Goal: Task Accomplishment & Management: Use online tool/utility

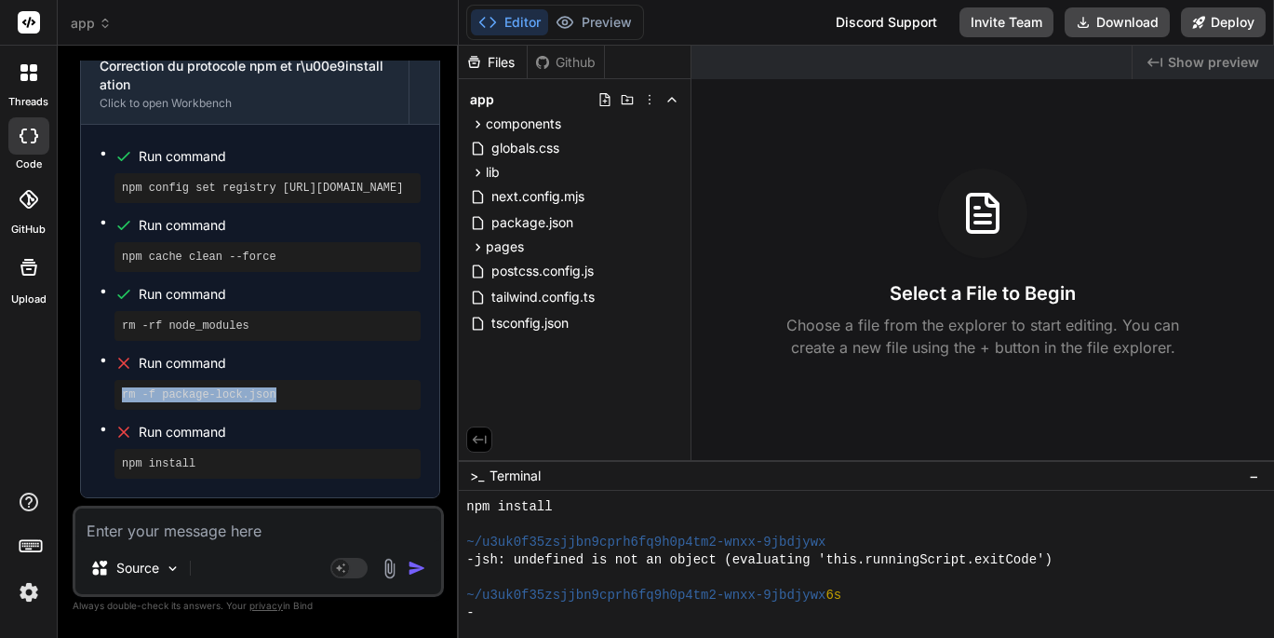
drag, startPoint x: 124, startPoint y: 306, endPoint x: 366, endPoint y: 324, distance: 242.6
click at [366, 324] on ul "Run command npm config set registry https://registry.npmjs.org/ Run command npm…" at bounding box center [260, 310] width 321 height 335
copy pre "rm -f package-lock.json"
click at [181, 532] on textarea at bounding box center [258, 525] width 366 height 34
type textarea "ç"
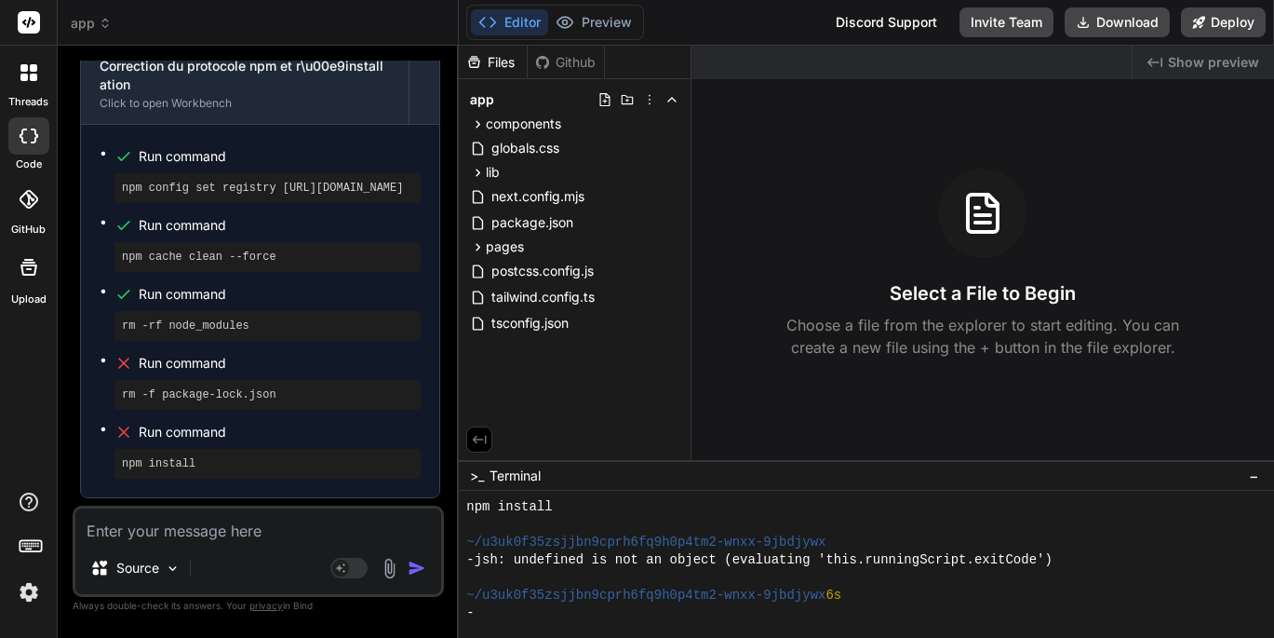
type textarea "x"
type textarea "ça"
type textarea "x"
type textarea "ça"
type textarea "x"
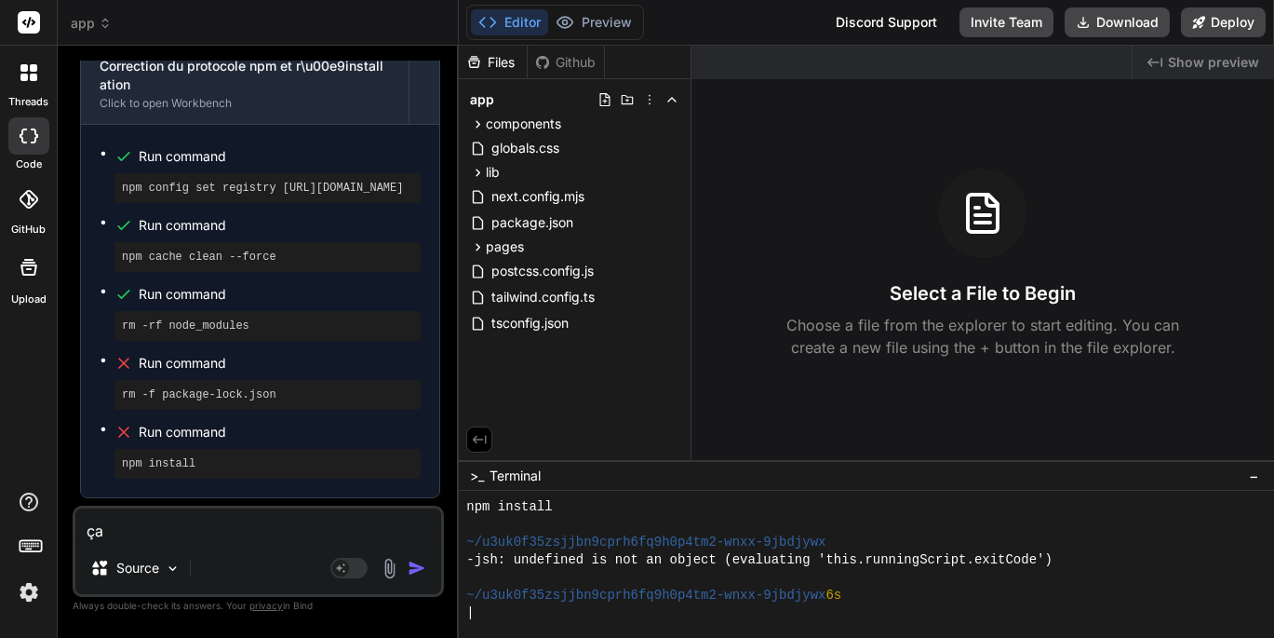
type textarea "ça a"
type textarea "x"
type textarea "ça a"
type textarea "x"
type textarea "ça a p"
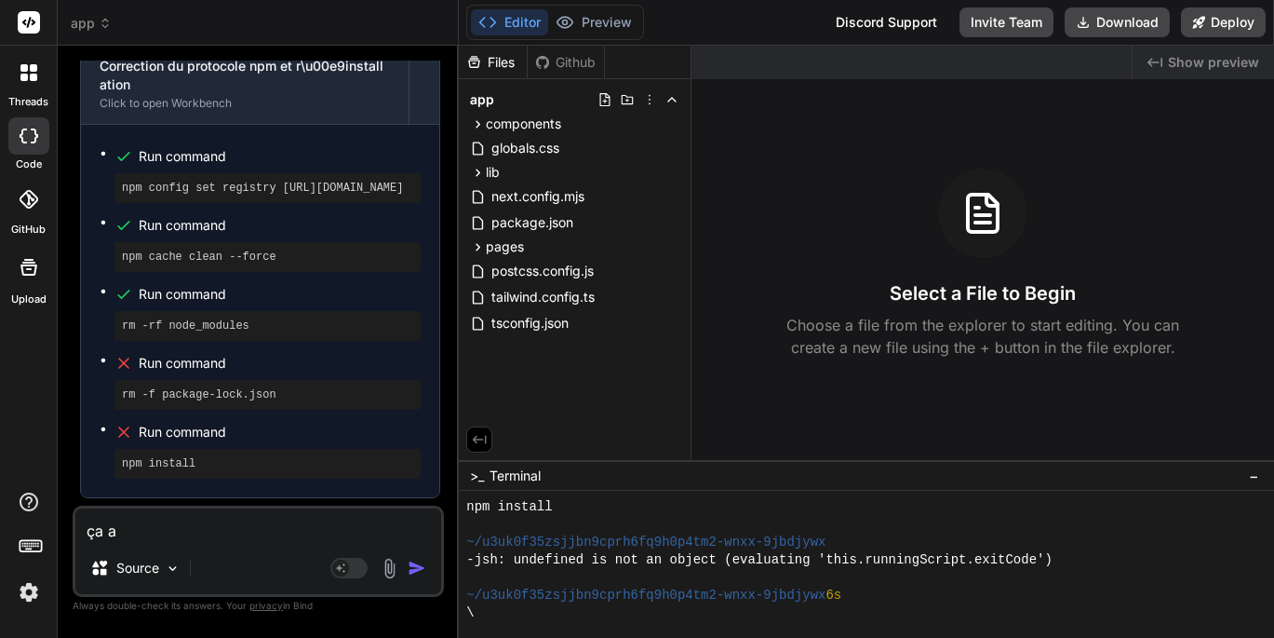
type textarea "x"
type textarea "ça a pl"
type textarea "x"
type textarea "ça a pla"
type textarea "x"
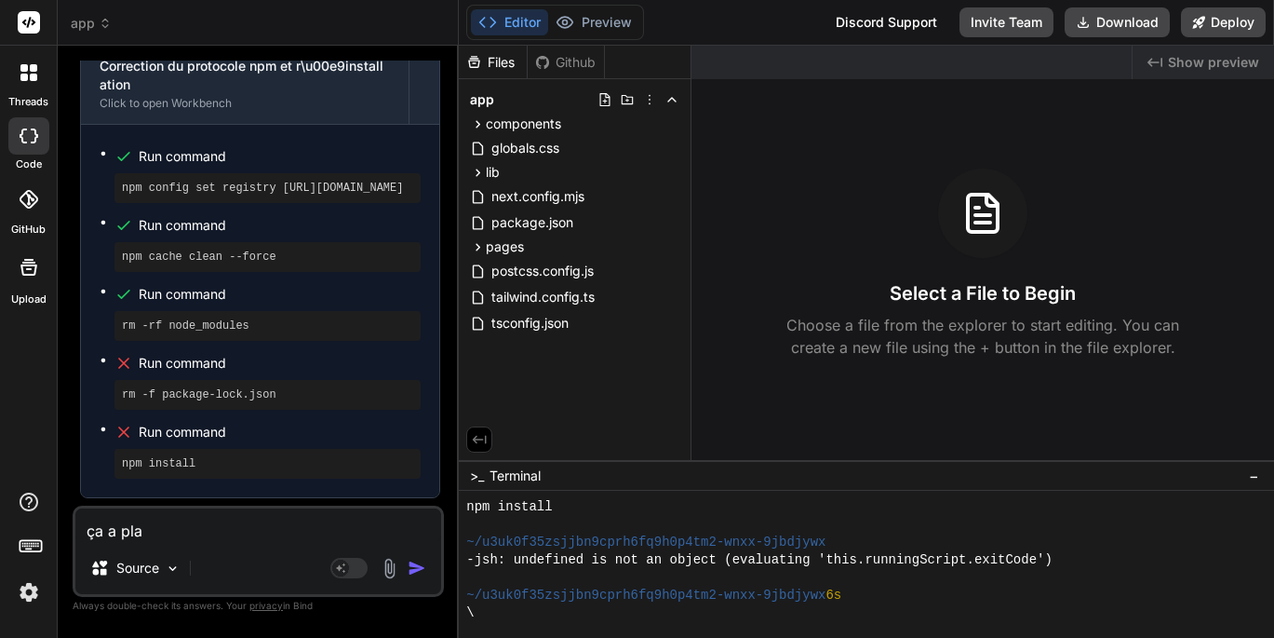
type textarea "ça a plan"
type textarea "x"
type textarea "ça a plant"
type textarea "x"
type textarea "ça a planté"
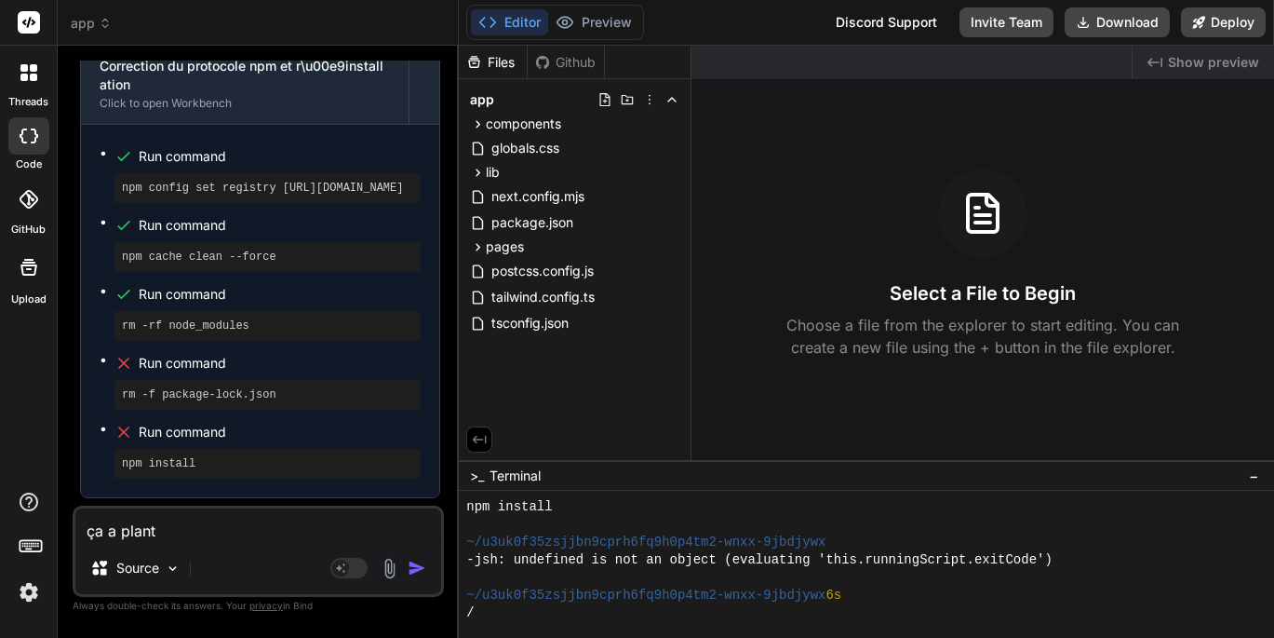
type textarea "x"
type textarea "ça a planté"
type textarea "x"
type textarea "ça a planté l"
type textarea "x"
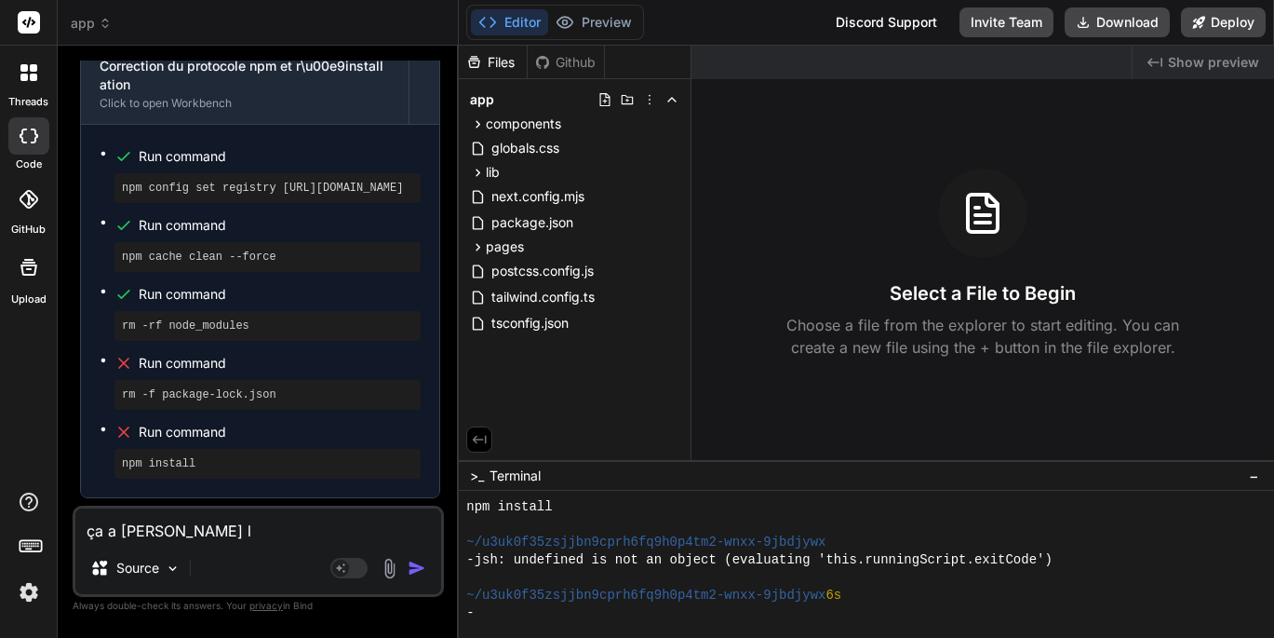
type textarea "ça a planté la"
type textarea "x"
type textarea "ça a planté la."
type textarea "x"
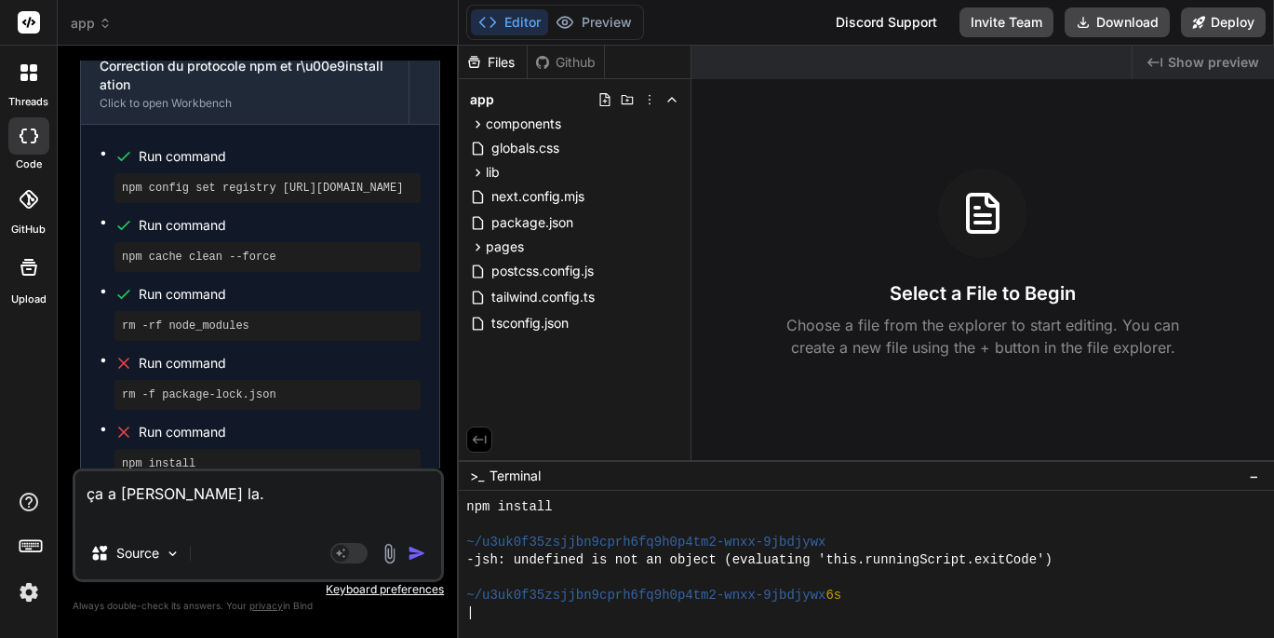
paste textarea "rm -f package-lock.json"
type textarea "ça a planté la. rm -f package-lock.json"
type textarea "x"
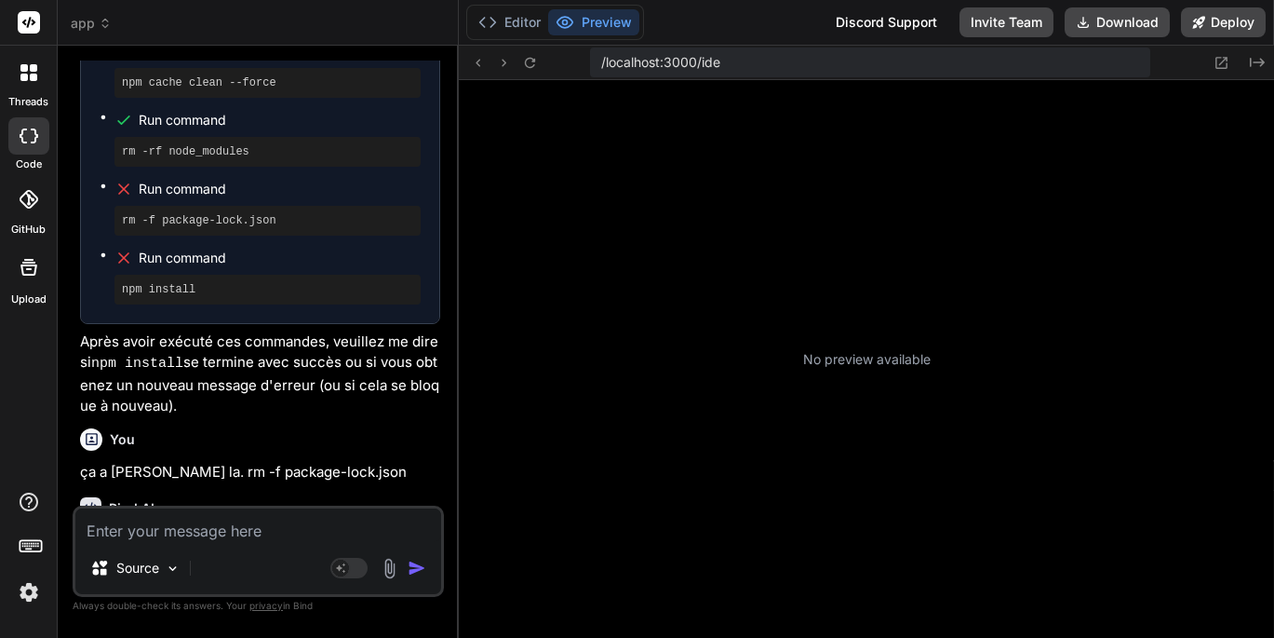
scroll to position [1521, 0]
click at [516, 19] on button "Editor" at bounding box center [509, 22] width 77 height 26
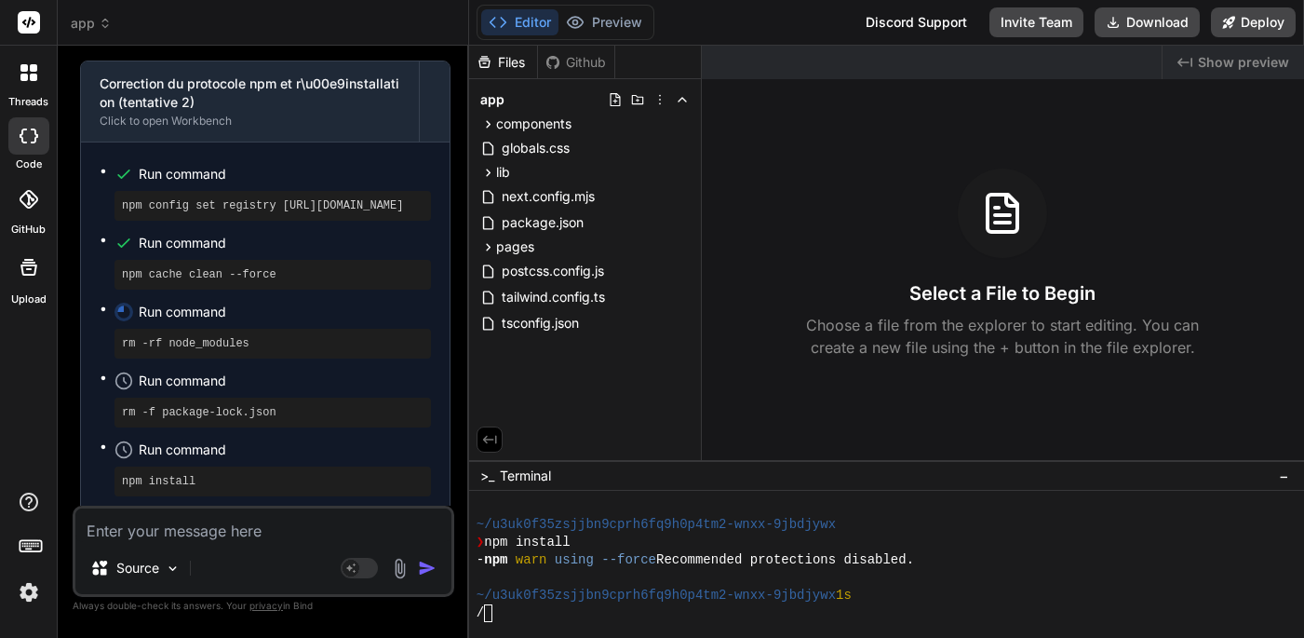
scroll to position [0, 0]
click at [504, 616] on div "\" at bounding box center [877, 613] width 800 height 18
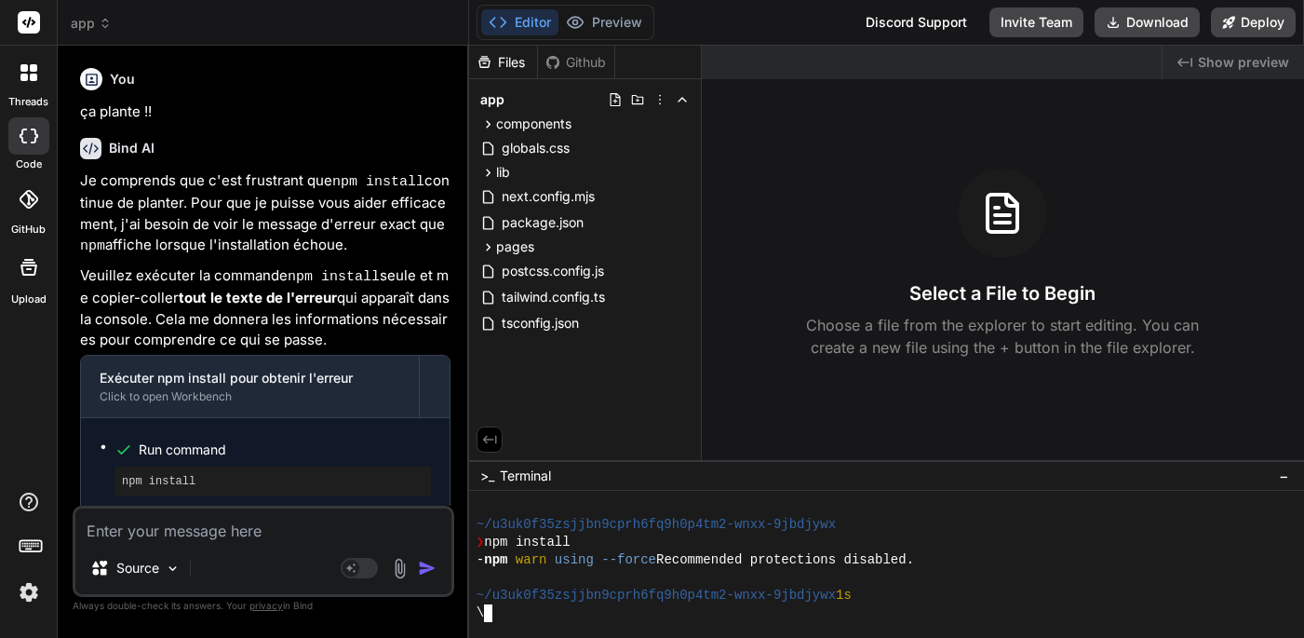
scroll to position [-1, 0]
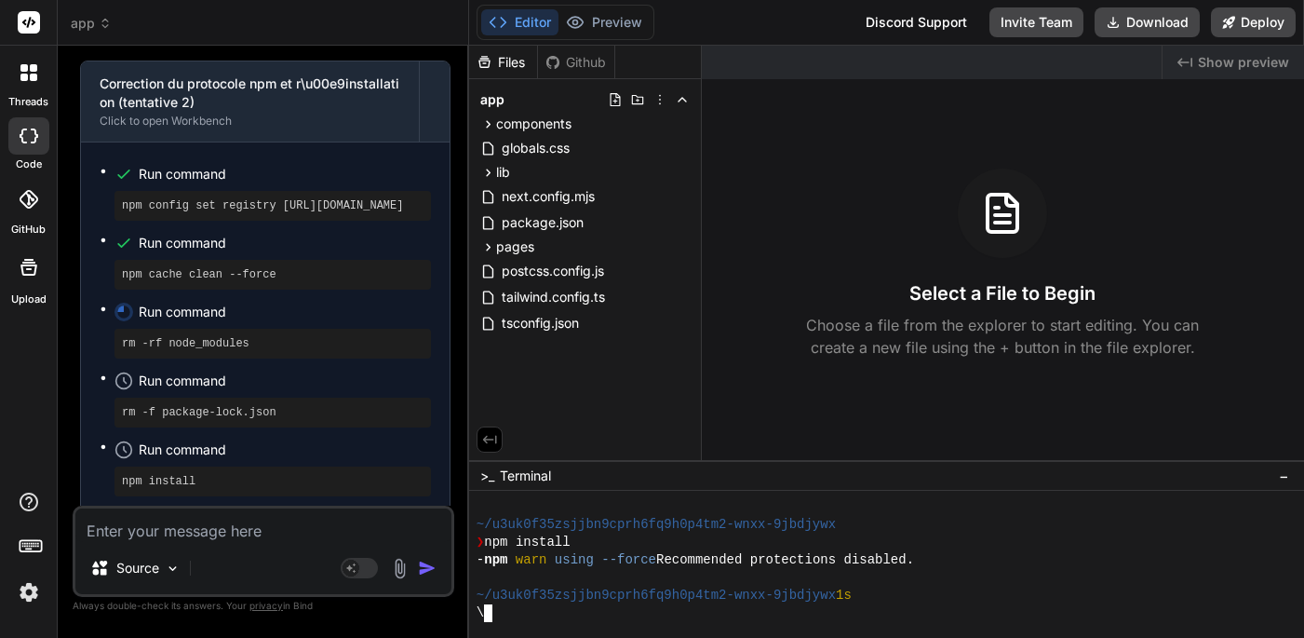
click at [28, 87] on div at bounding box center [28, 72] width 39 height 39
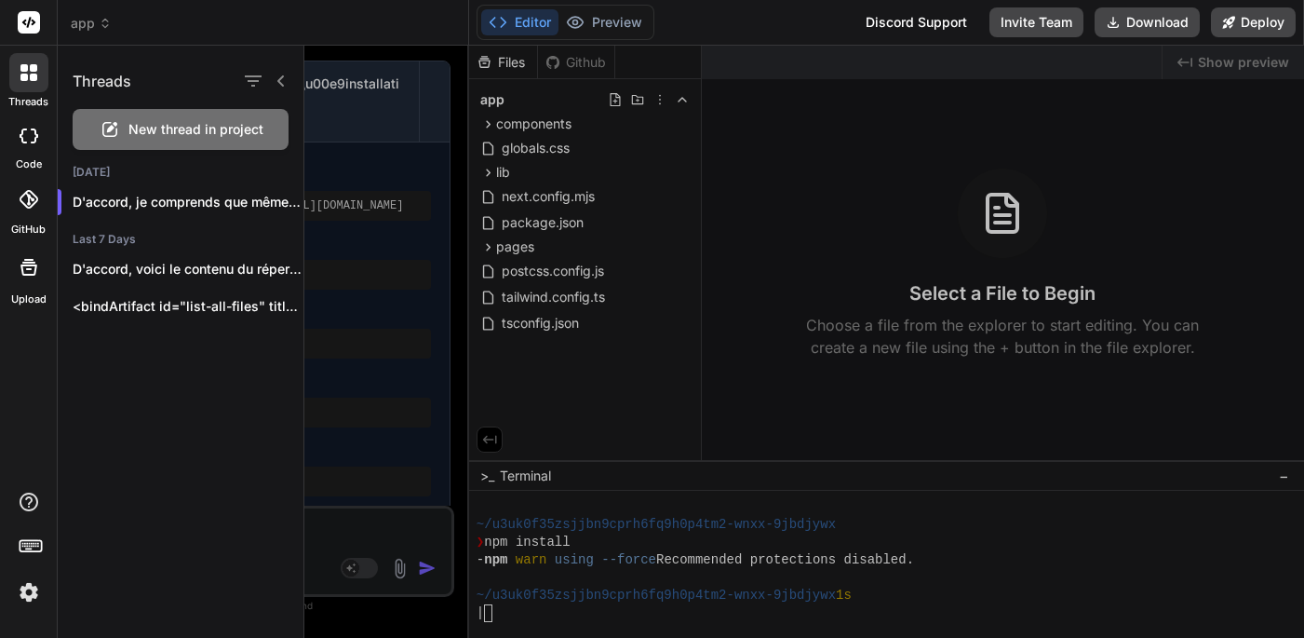
click at [28, 201] on icon at bounding box center [28, 199] width 19 height 19
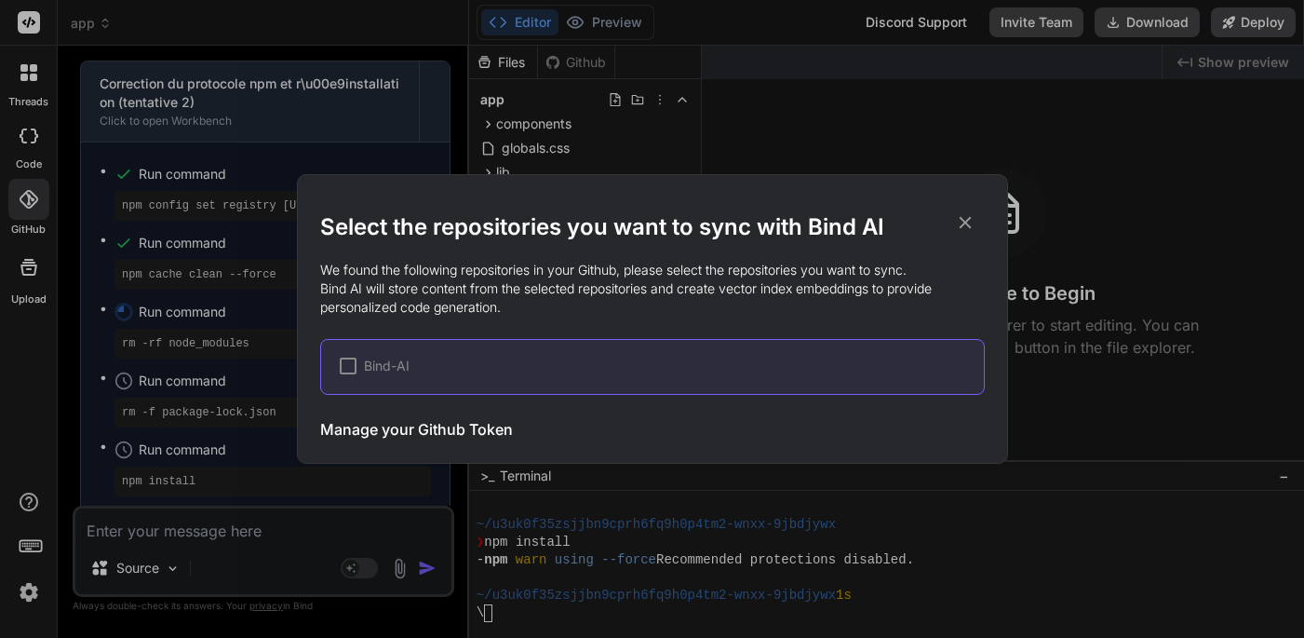
click at [349, 369] on div at bounding box center [348, 365] width 17 height 17
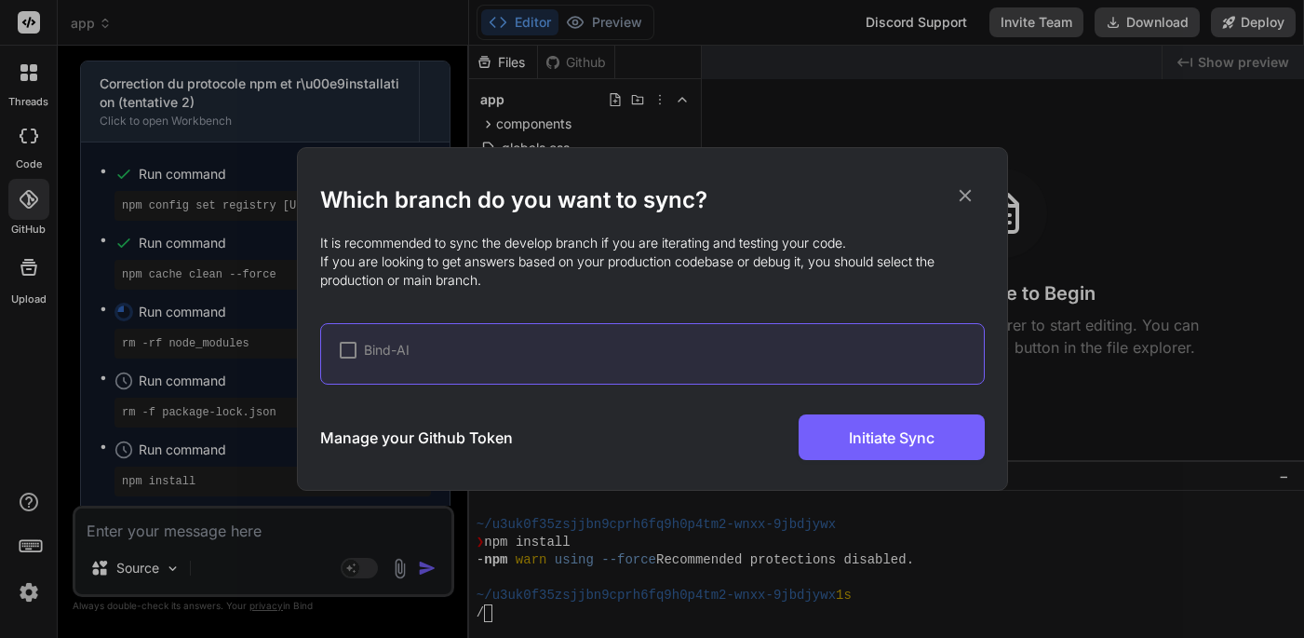
click at [355, 350] on div at bounding box center [348, 350] width 17 height 17
click at [967, 196] on icon at bounding box center [965, 195] width 20 height 20
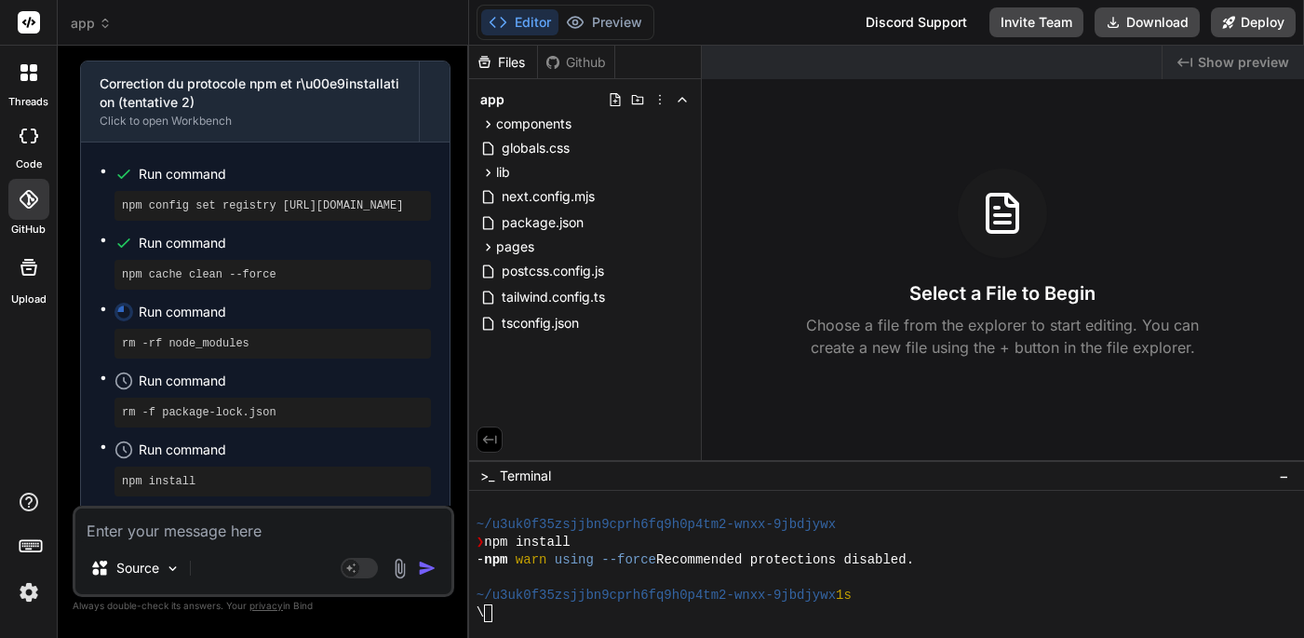
click at [28, 267] on icon at bounding box center [28, 267] width 17 height 17
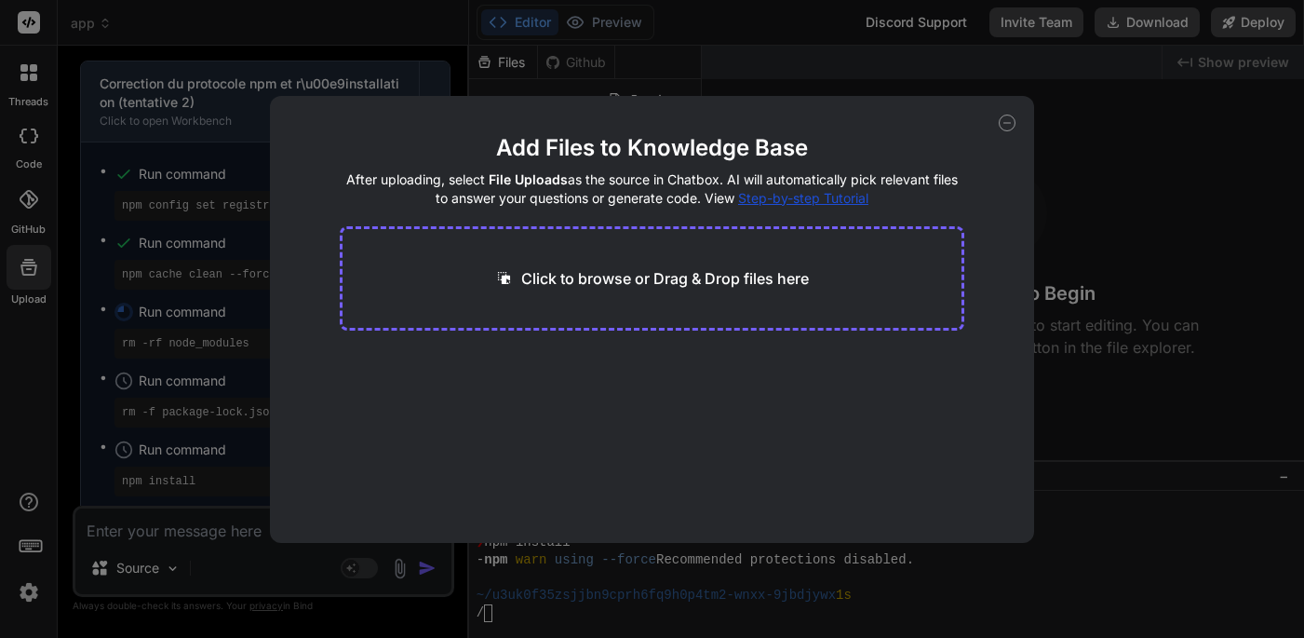
click at [1010, 123] on icon at bounding box center [1007, 123] width 7 height 0
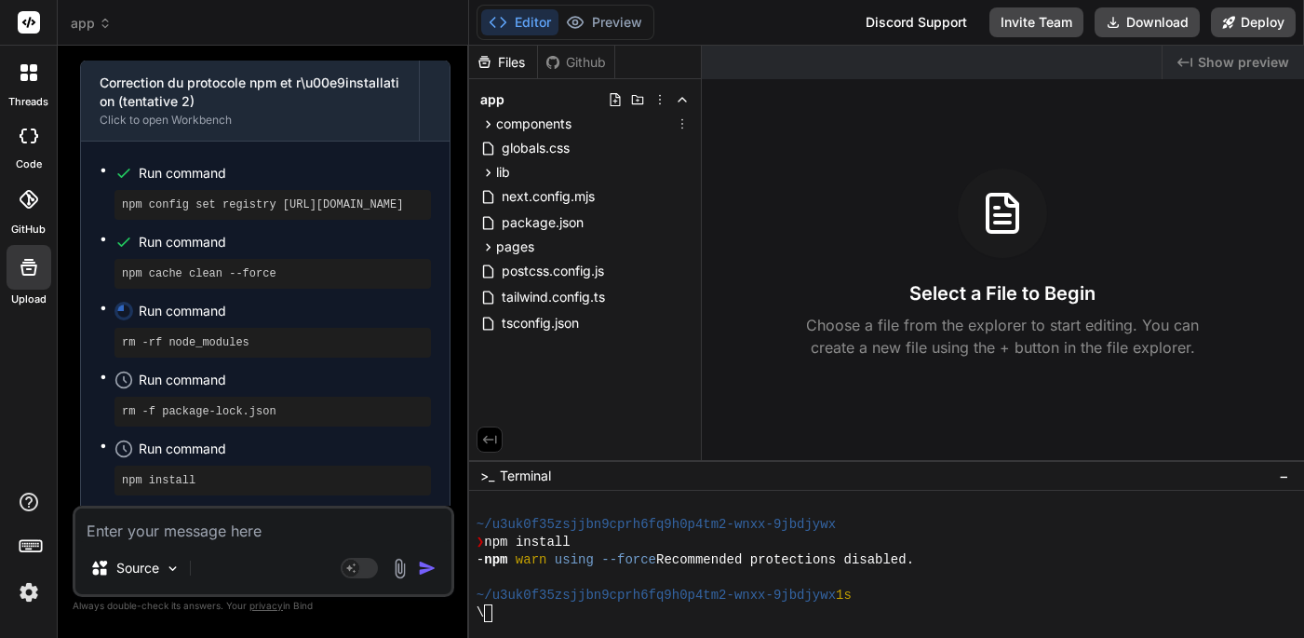
scroll to position [5910, 0]
type textarea "x"
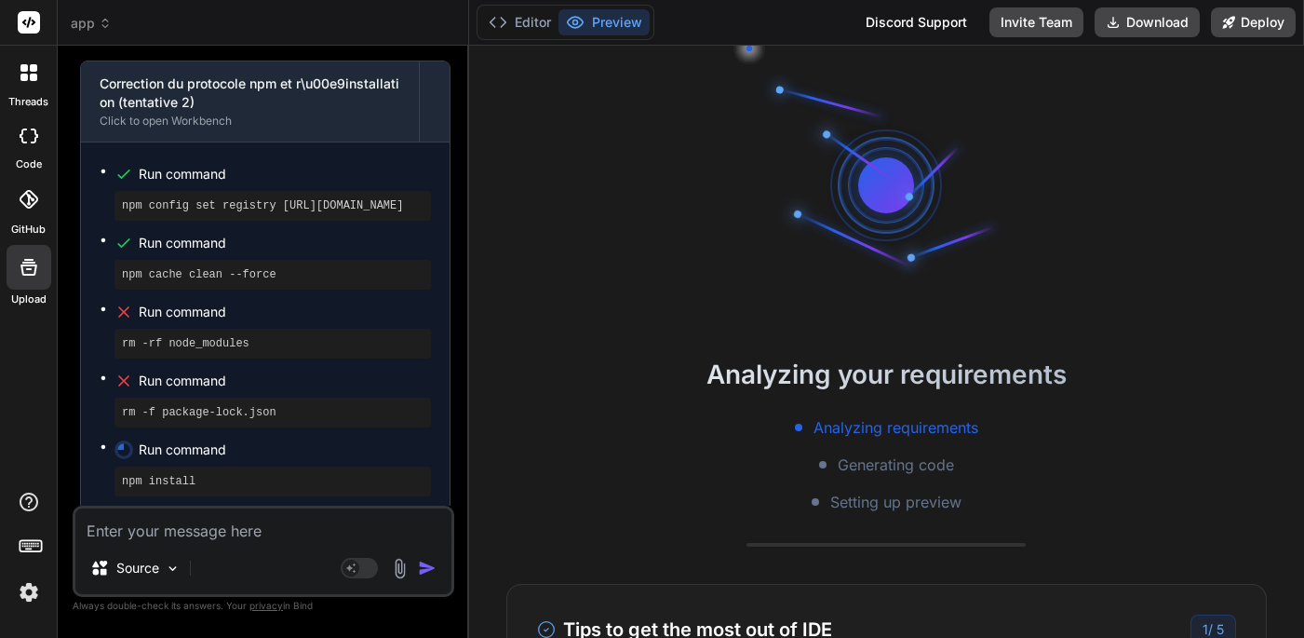
scroll to position [0, 0]
drag, startPoint x: 119, startPoint y: 218, endPoint x: 319, endPoint y: 225, distance: 200.3
click at [319, 329] on div "rm -rf node_modules" at bounding box center [272, 344] width 316 height 30
copy pre "rm -rf node_modules"
click at [206, 543] on div "Source Agent Mode. When this toggle is activated, AI automatically makes decisi…" at bounding box center [264, 550] width 382 height 91
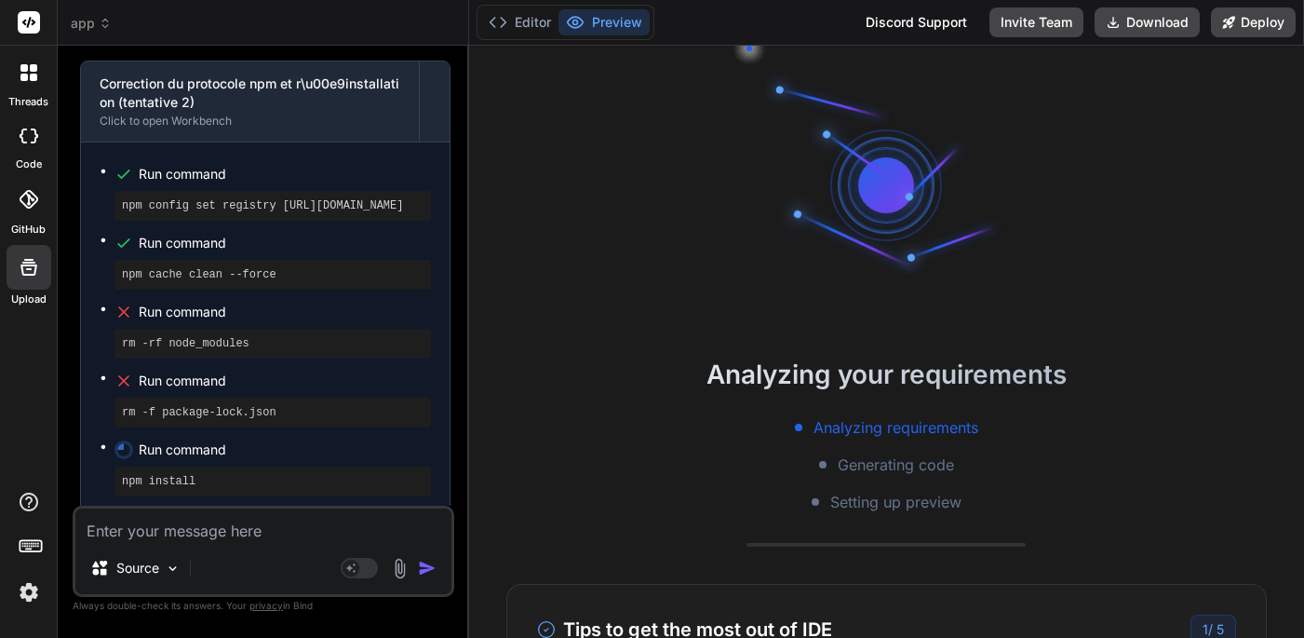
click at [210, 529] on textarea at bounding box center [263, 525] width 376 height 34
type textarea "i"
type textarea "x"
type textarea "il"
type textarea "x"
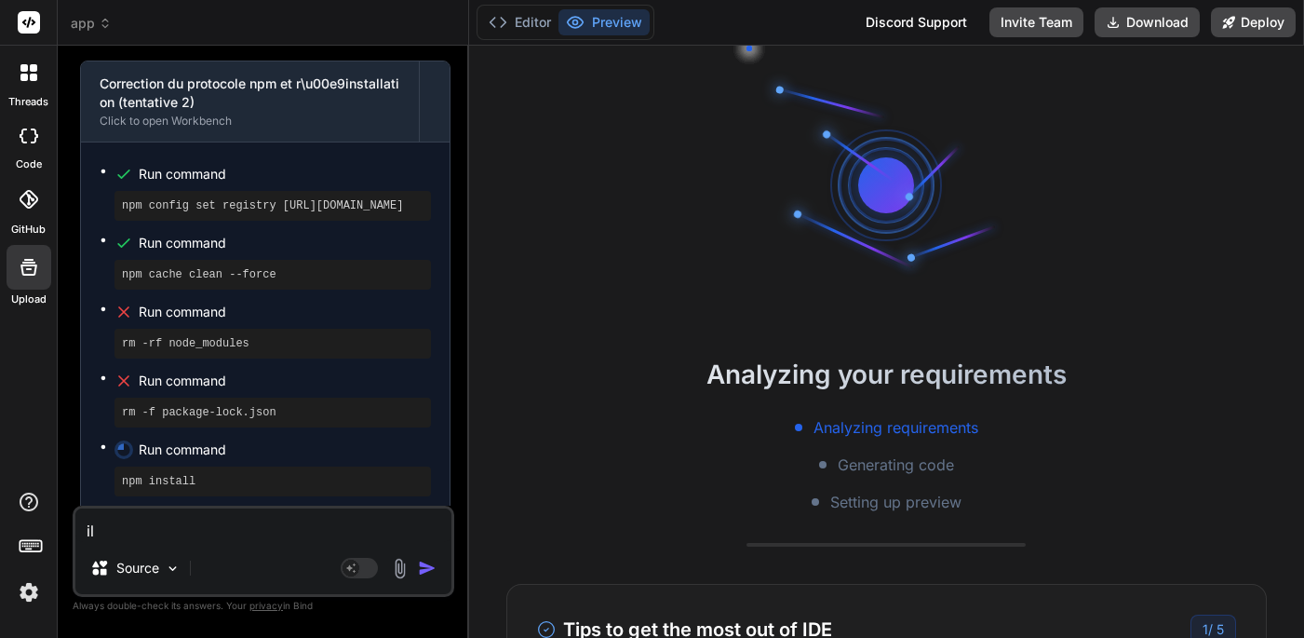
type textarea "il"
type textarea "x"
type textarea "il a"
type textarea "x"
type textarea "il a"
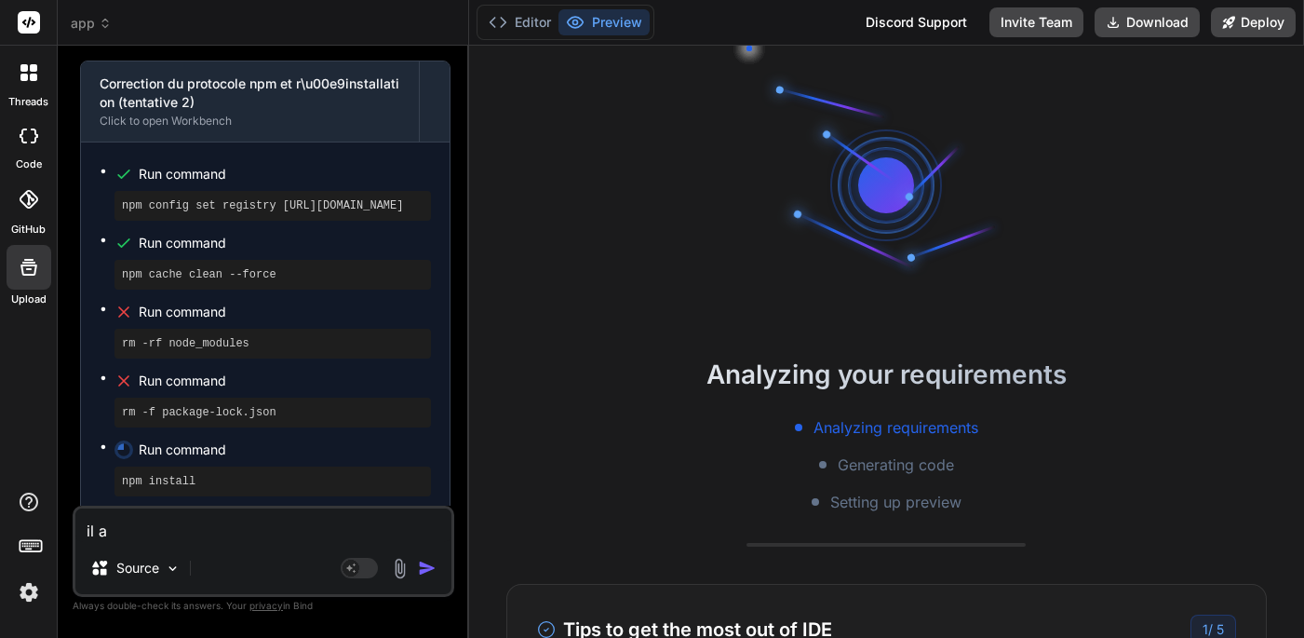
type textarea "x"
type textarea "il a p"
type textarea "x"
type textarea "il a pl"
type textarea "x"
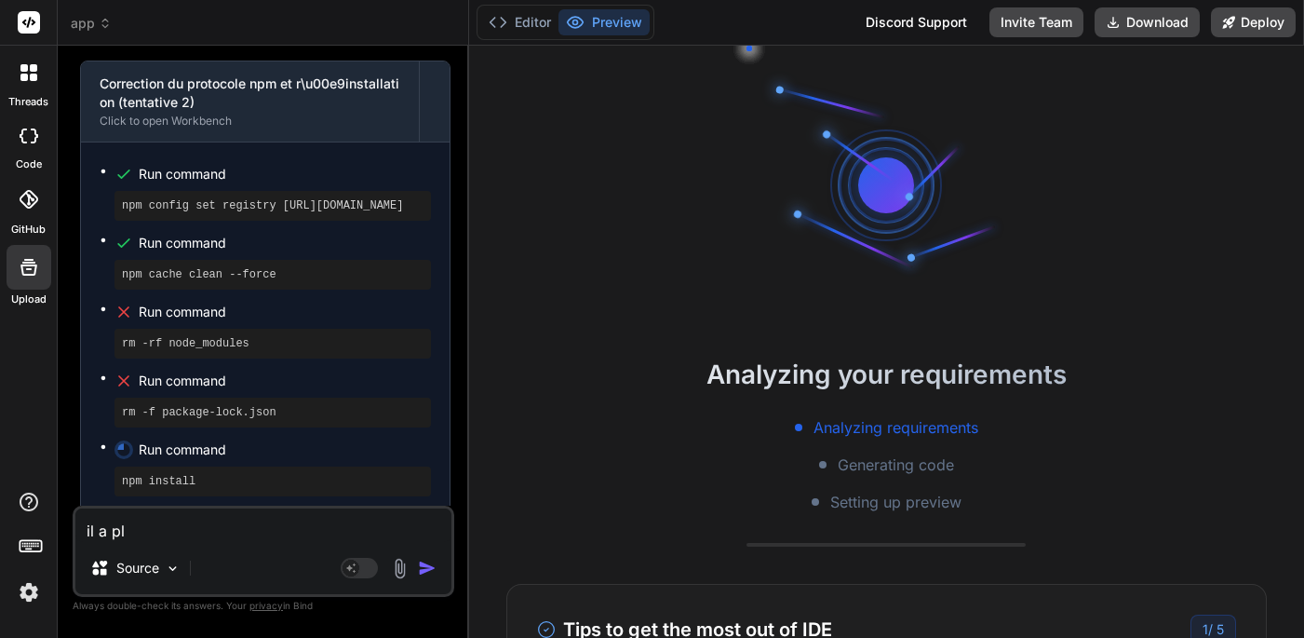
type textarea "il a pla"
type textarea "x"
type textarea "il a plan"
type textarea "x"
type textarea "il a plant"
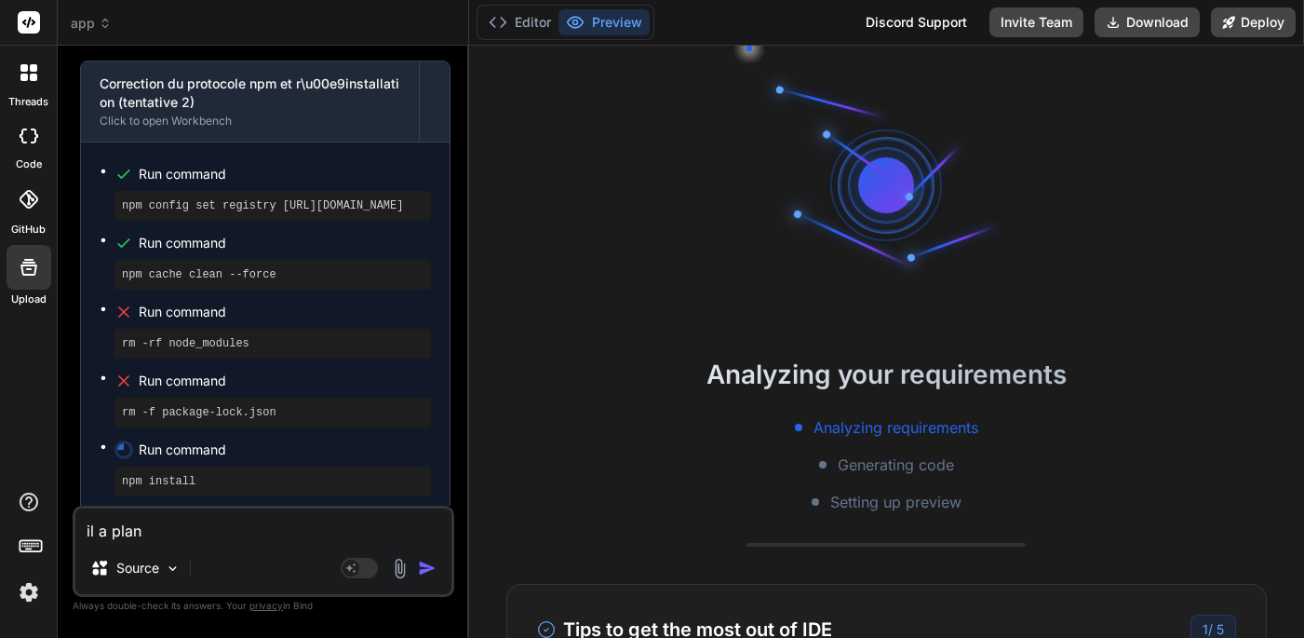
type textarea "x"
type textarea "il a planté"
type textarea "x"
type textarea "il a planté"
type textarea "x"
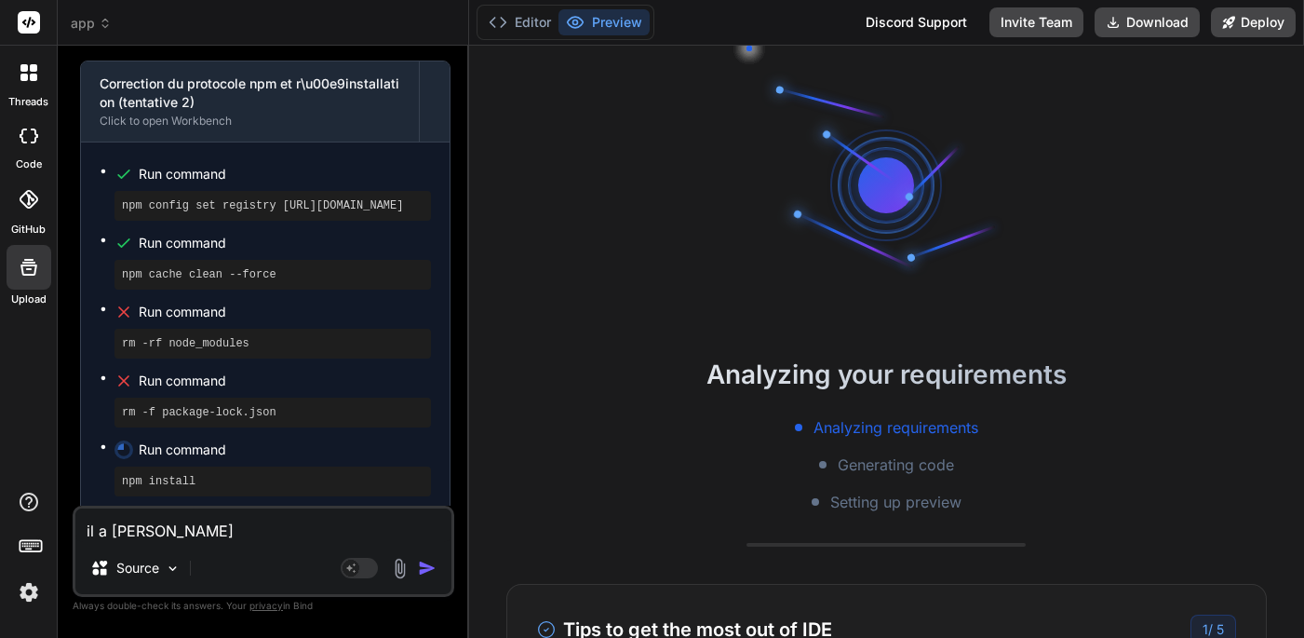
type textarea "il a planté :"
type textarea "x"
type textarea "il a planté :"
type textarea "x"
paste textarea "rm -rf node_modules"
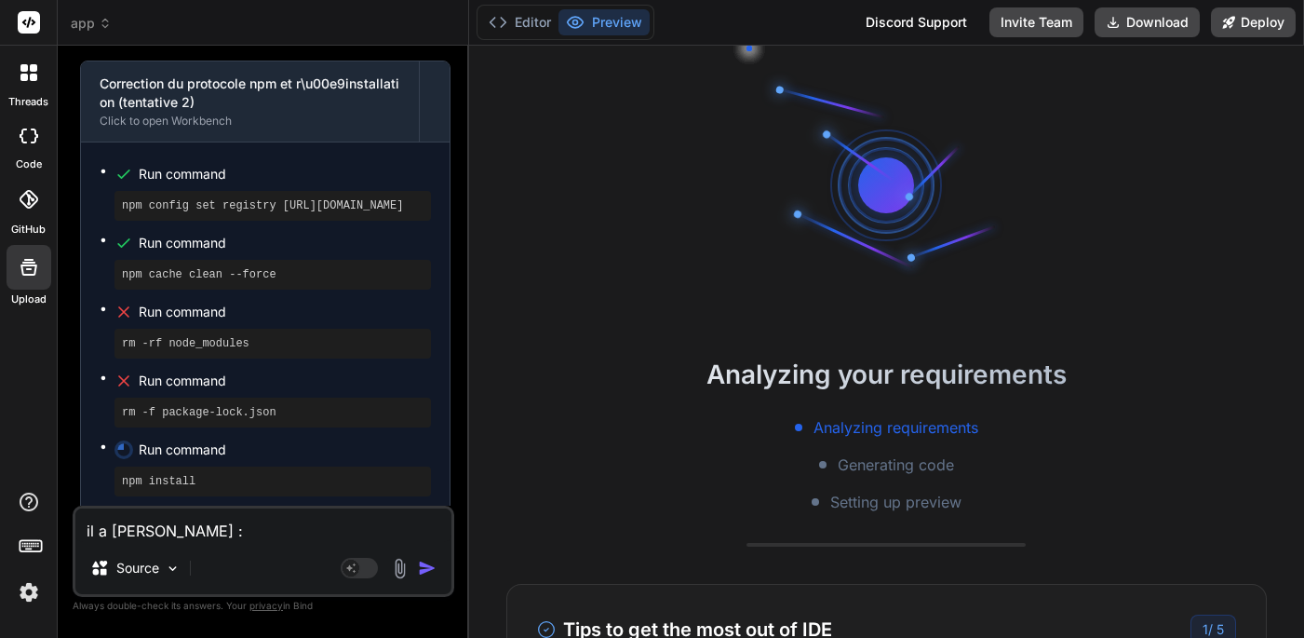
type textarea "il a planté : rm -rf node_modules"
type textarea "x"
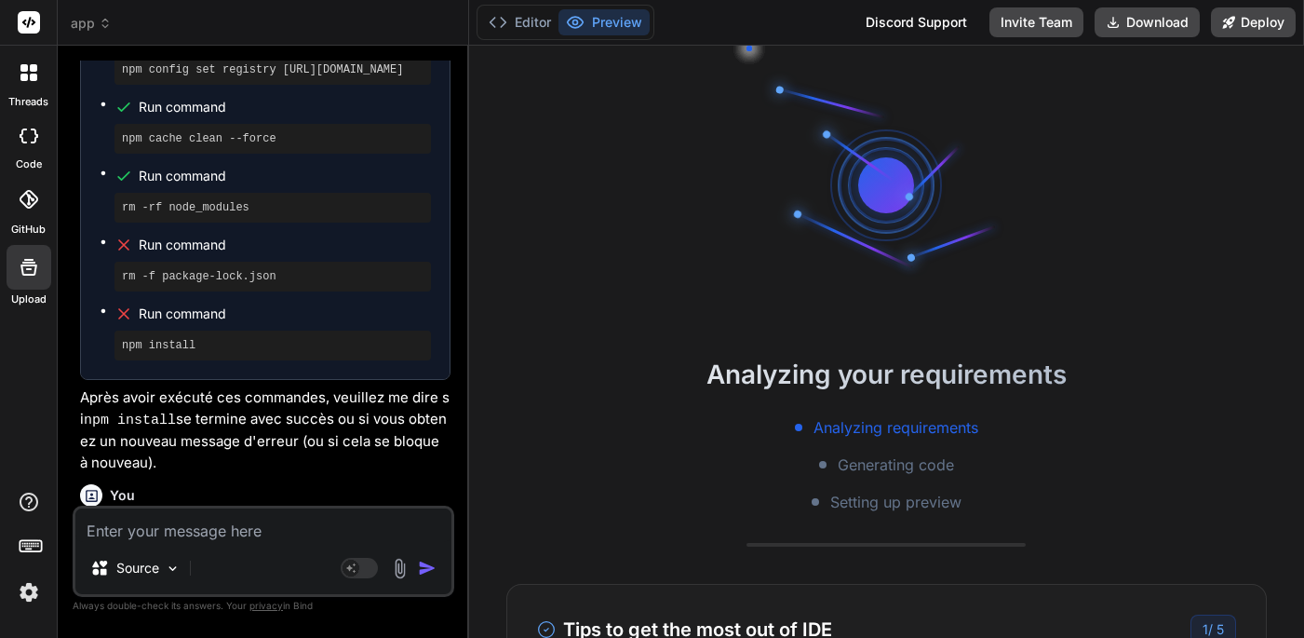
scroll to position [4730, 0]
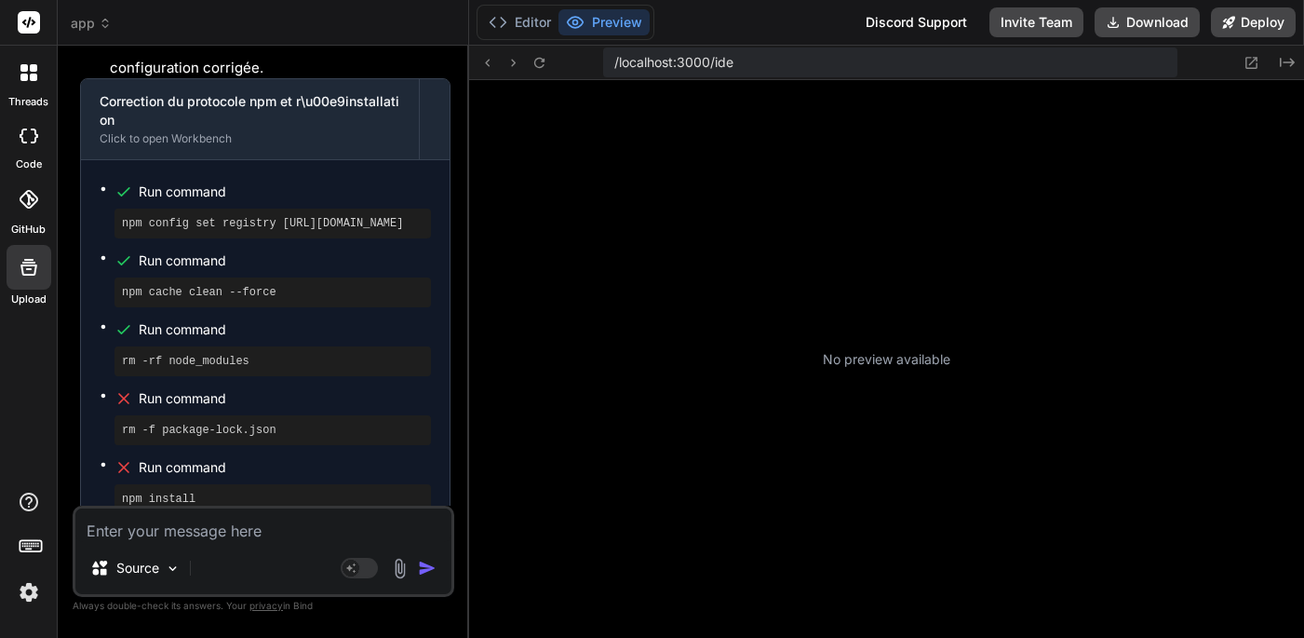
type textarea "x"
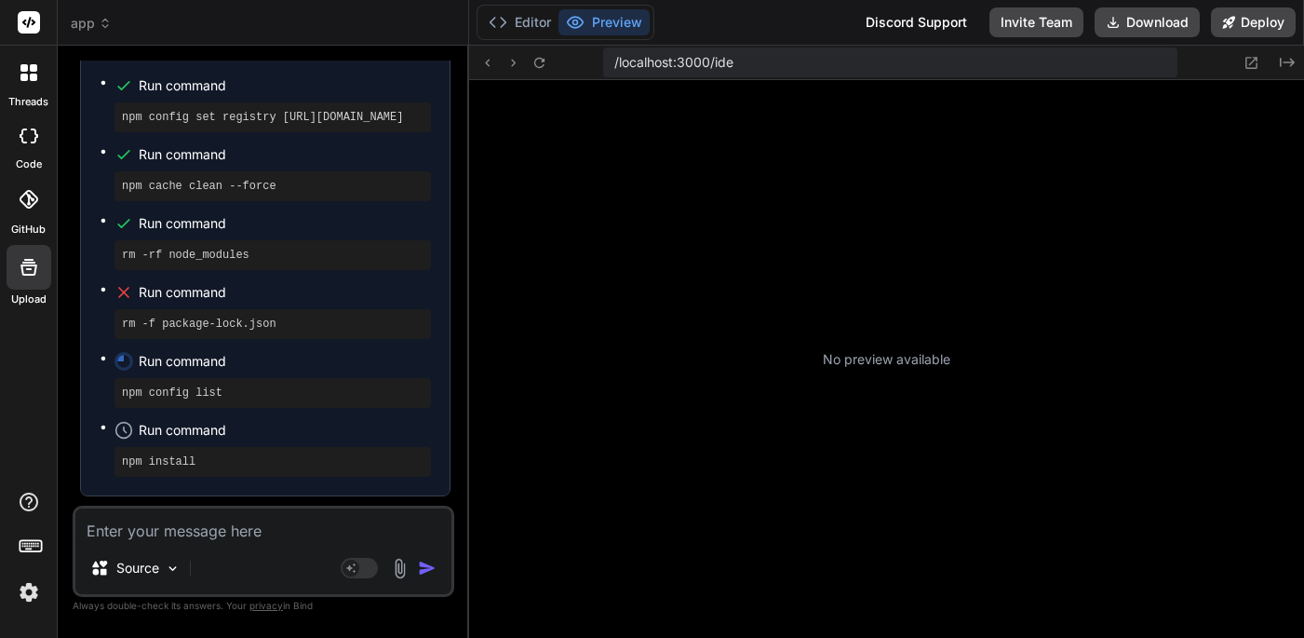
scroll to position [7305, 0]
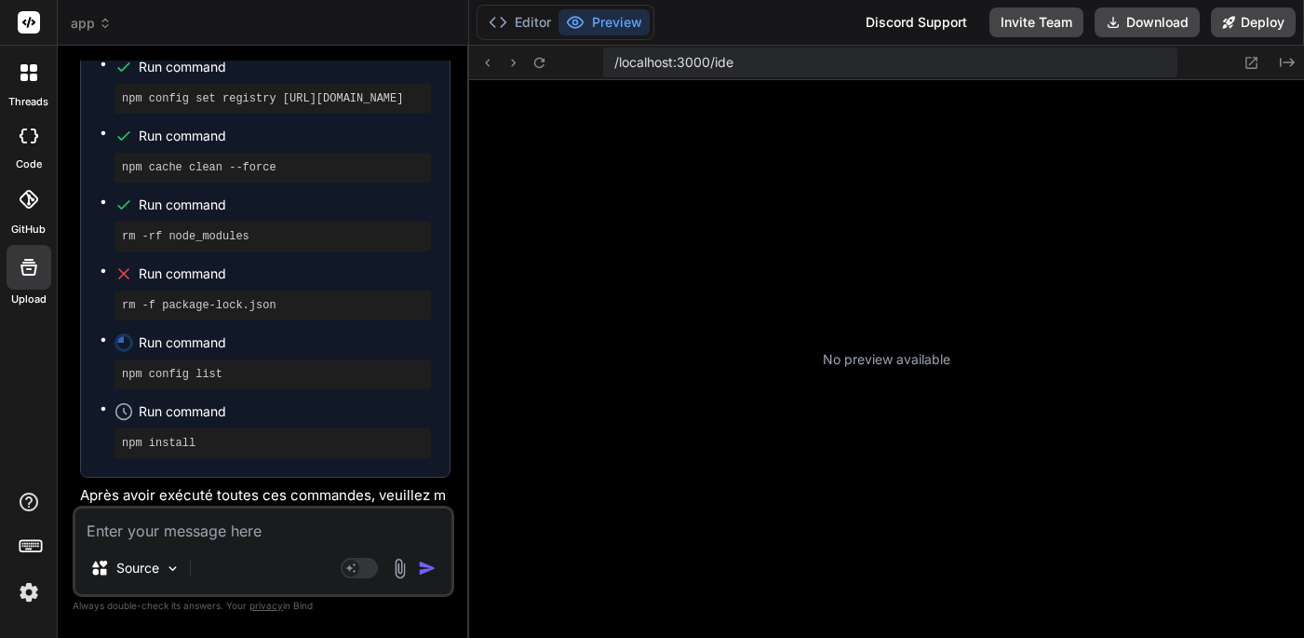
click at [109, 146] on ul "Run command npm config set registry https://registry.npmjs.org/ Run command npm…" at bounding box center [265, 256] width 331 height 404
drag, startPoint x: 113, startPoint y: 152, endPoint x: 302, endPoint y: 157, distance: 189.0
click at [302, 157] on ul "Run command npm config set registry https://registry.npmjs.org/ Run command npm…" at bounding box center [265, 256] width 331 height 404
copy pre "rm -f package-lock.json"
click at [182, 525] on textarea at bounding box center [263, 525] width 376 height 34
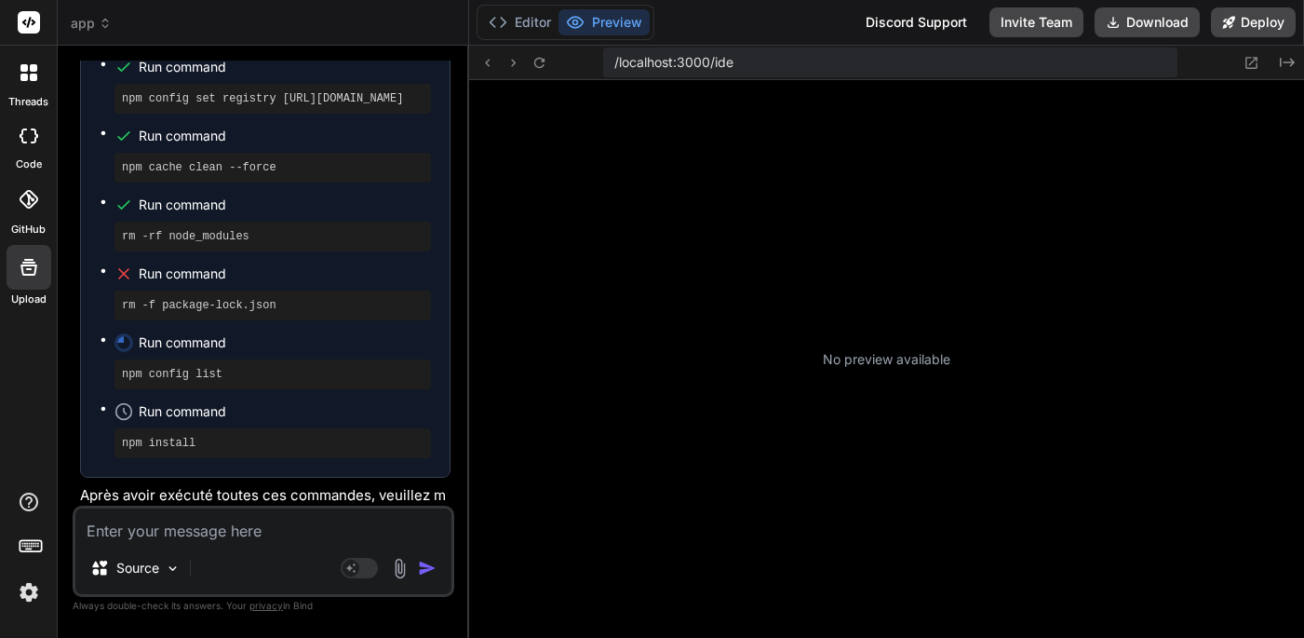
type textarea "g"
type textarea "x"
type textarea "ç"
type textarea "x"
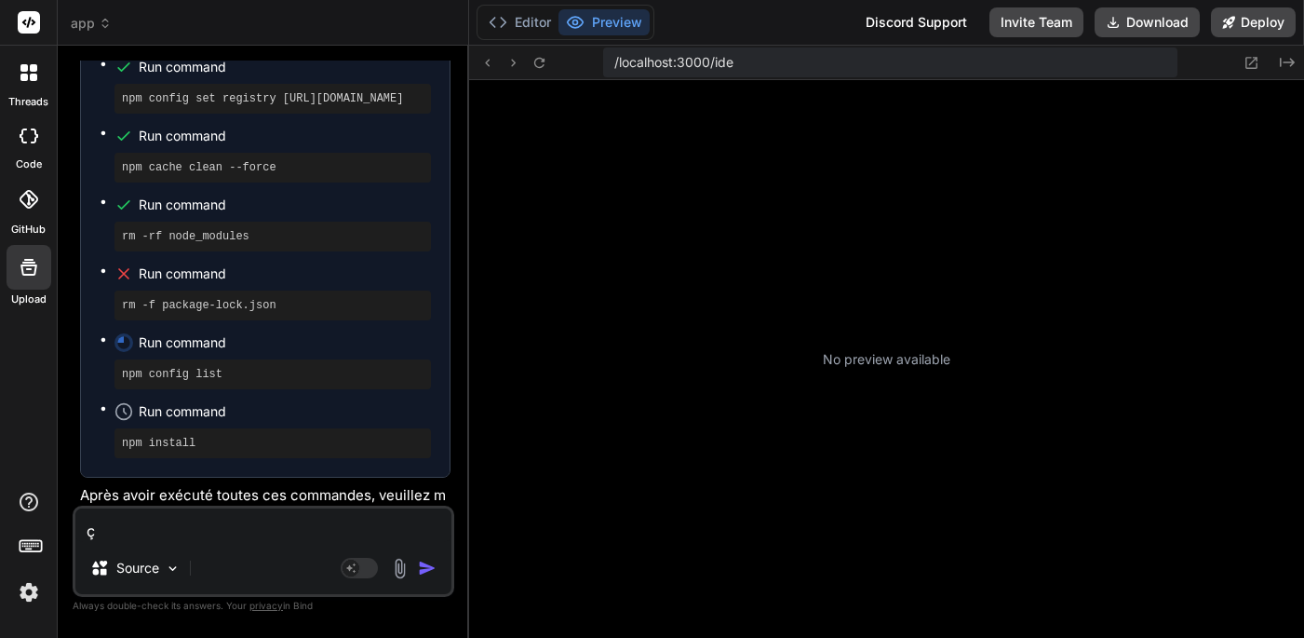
type textarea "çà"
type textarea "x"
type textarea "çà"
type textarea "x"
type textarea "çà p"
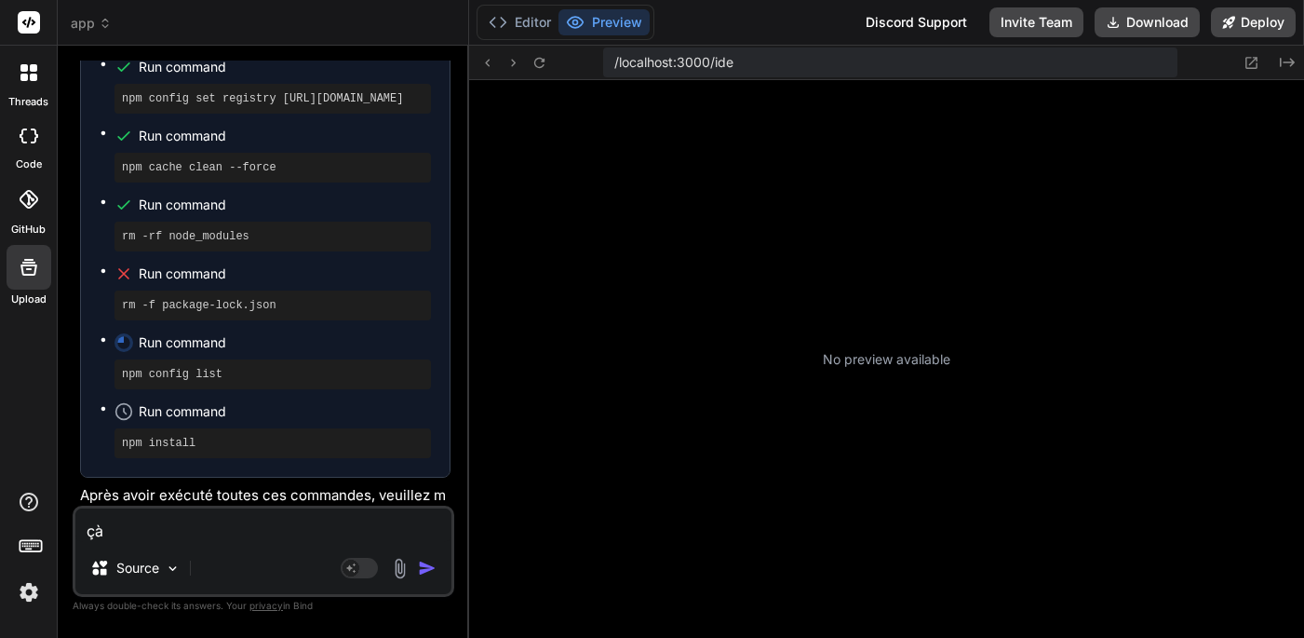
type textarea "x"
type textarea "çà pl"
type textarea "x"
type textarea "çà pla"
type textarea "x"
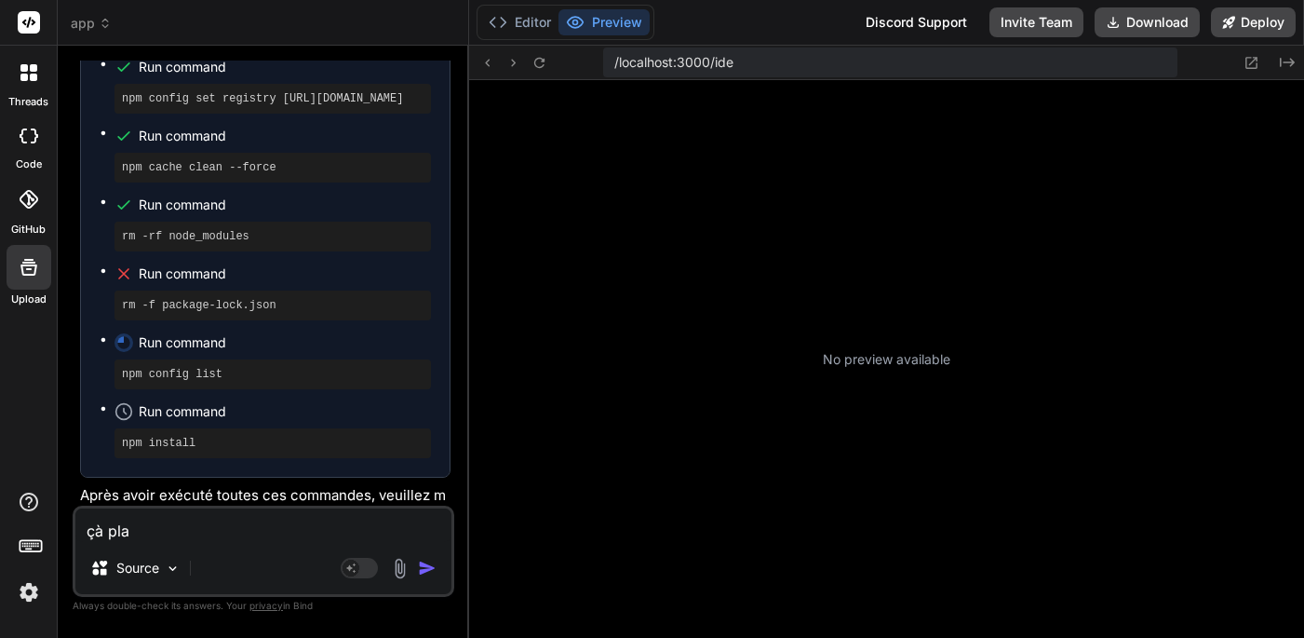
type textarea "çà plan"
type textarea "x"
type textarea "çà plant"
type textarea "x"
type textarea "çà plante"
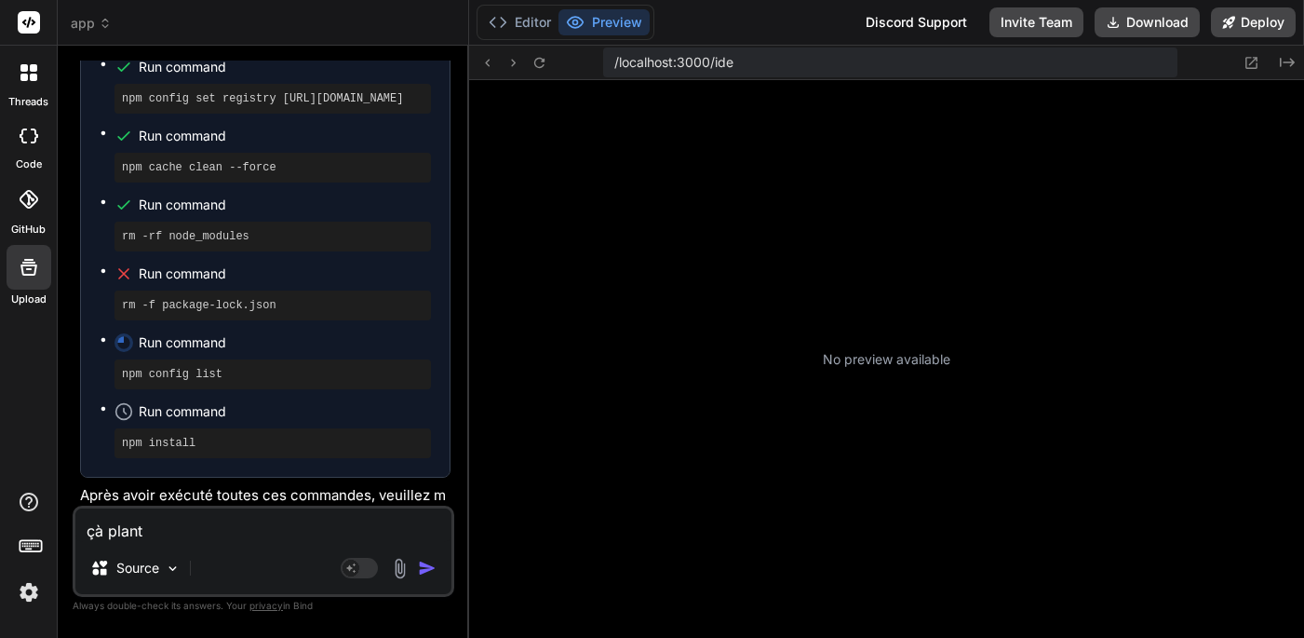
type textarea "x"
type textarea "çà plante"
type textarea "x"
type textarea "çà plante ."
type textarea "x"
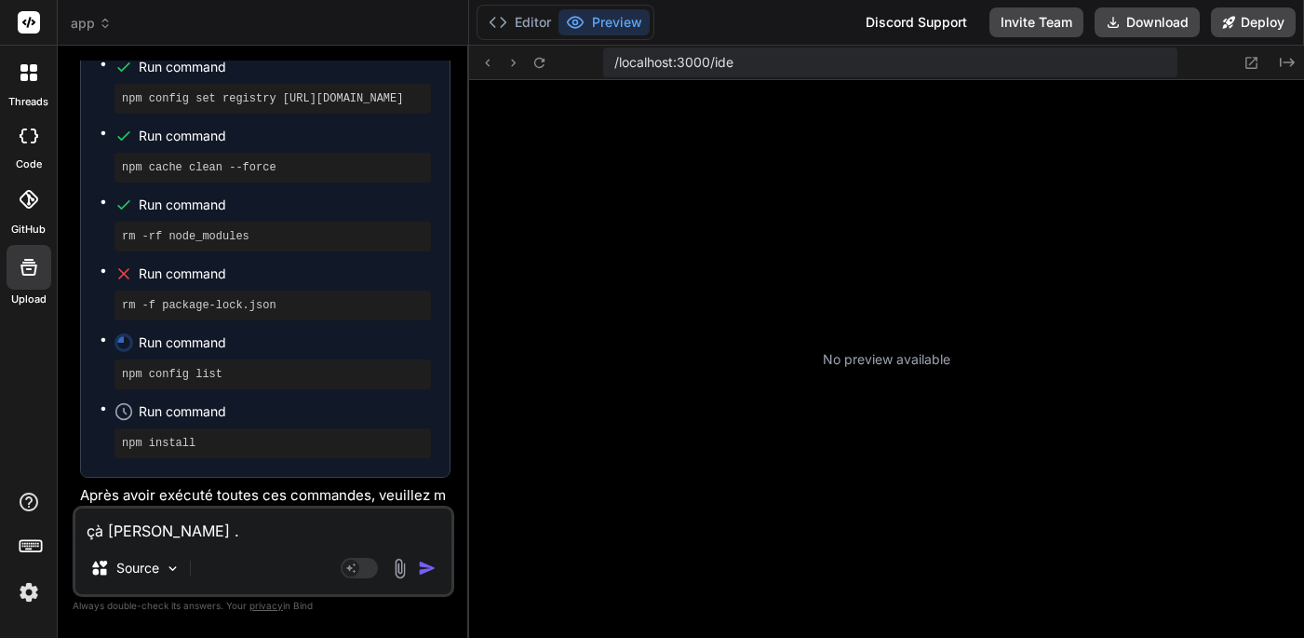
scroll to position [1733, 0]
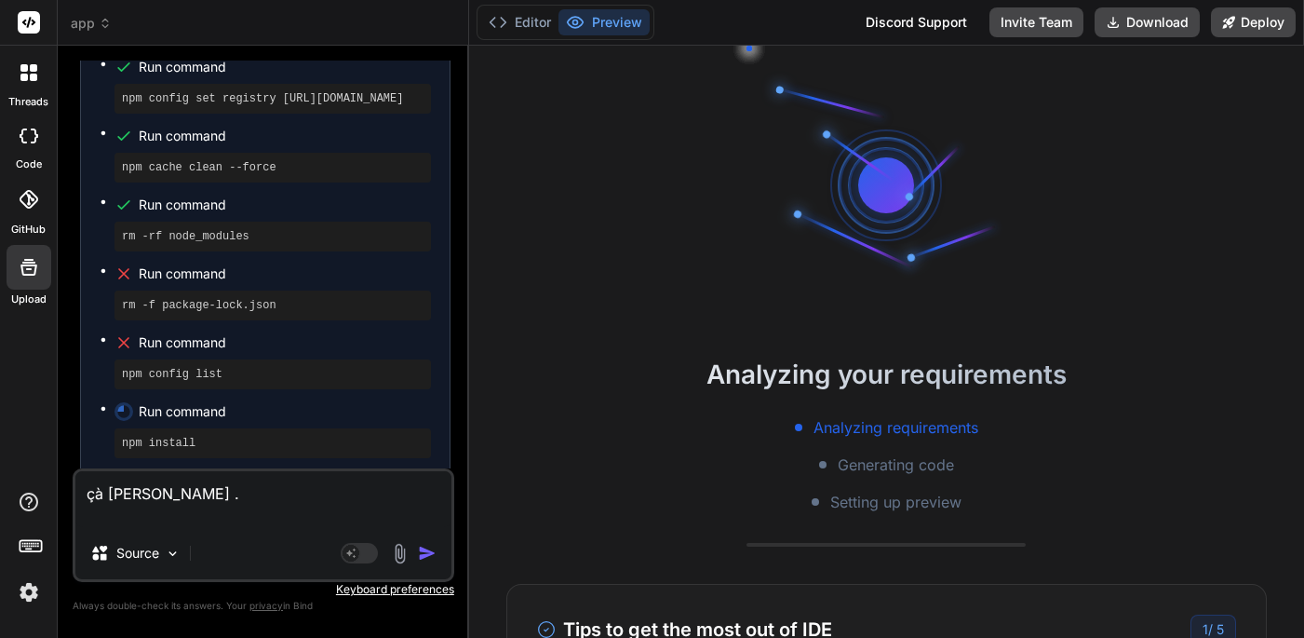
paste textarea "rm -f package-lock.json"
type textarea "çà plante . rm -f package-lock.json"
type textarea "x"
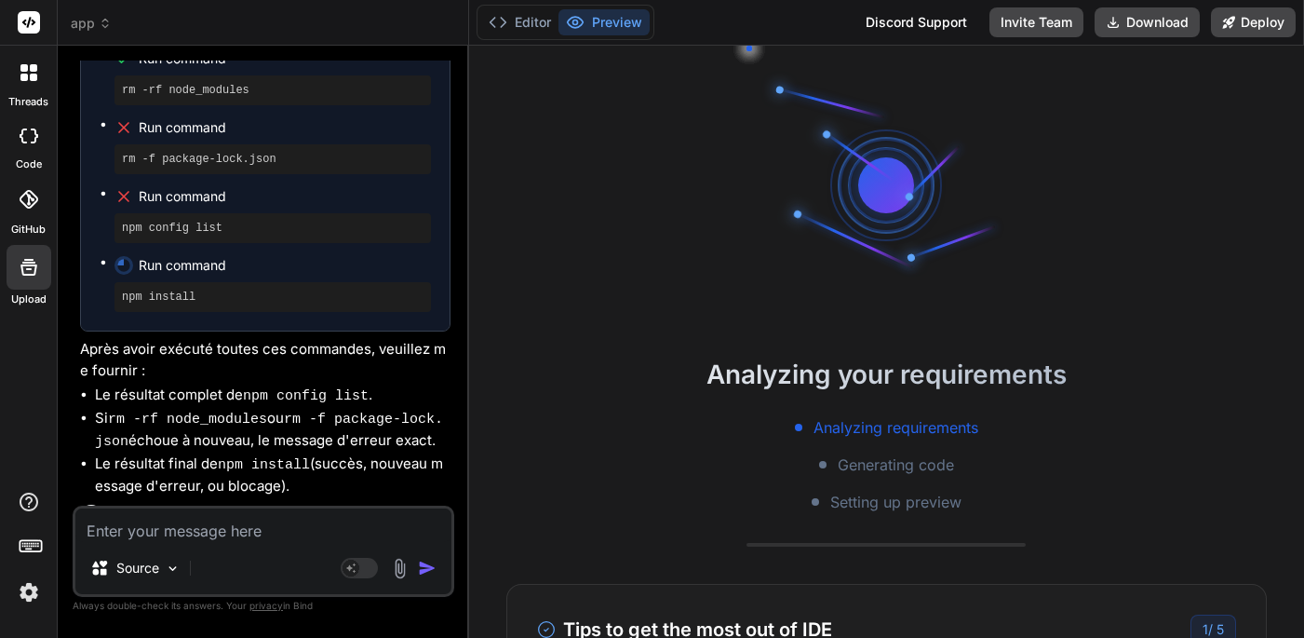
scroll to position [7456, 0]
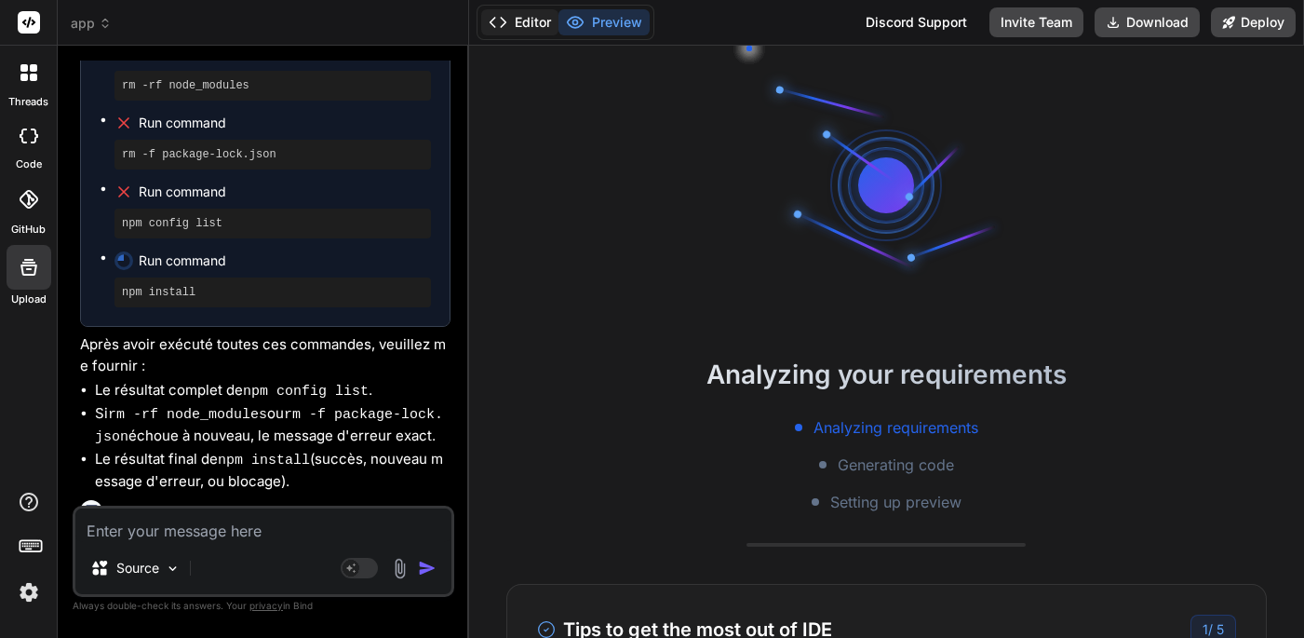
click at [528, 32] on button "Editor" at bounding box center [519, 22] width 77 height 26
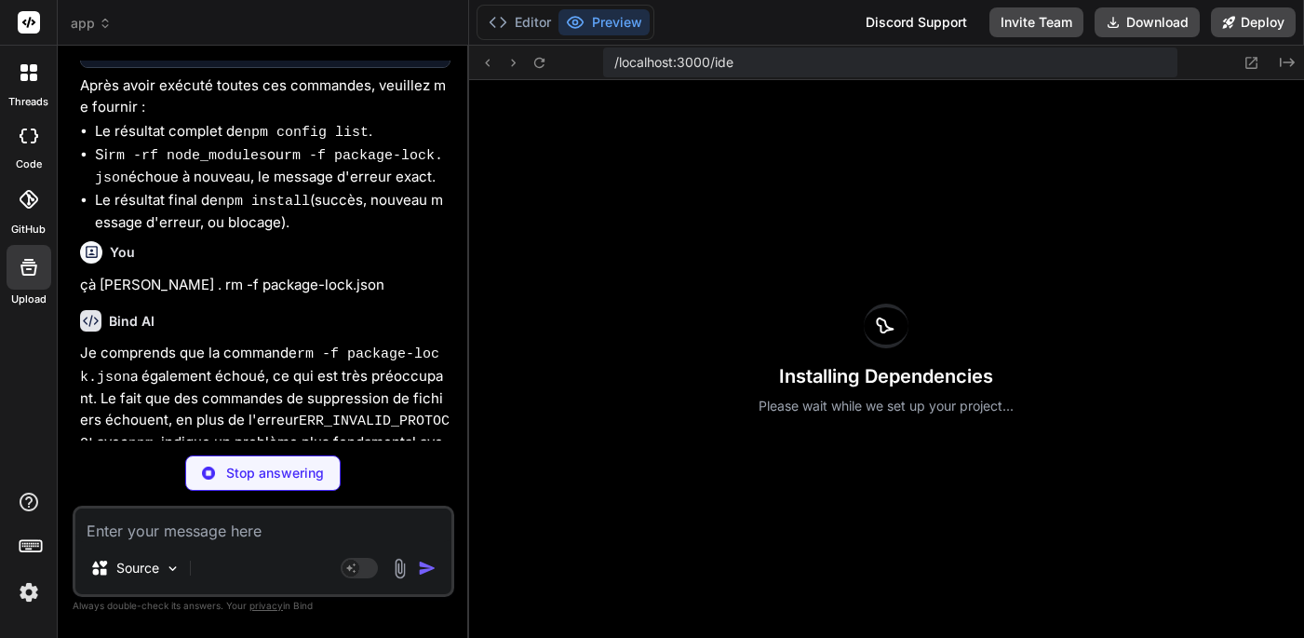
scroll to position [1804, 0]
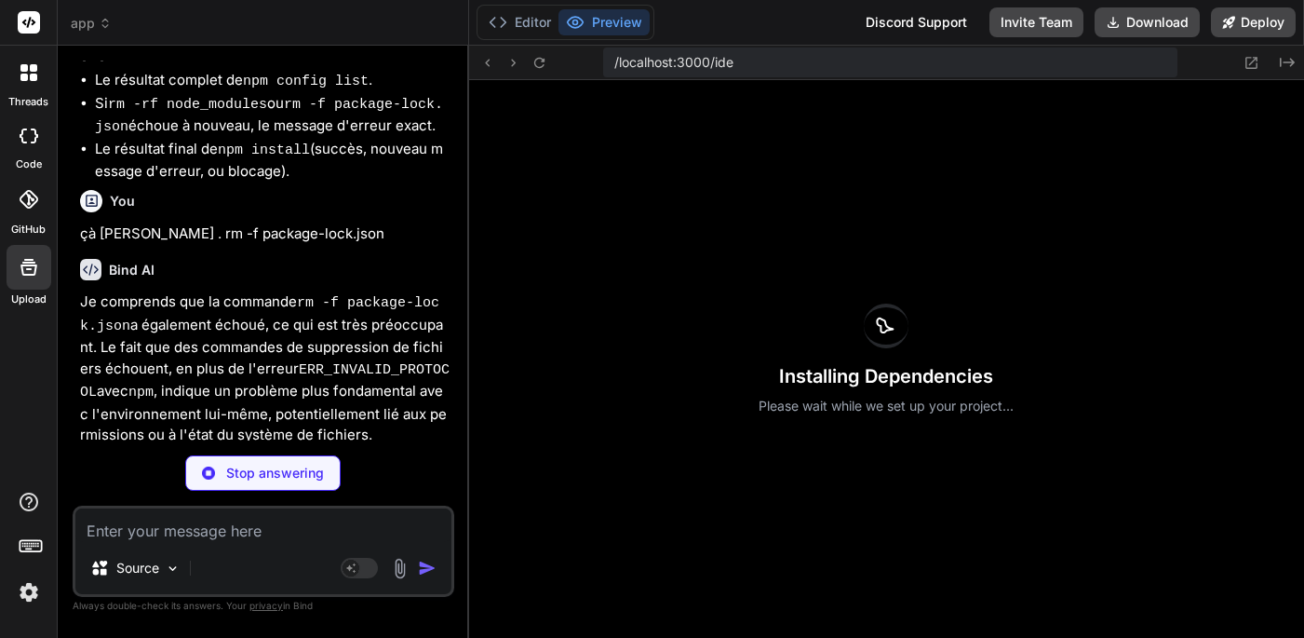
type textarea "x"
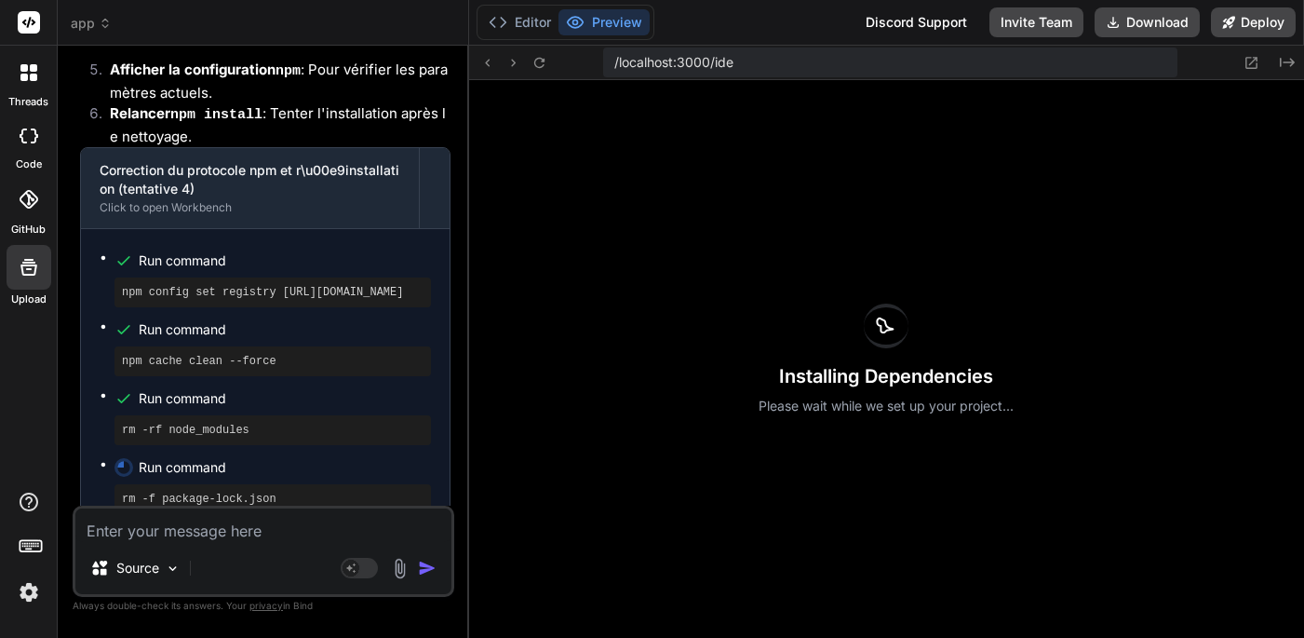
scroll to position [8539, 0]
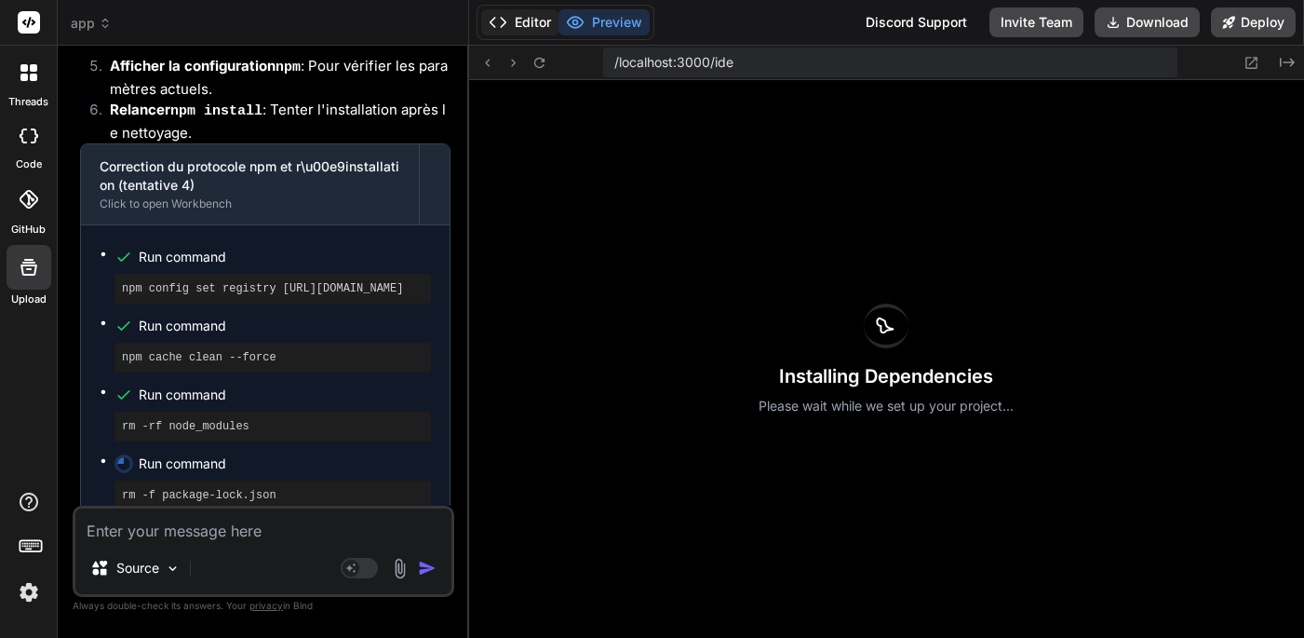
click at [528, 22] on button "Editor" at bounding box center [519, 22] width 77 height 26
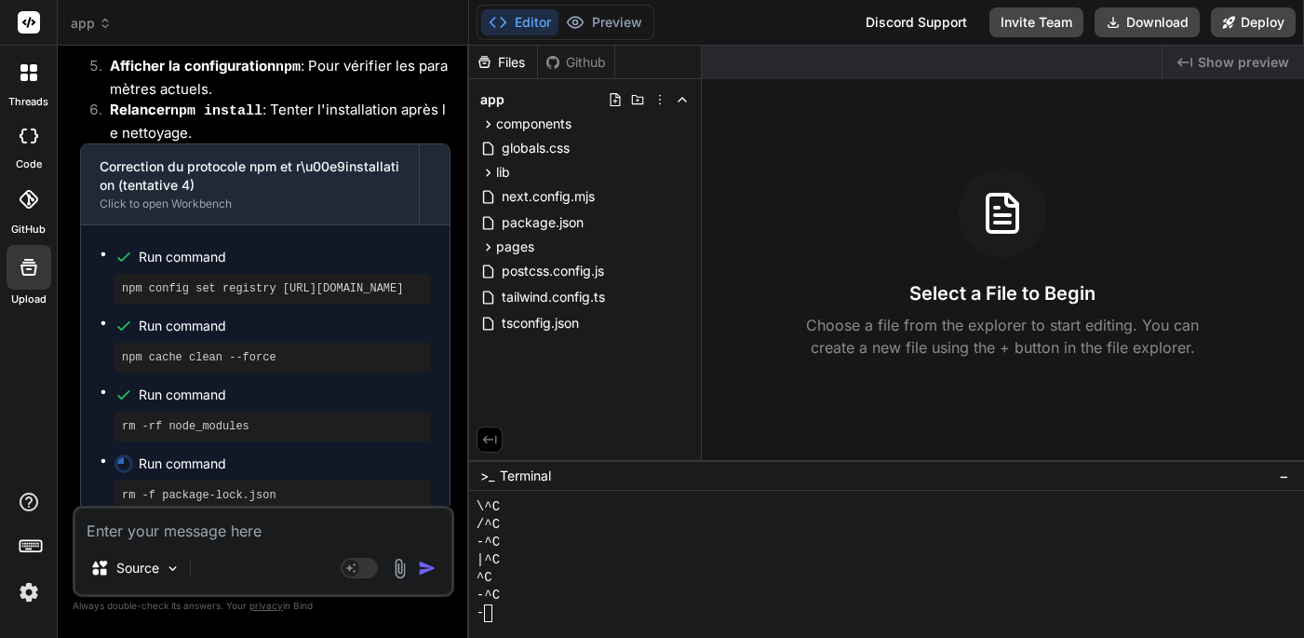
scroll to position [0, 0]
drag, startPoint x: 733, startPoint y: 462, endPoint x: 713, endPoint y: 389, distance: 75.2
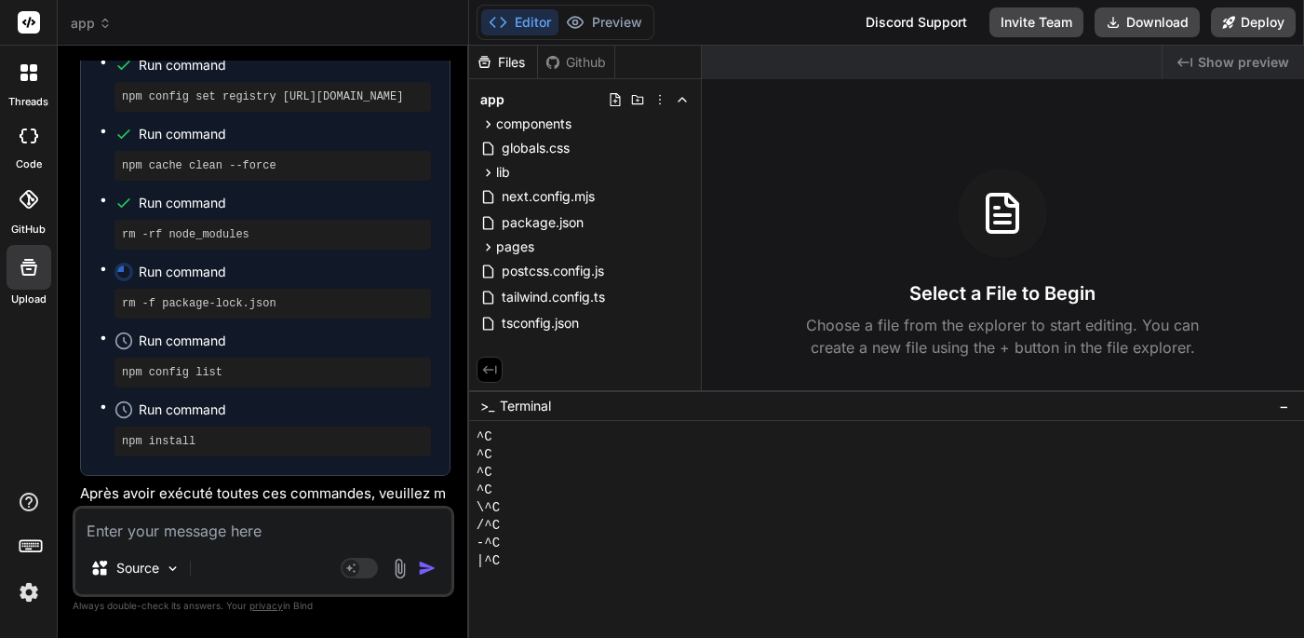
scroll to position [8730, 0]
click at [503, 572] on div at bounding box center [886, 529] width 835 height 217
click at [512, 563] on div "|^C" at bounding box center [877, 561] width 800 height 18
click at [507, 560] on div "|^C" at bounding box center [877, 561] width 800 height 18
click at [376, 546] on div "Source Agent Mode. When this toggle is activated, AI automatically makes decisi…" at bounding box center [264, 550] width 382 height 91
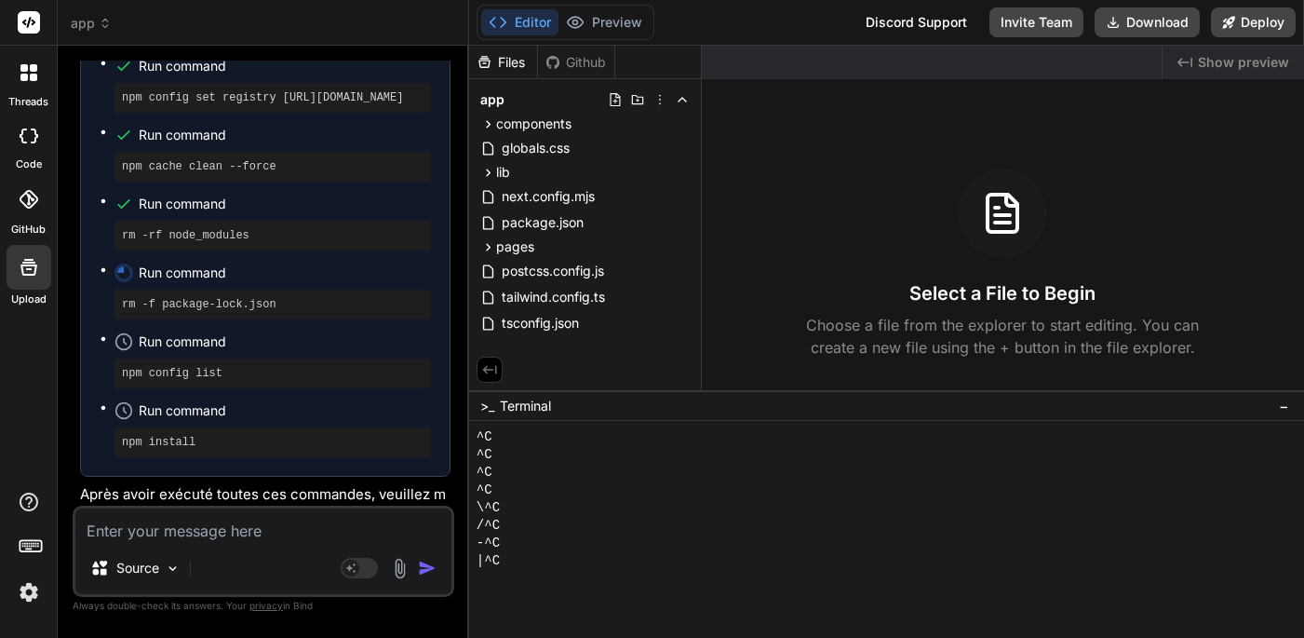
click at [318, 531] on textarea at bounding box center [263, 525] width 376 height 34
type textarea "a"
type textarea "x"
type textarea "ar"
type textarea "x"
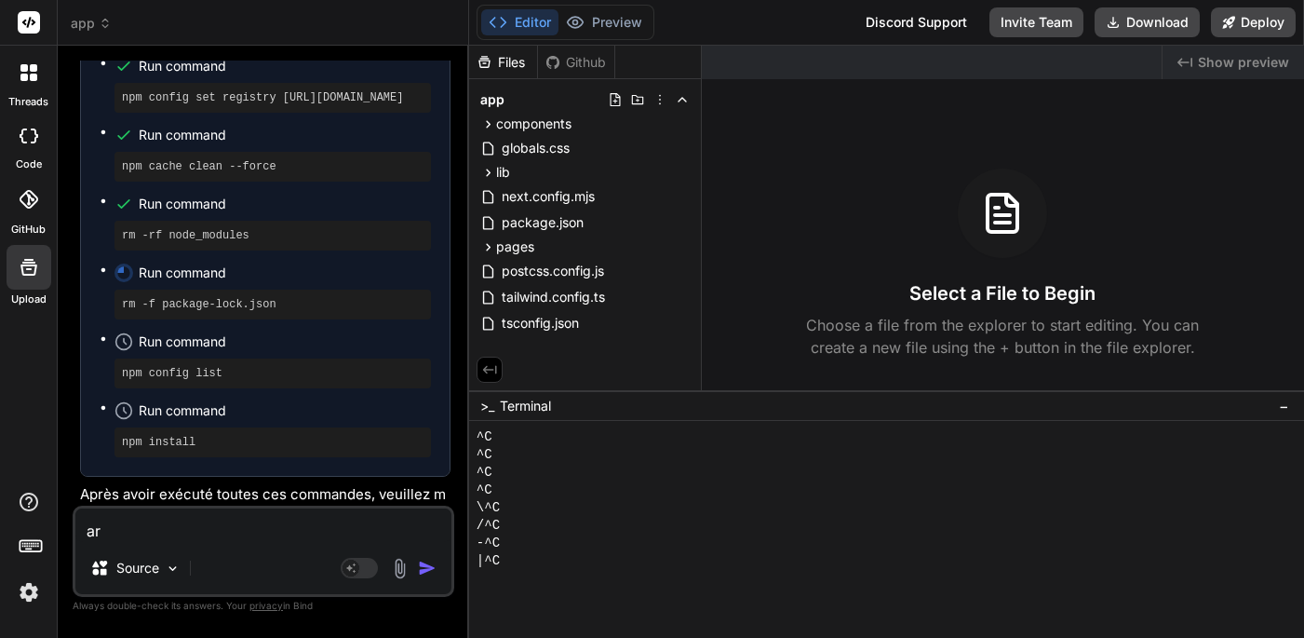
type textarea "arr"
type textarea "x"
type textarea "arre"
type textarea "x"
type textarea "arret"
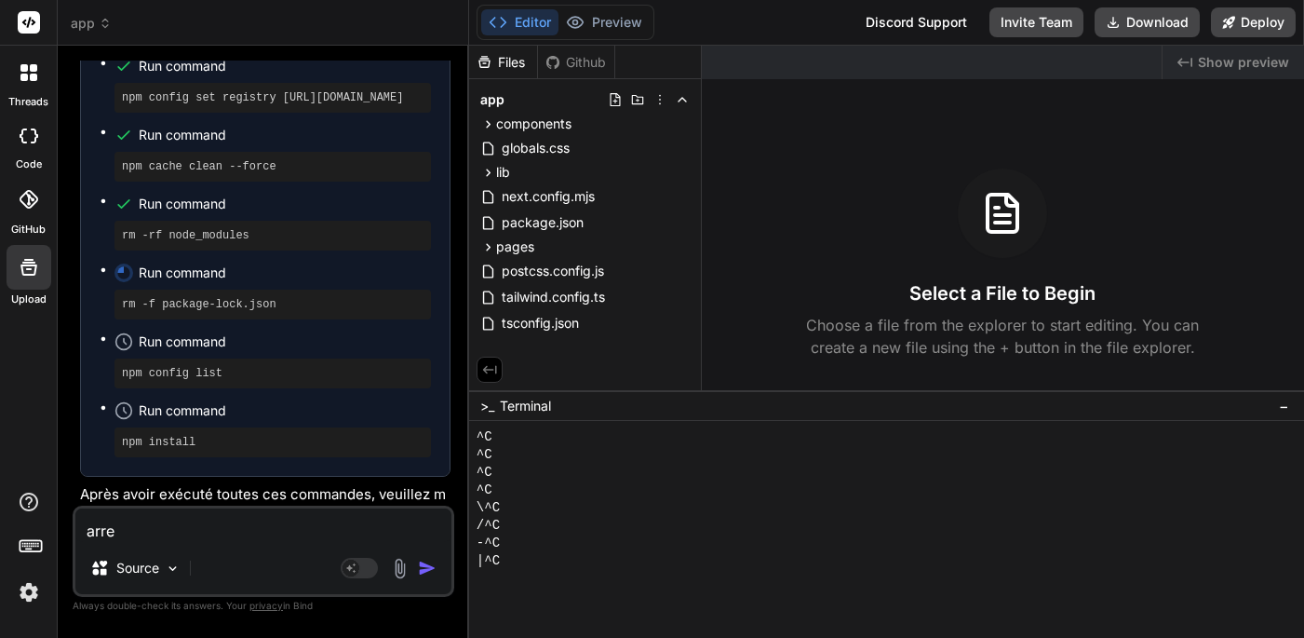
type textarea "x"
type textarea "arrete"
type textarea "x"
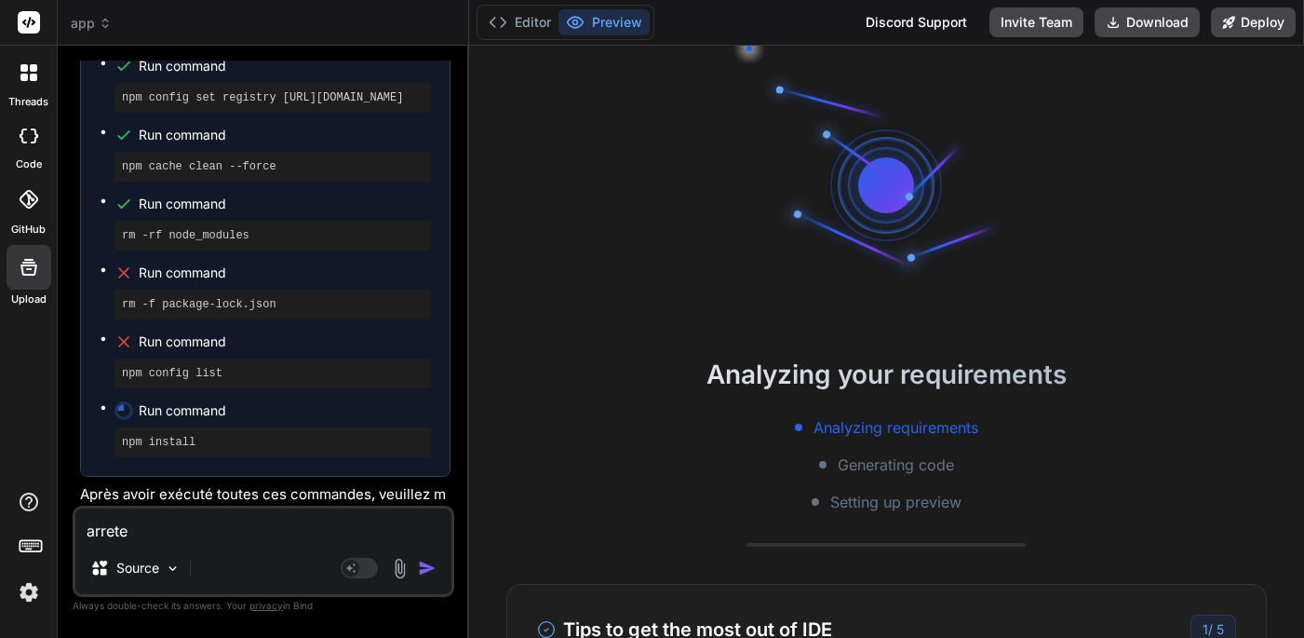
type textarea "arretes"
type textarea "x"
type textarea "arretes"
type textarea "x"
type textarea "arretes t"
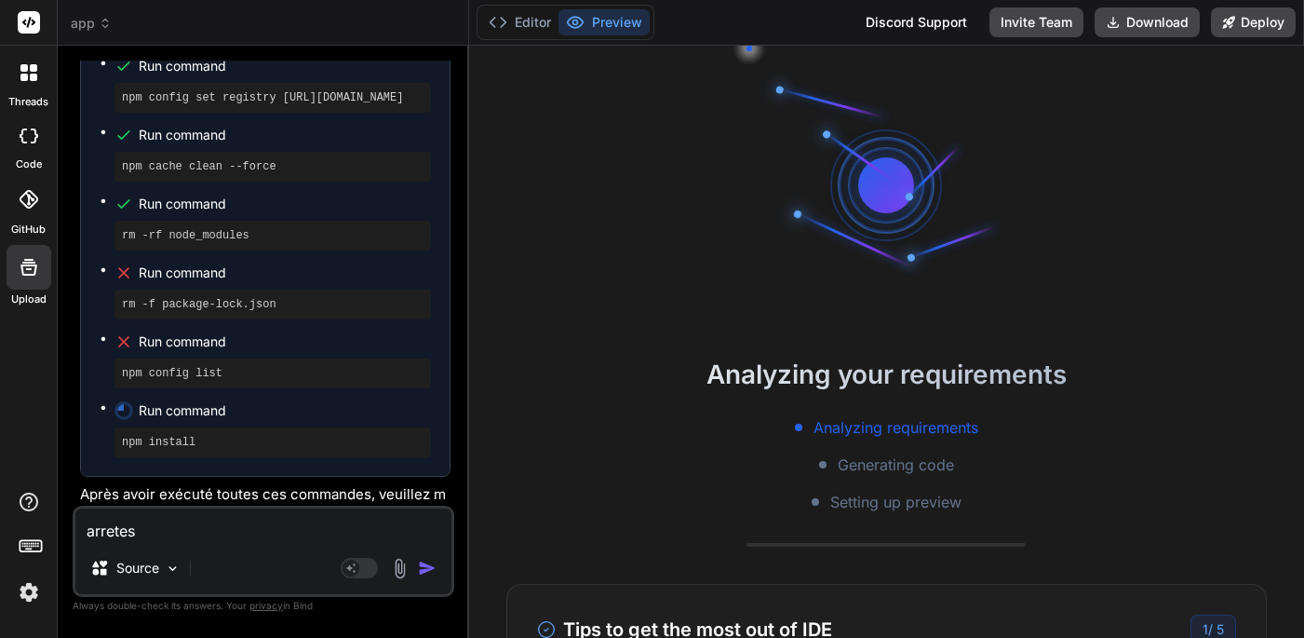
type textarea "x"
type textarea "arretes ti"
type textarea "x"
type textarea "arretes t"
type textarea "x"
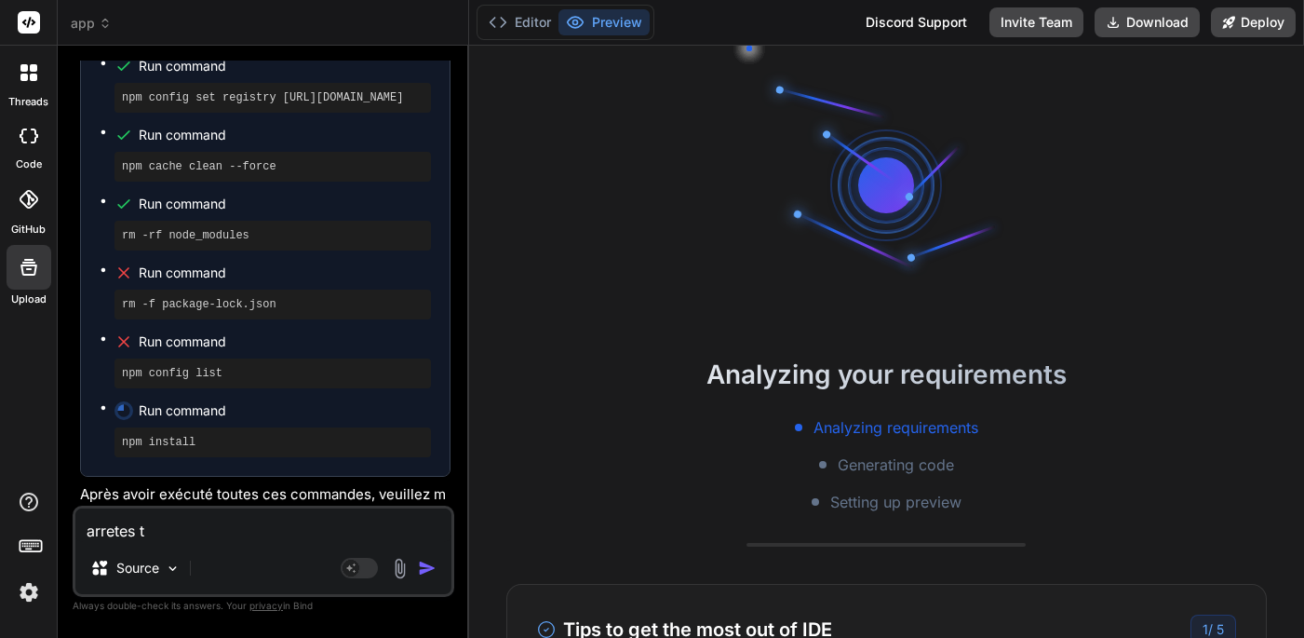
type textarea "arretes to"
type textarea "x"
type textarea "arretes tou"
type textarea "x"
type textarea "arretes tout"
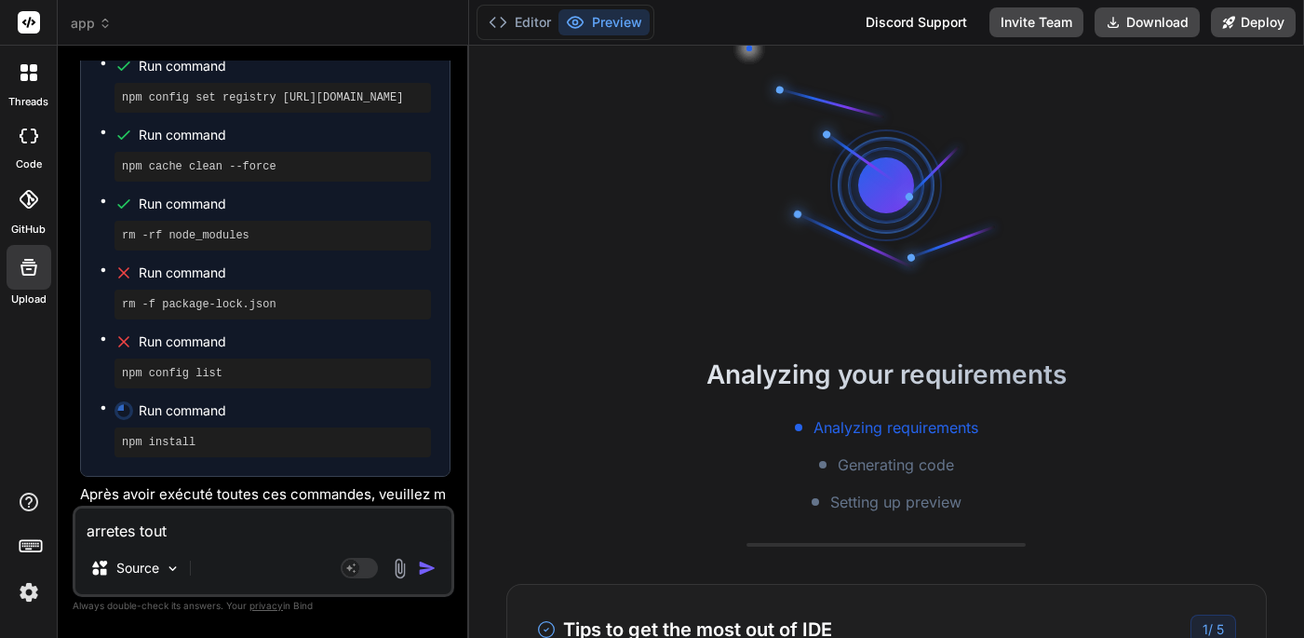
type textarea "x"
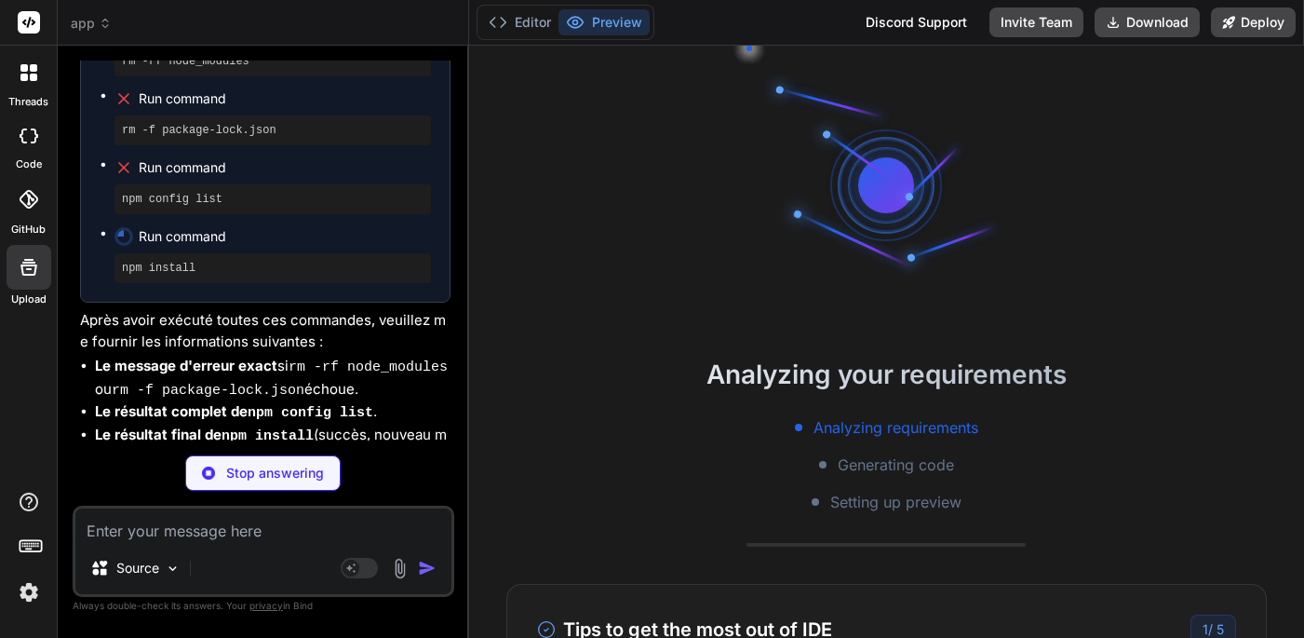
type textarea "x"
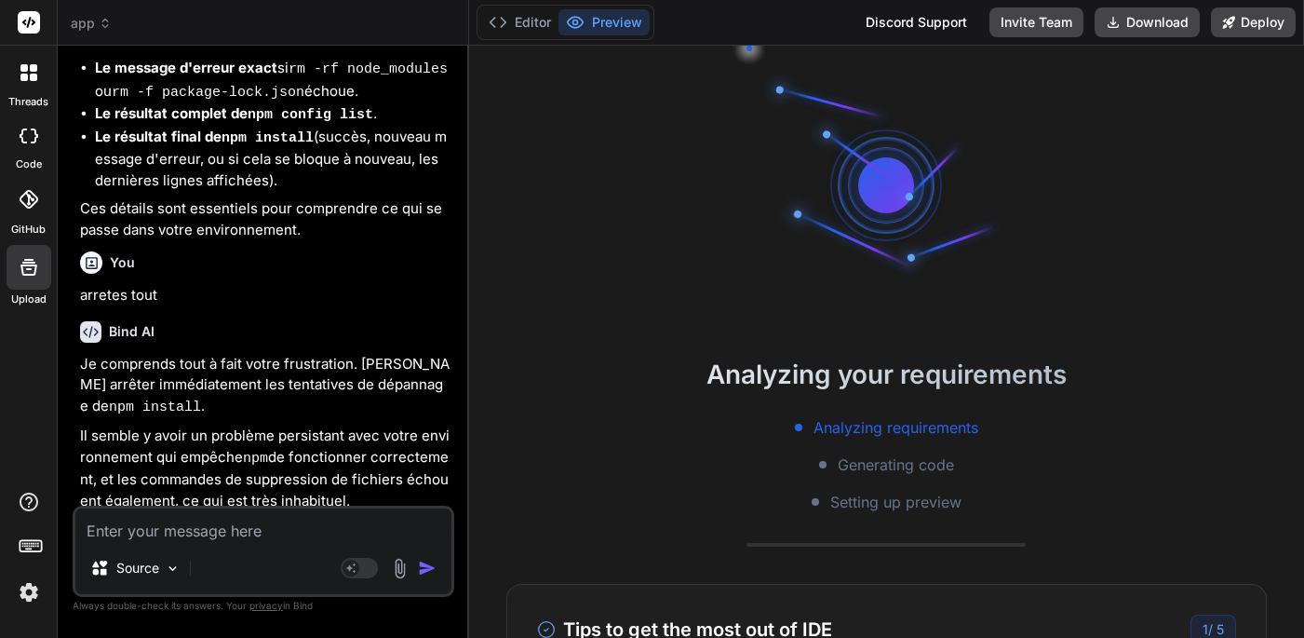
scroll to position [9200, 0]
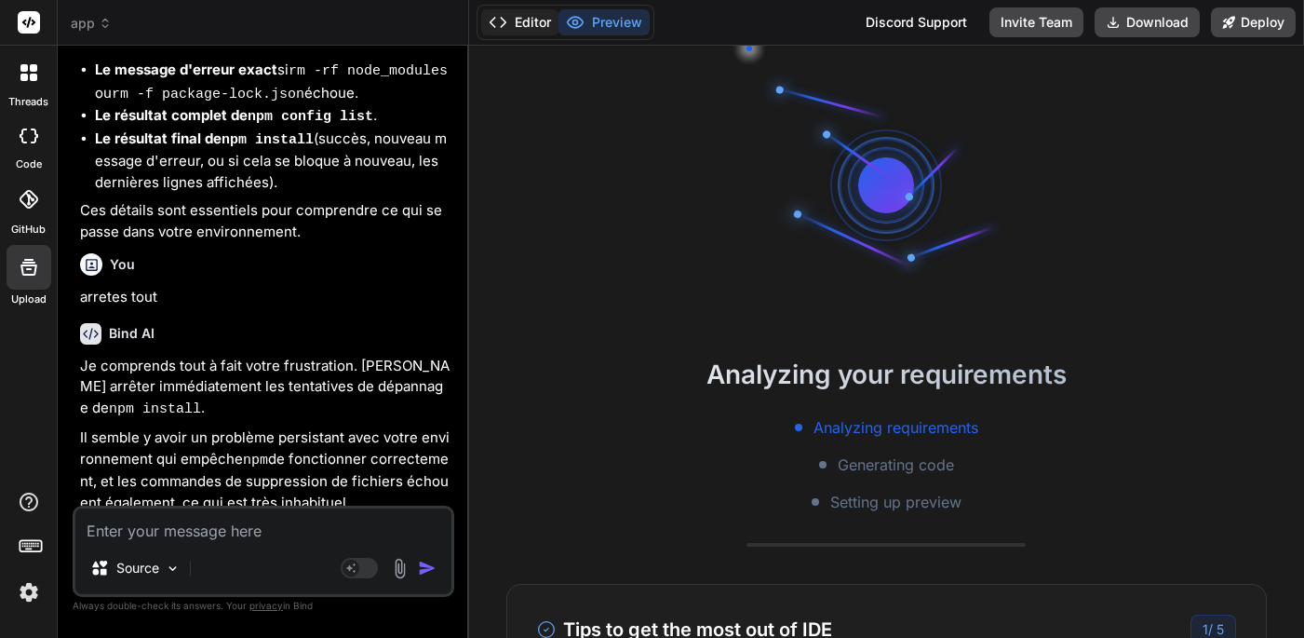
click at [529, 33] on button "Editor" at bounding box center [519, 22] width 77 height 26
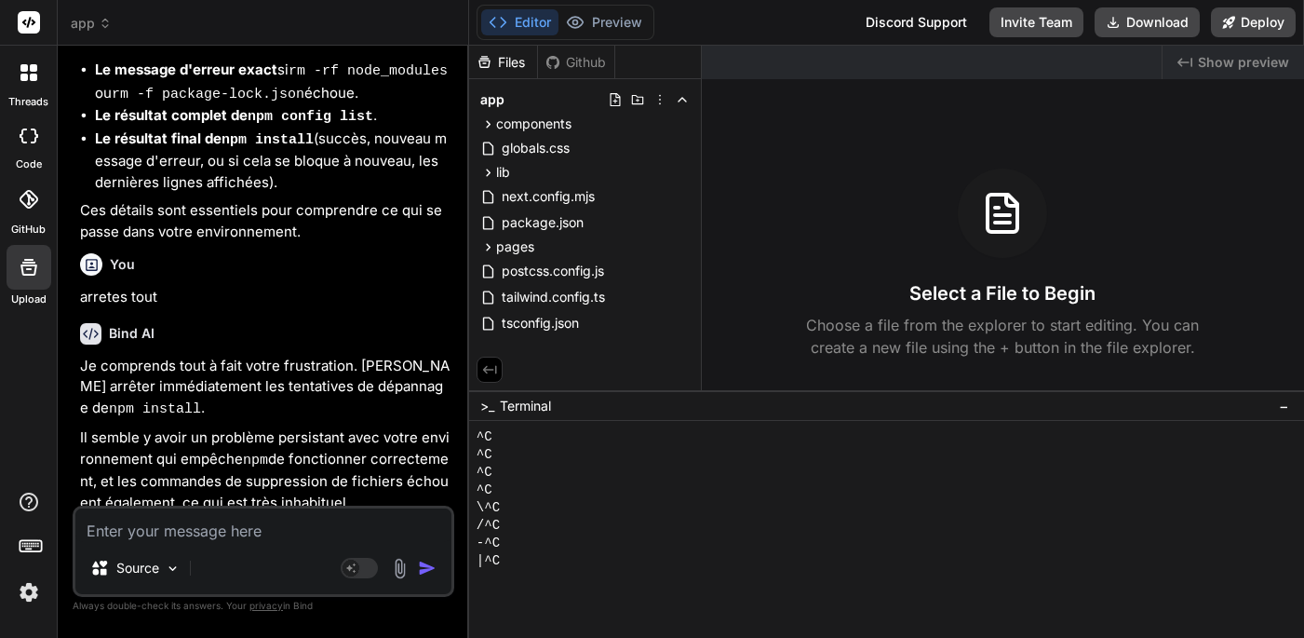
scroll to position [2, 0]
click at [144, 534] on textarea at bounding box center [263, 525] width 376 height 34
type textarea "s"
type textarea "x"
type textarea "su"
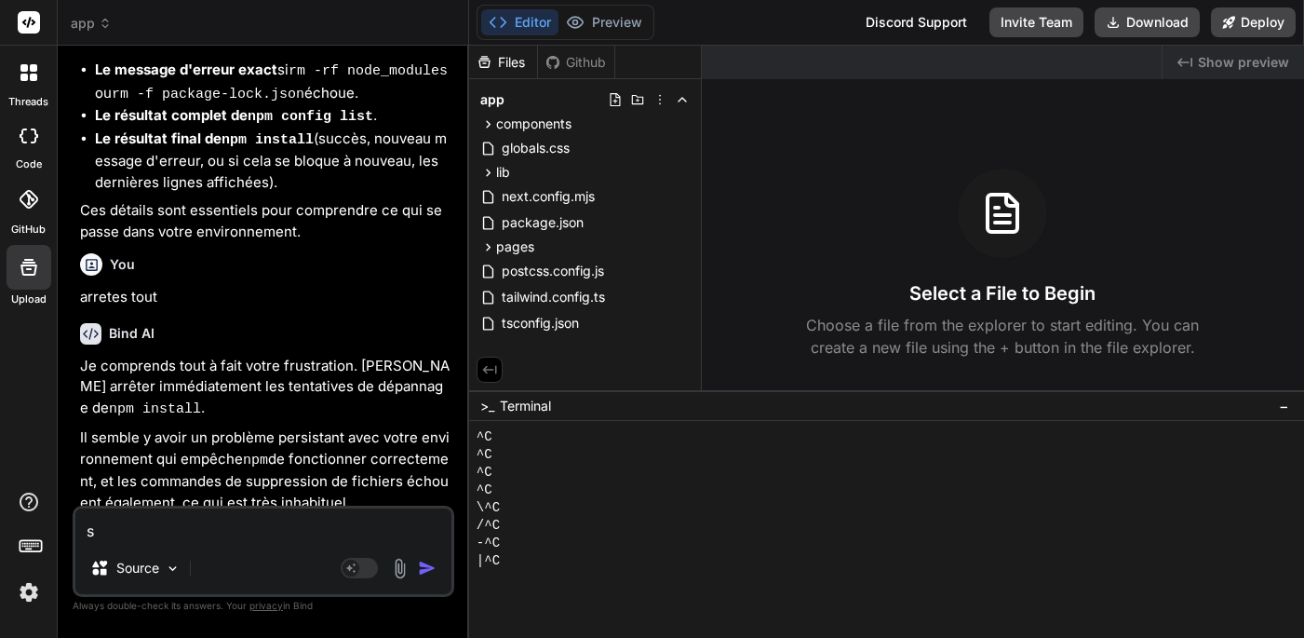
type textarea "x"
type textarea "sup"
type textarea "x"
type textarea "supp"
type textarea "x"
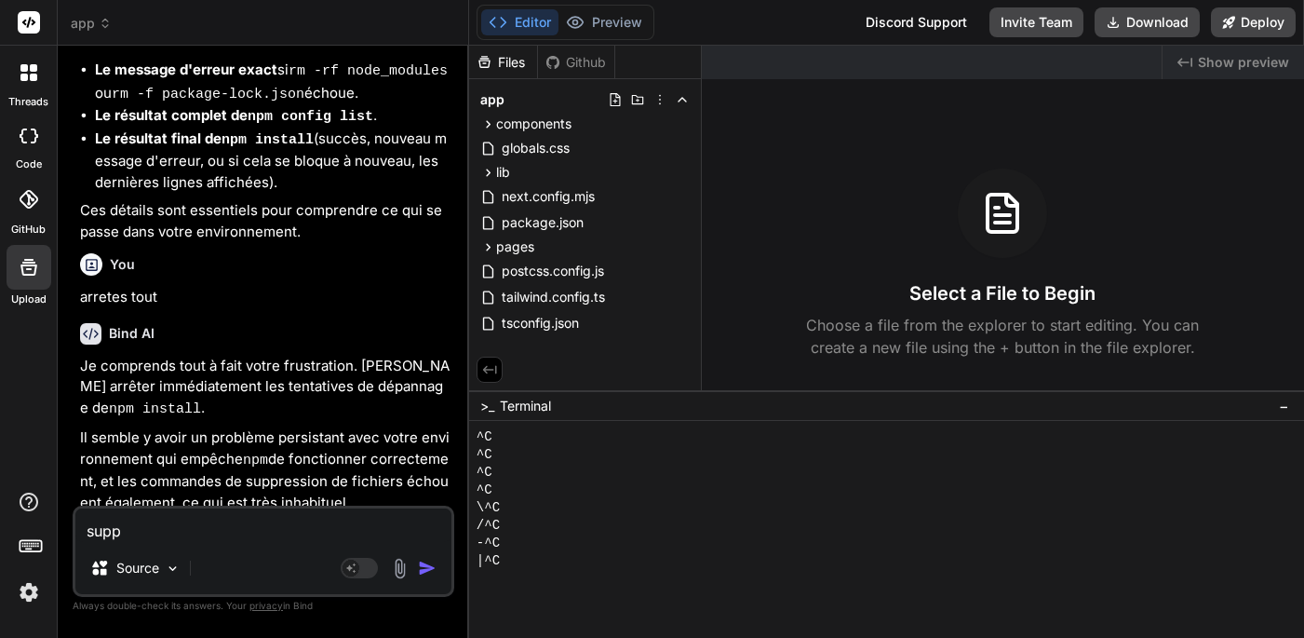
type textarea "suppr"
type textarea "x"
type textarea "suppri"
type textarea "x"
type textarea "supprip"
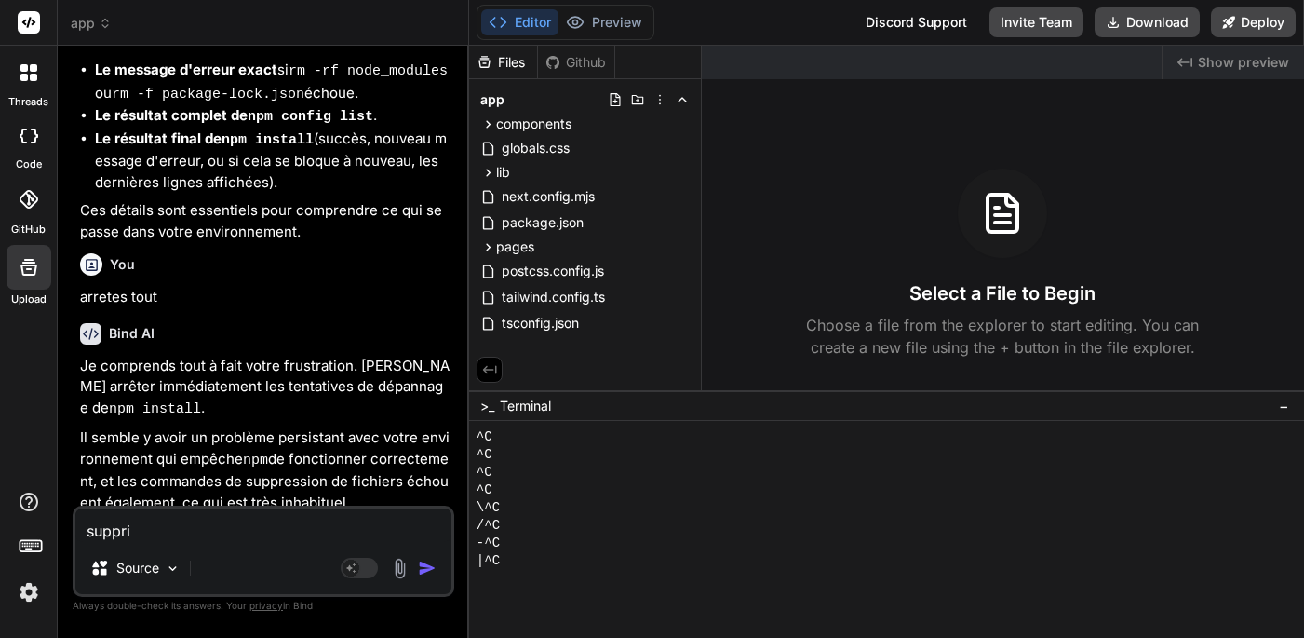
type textarea "x"
type textarea "suppri"
type textarea "x"
type textarea "supprim"
type textarea "x"
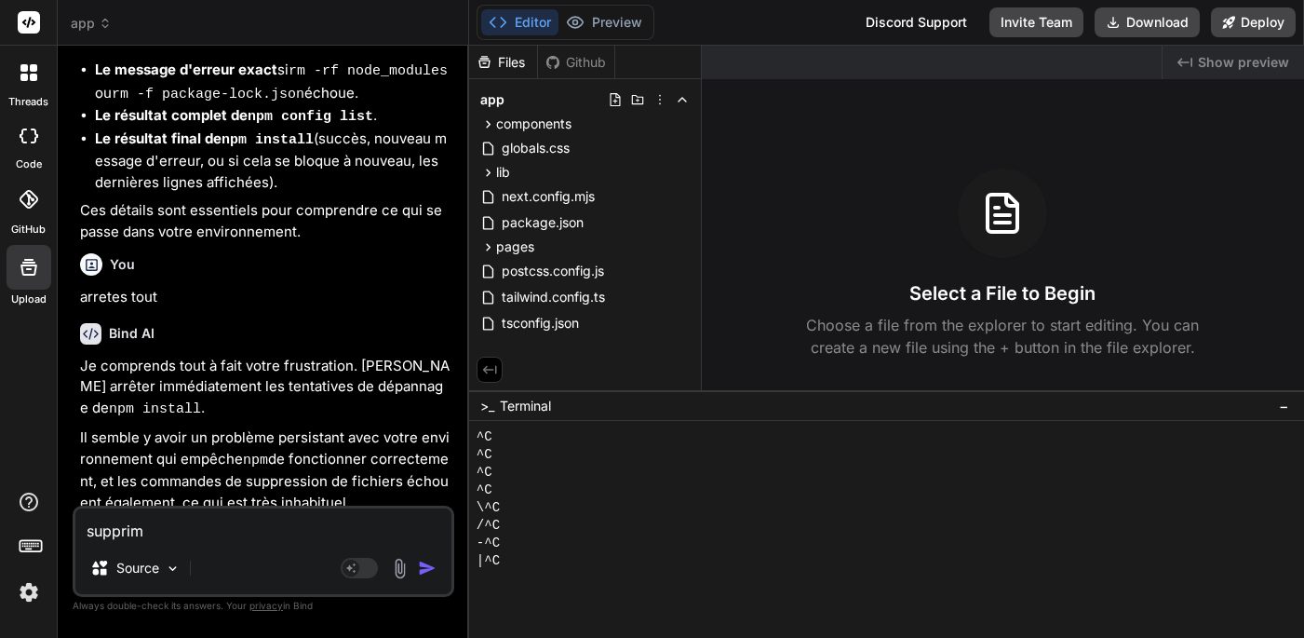
type textarea "supprime"
type textarea "x"
type textarea "supprime"
type textarea "x"
type textarea "supprime l"
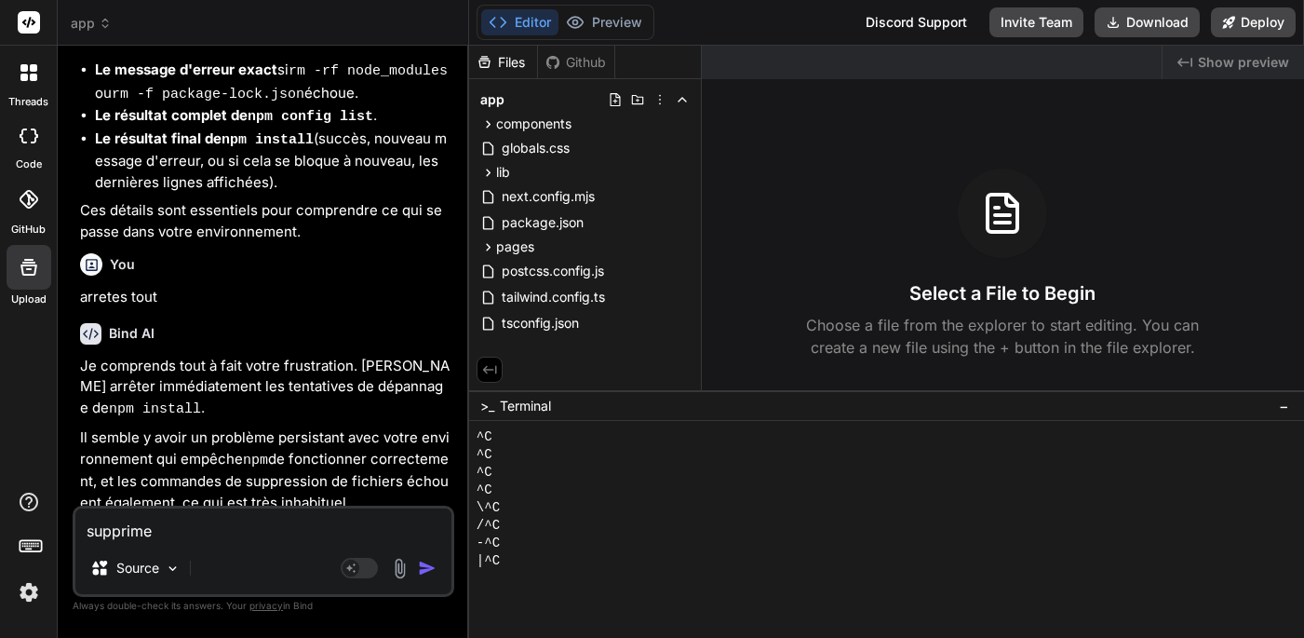
type textarea "x"
type textarea "supprime le"
type textarea "x"
type textarea "supprime le"
type textarea "x"
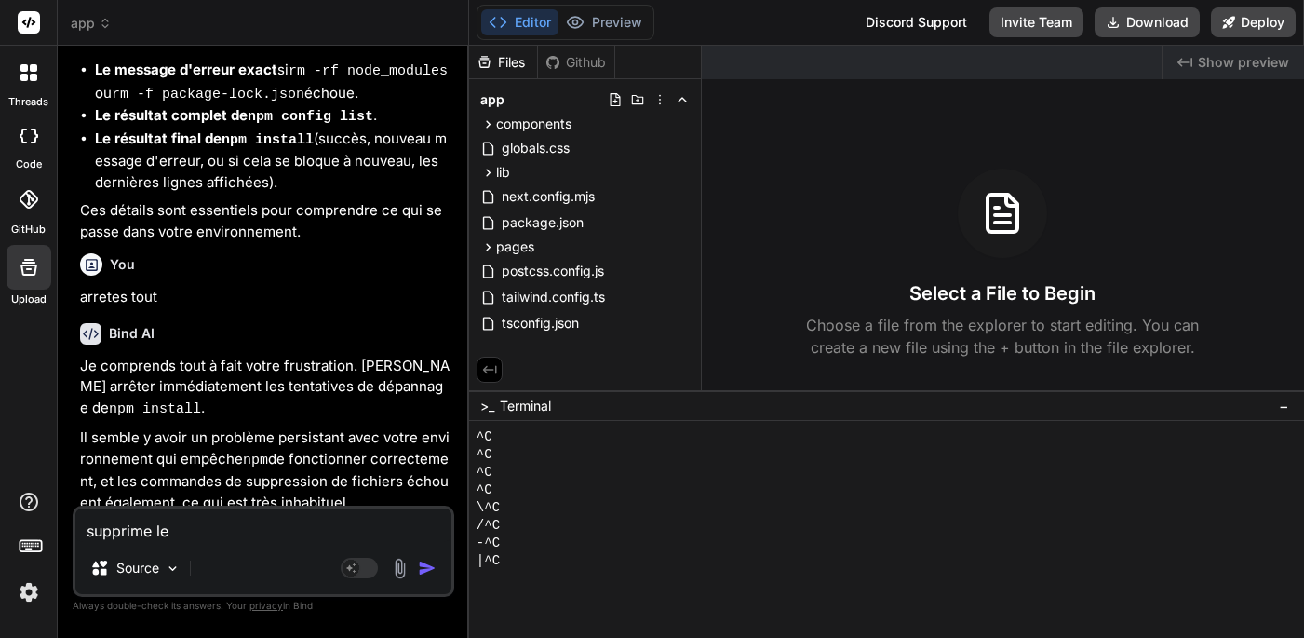
type textarea "supprime le p"
type textarea "x"
type textarea "supprime le pr"
type textarea "x"
type textarea "supprime le pro"
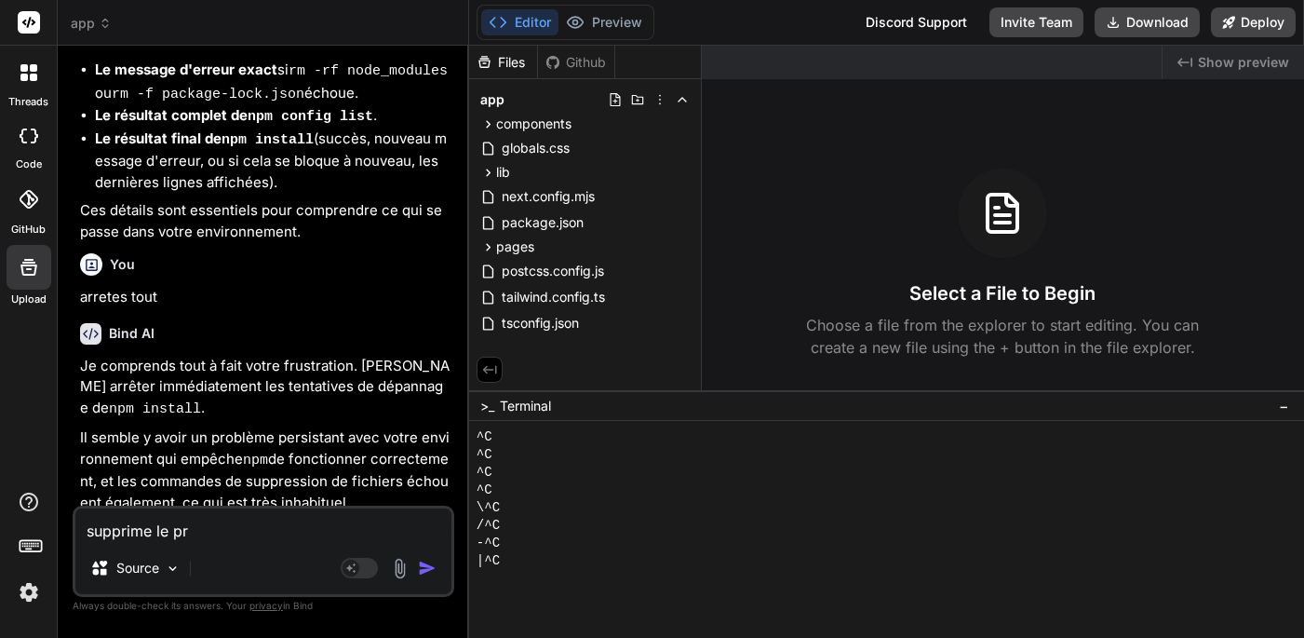
type textarea "x"
type textarea "supprime le proj"
type textarea "x"
type textarea "supprime le proje"
type textarea "x"
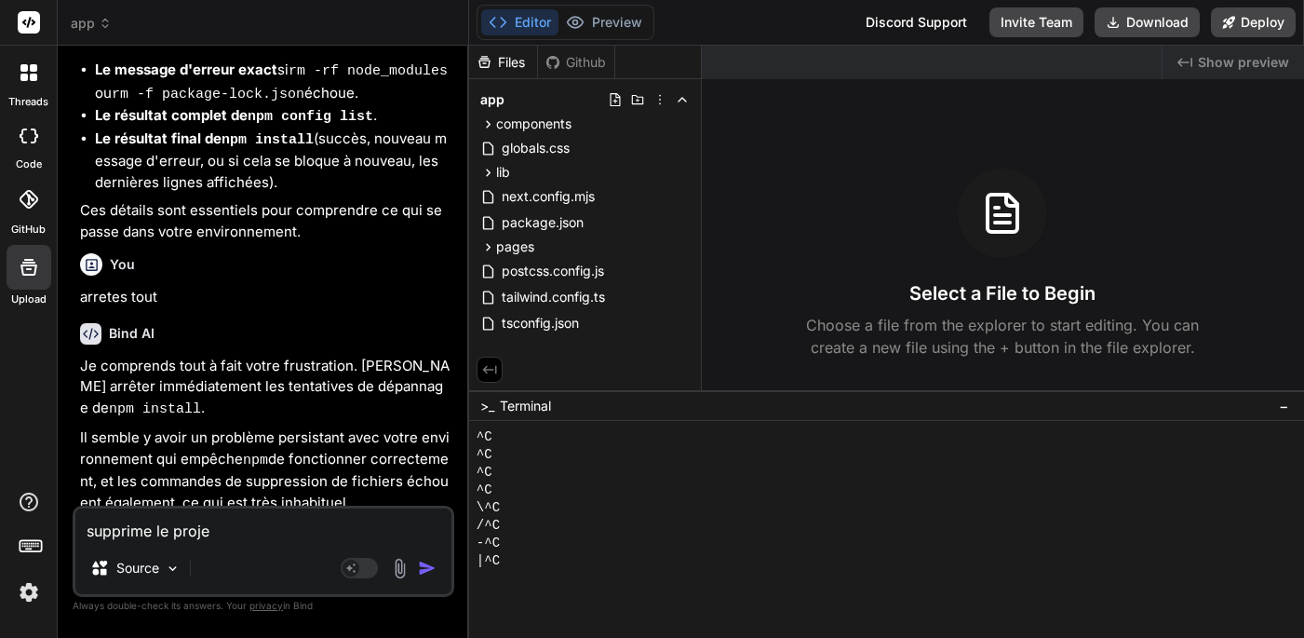
type textarea "supprime le projet"
type textarea "x"
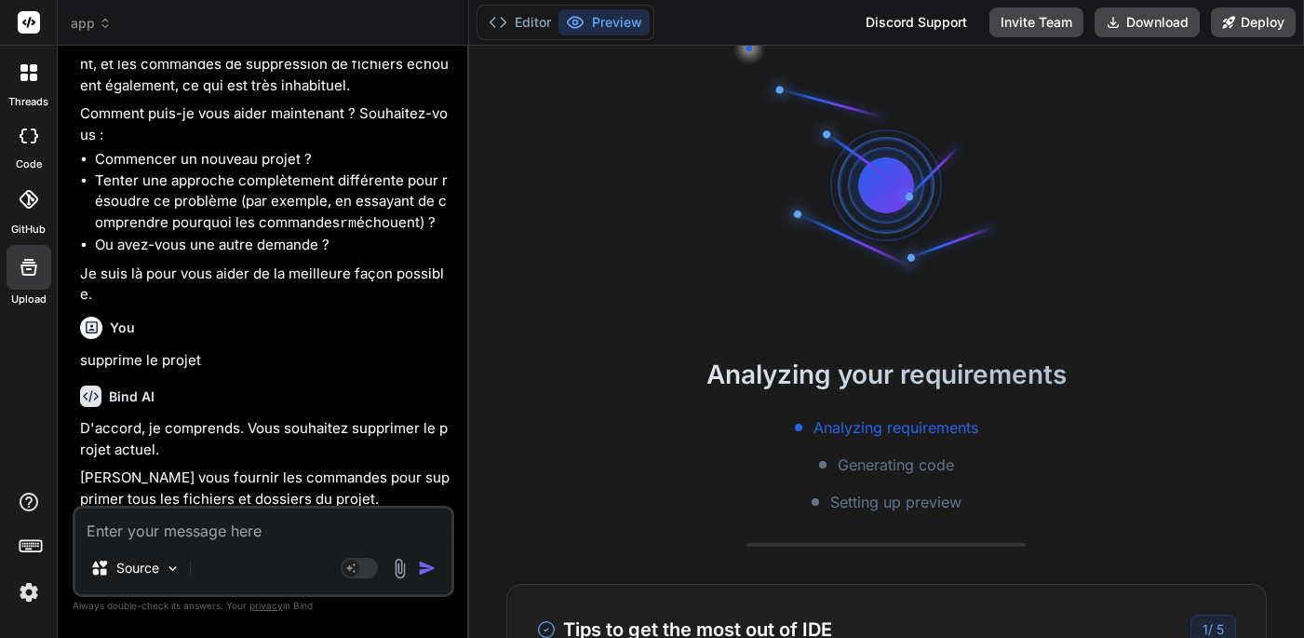
scroll to position [9616, 0]
click at [523, 23] on button "Editor" at bounding box center [519, 22] width 77 height 26
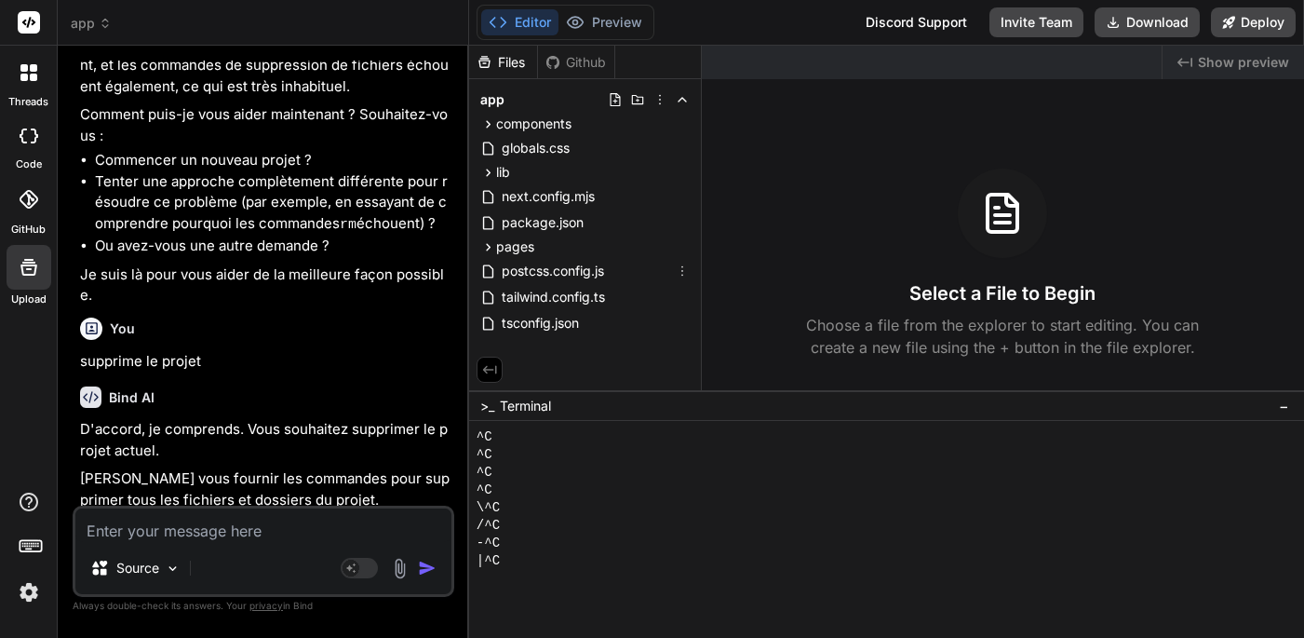
type textarea "x"
drag, startPoint x: 115, startPoint y: 416, endPoint x: 186, endPoint y: 418, distance: 70.8
click at [186, 625] on div "rm -rf ." at bounding box center [272, 640] width 316 height 30
copy pre "rm -rf ."
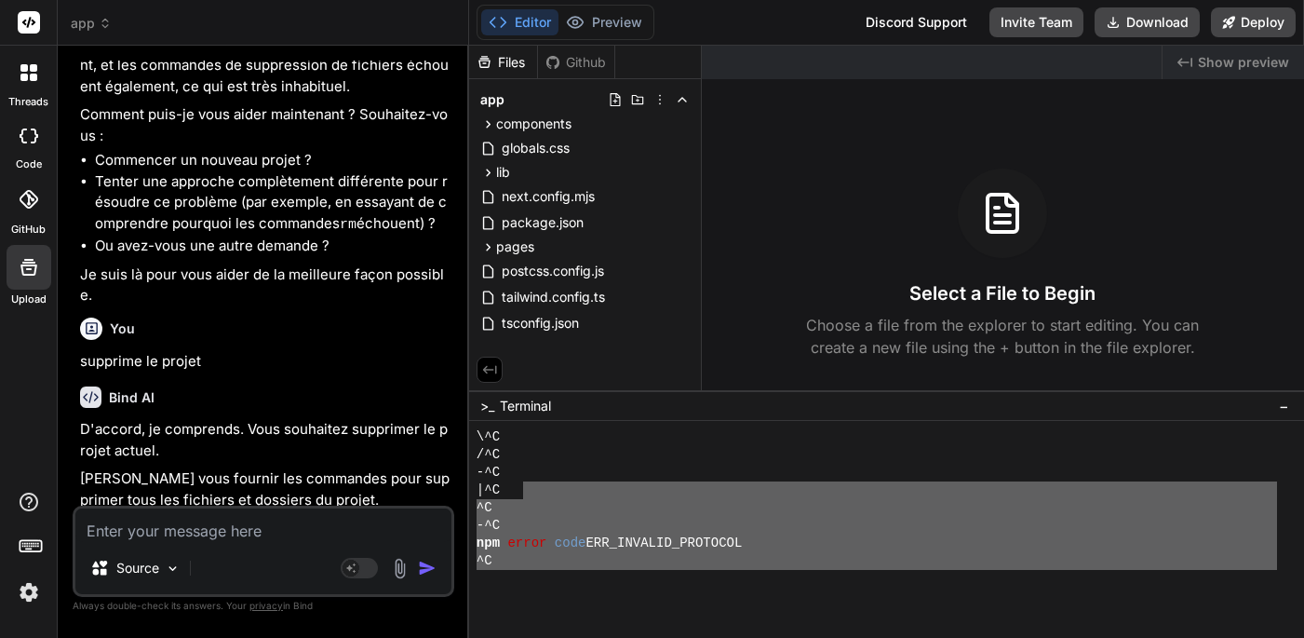
click at [521, 572] on div at bounding box center [886, 529] width 835 height 217
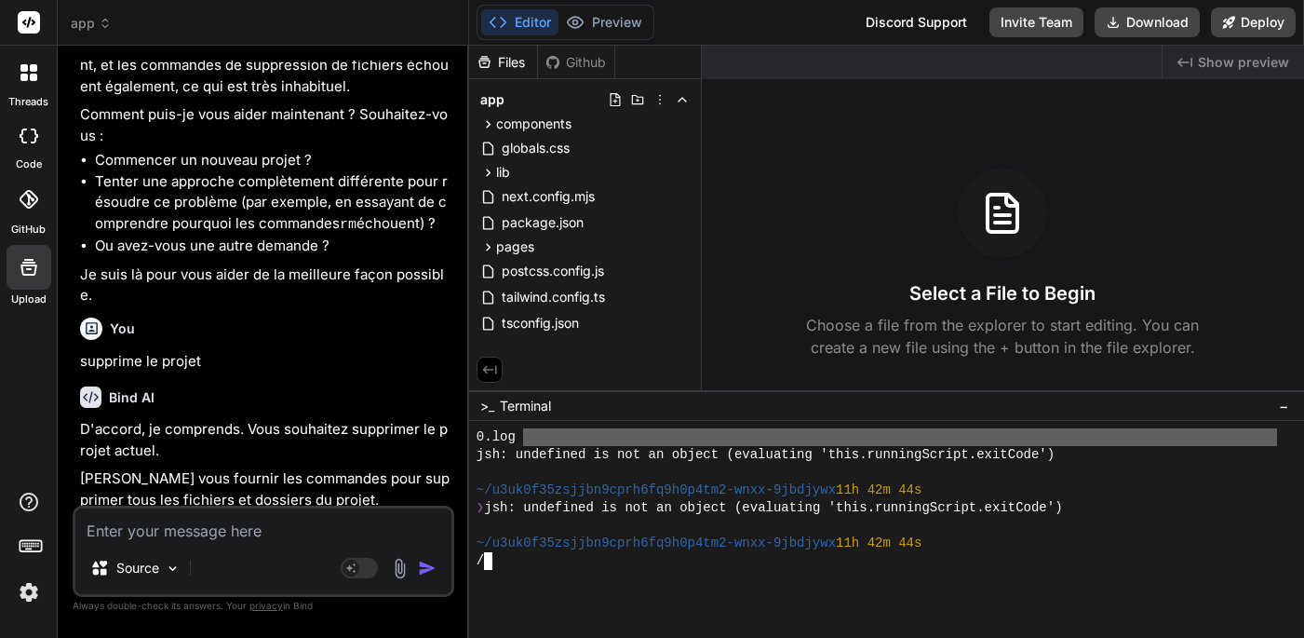
click at [500, 566] on div "/" at bounding box center [877, 561] width 800 height 18
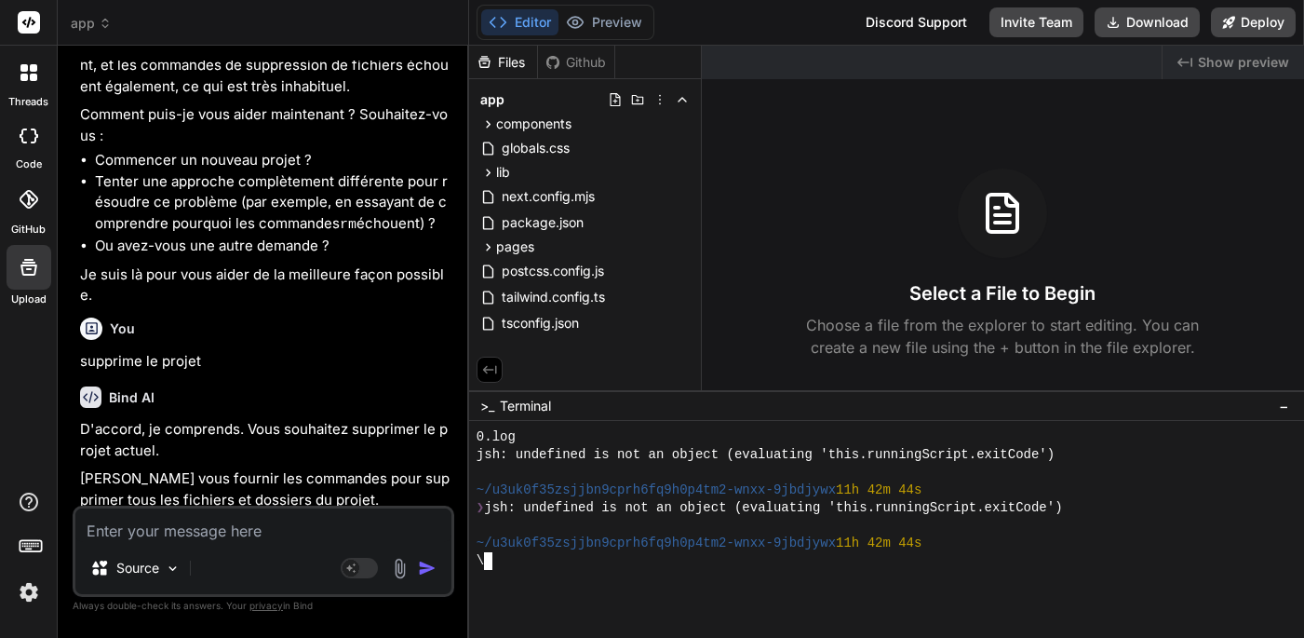
type textarea "rm -rf ."
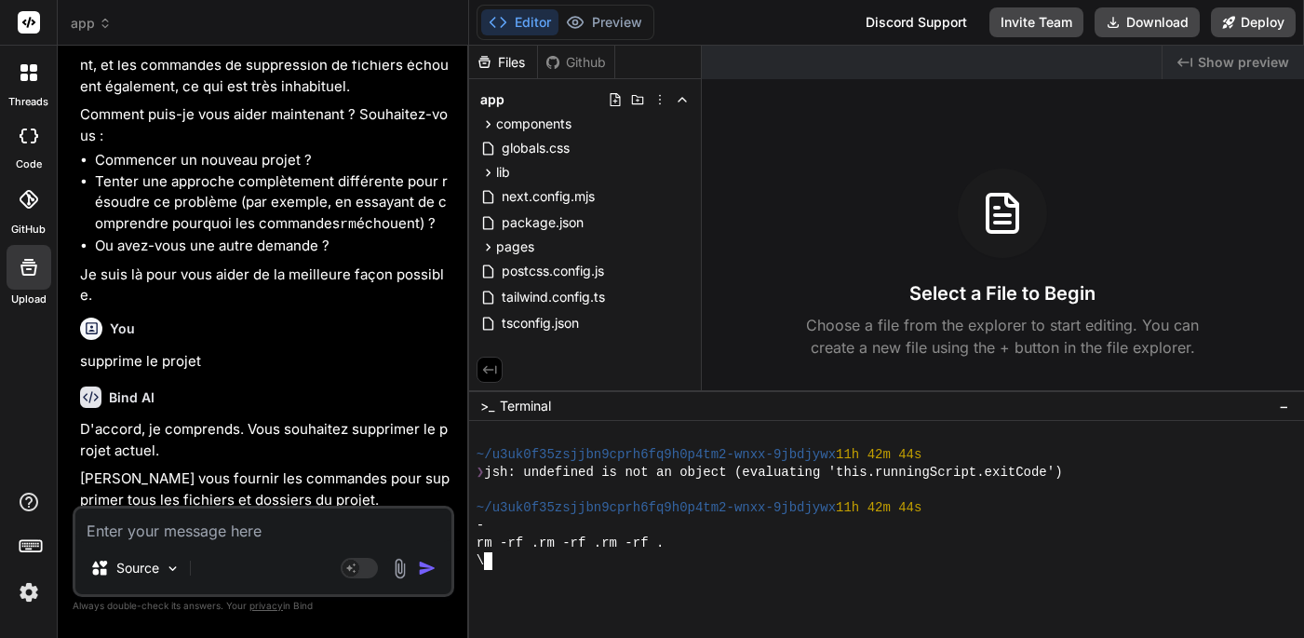
click at [120, 625] on div "rm -rf ." at bounding box center [272, 640] width 316 height 30
drag, startPoint x: 121, startPoint y: 420, endPoint x: 168, endPoint y: 421, distance: 46.5
click at [168, 625] on div "rm -rf ." at bounding box center [272, 640] width 316 height 30
copy pre "rm -rf"
click at [491, 560] on textarea "Terminal input" at bounding box center [487, 561] width 7 height 18
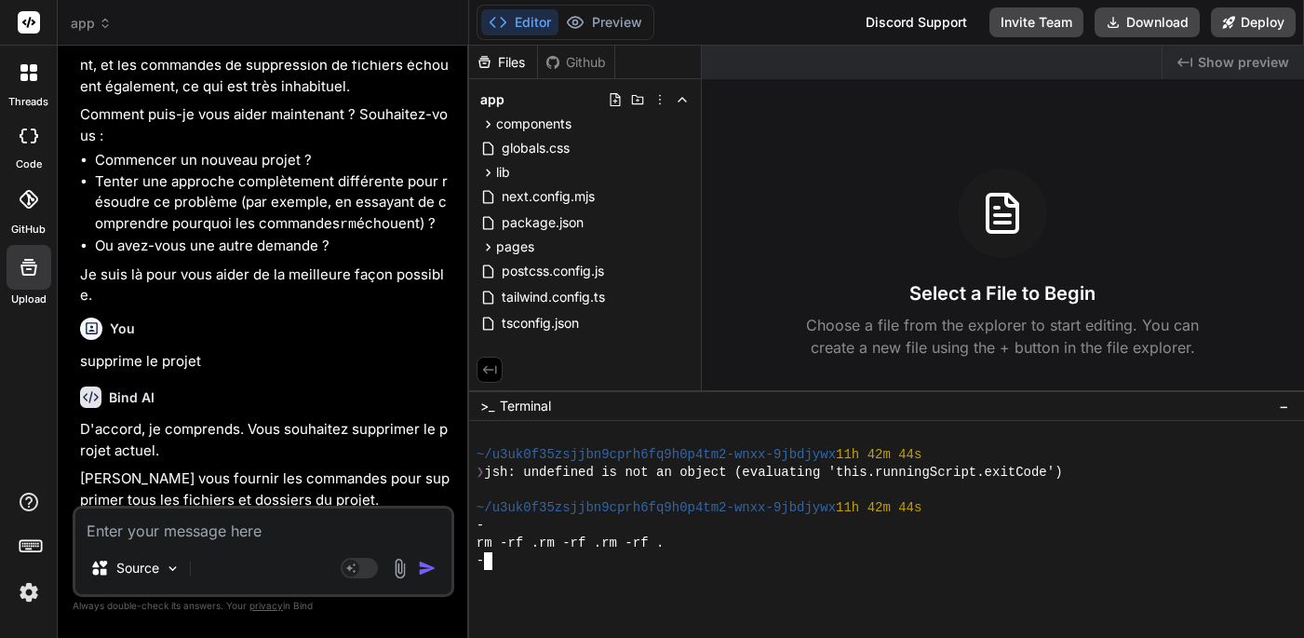
type textarea "rm -rf"
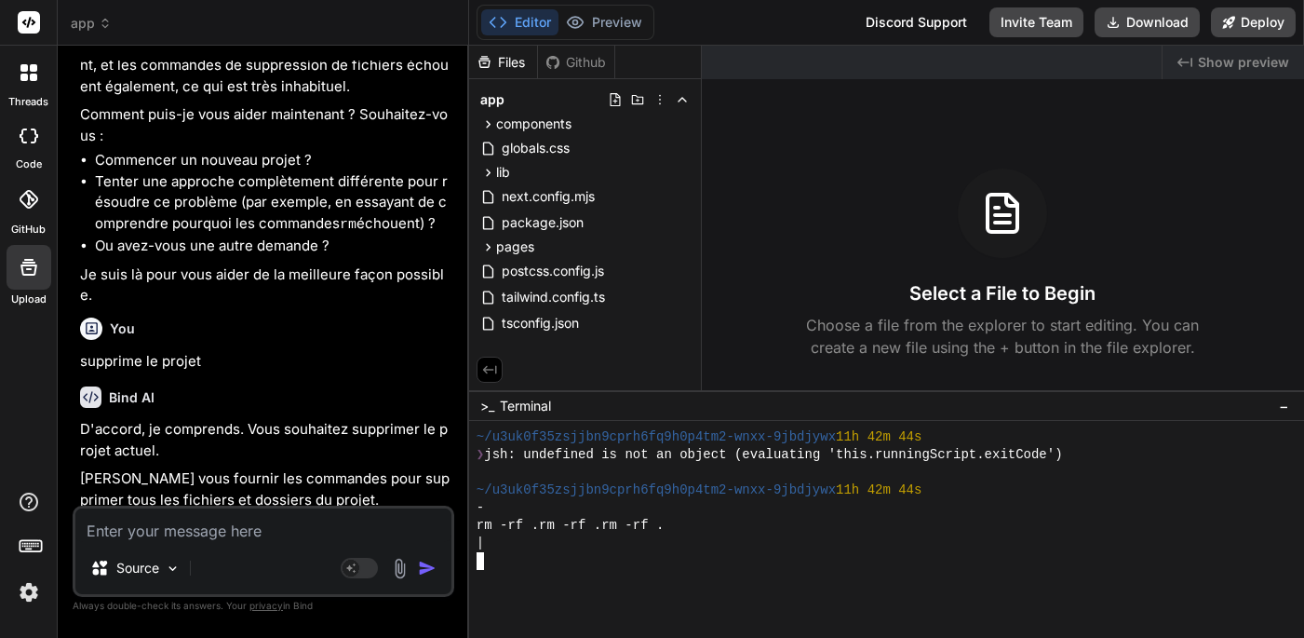
scroll to position [2564, 0]
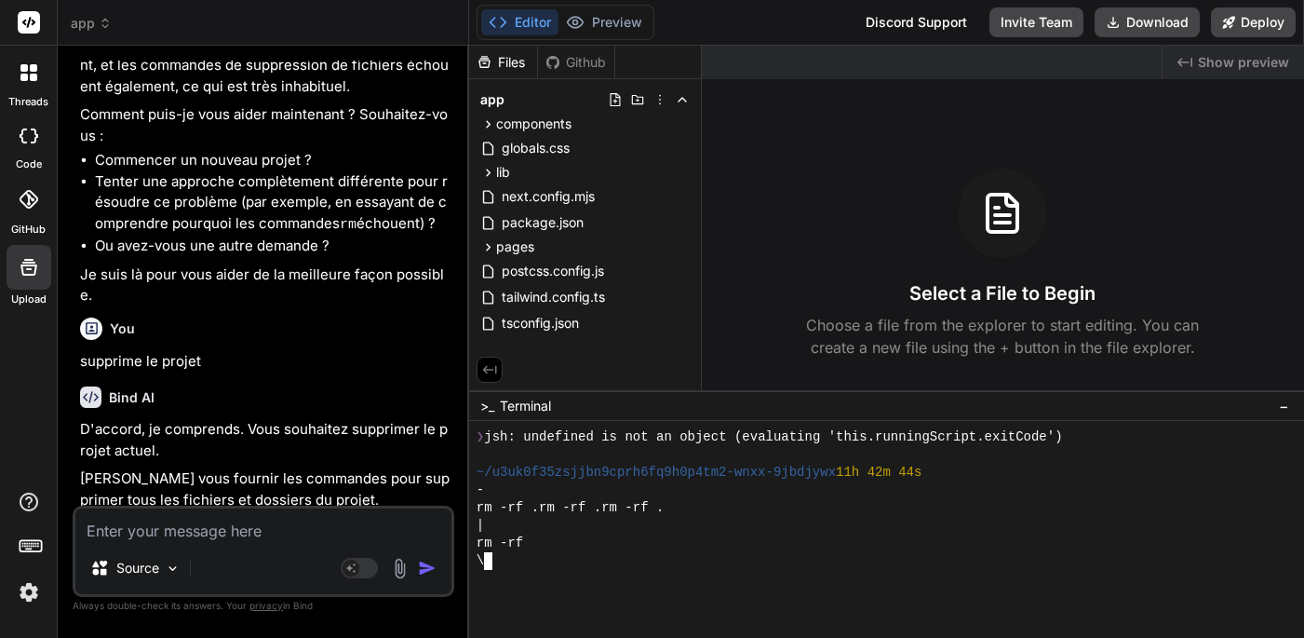
click at [103, 22] on icon at bounding box center [105, 23] width 13 height 13
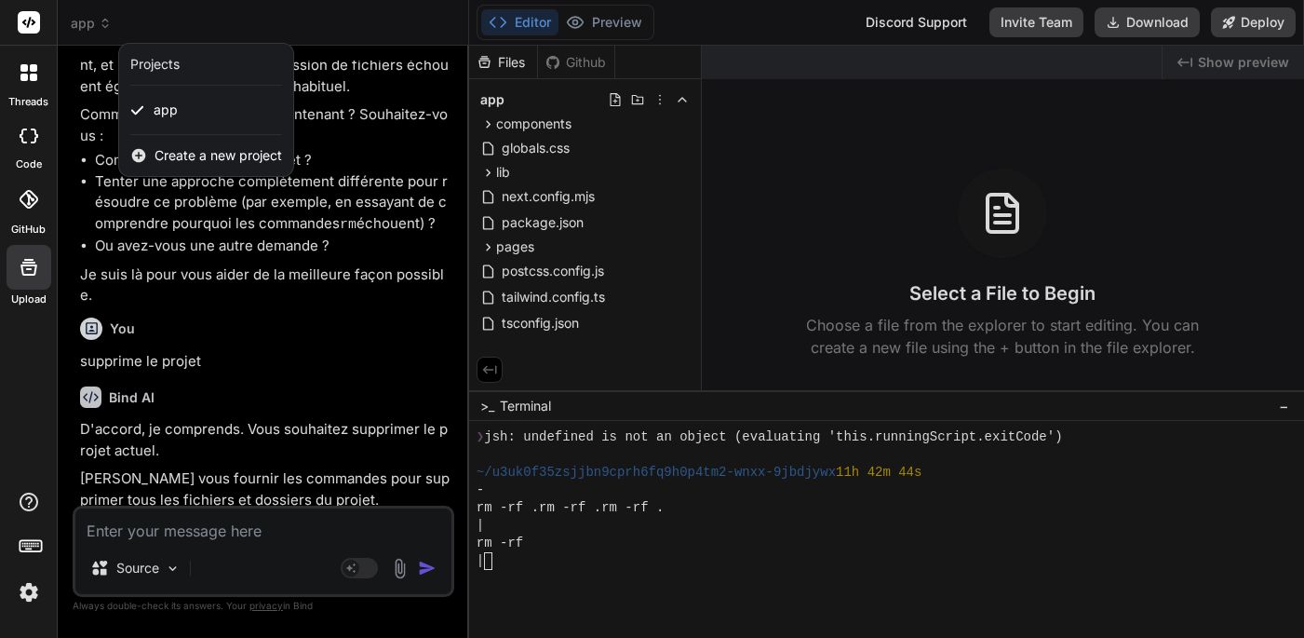
click at [336, 48] on div at bounding box center [652, 319] width 1304 height 638
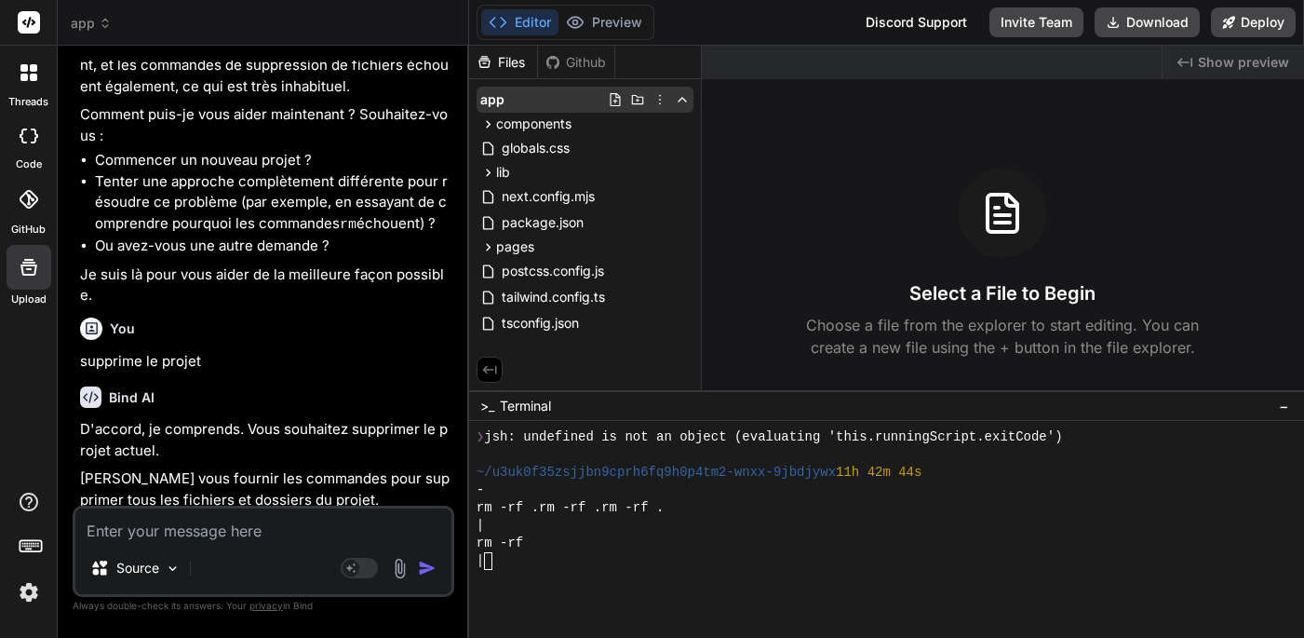
click at [658, 103] on icon at bounding box center [659, 99] width 15 height 15
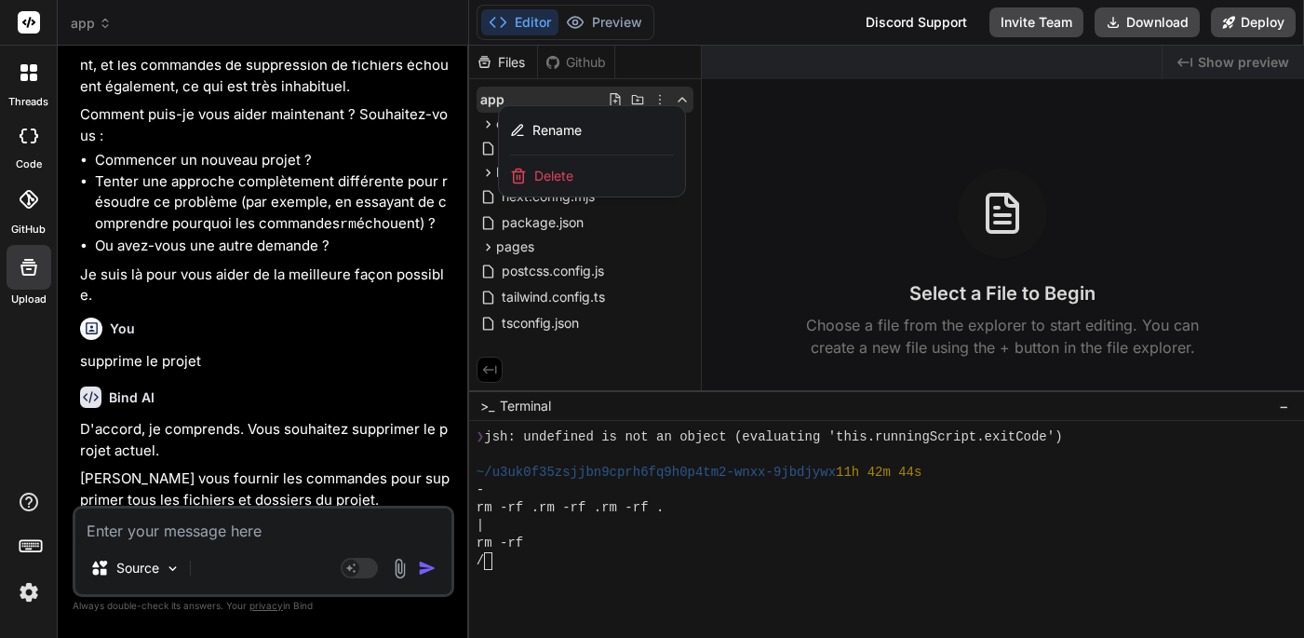
click at [559, 180] on span "Delete" at bounding box center [553, 176] width 39 height 19
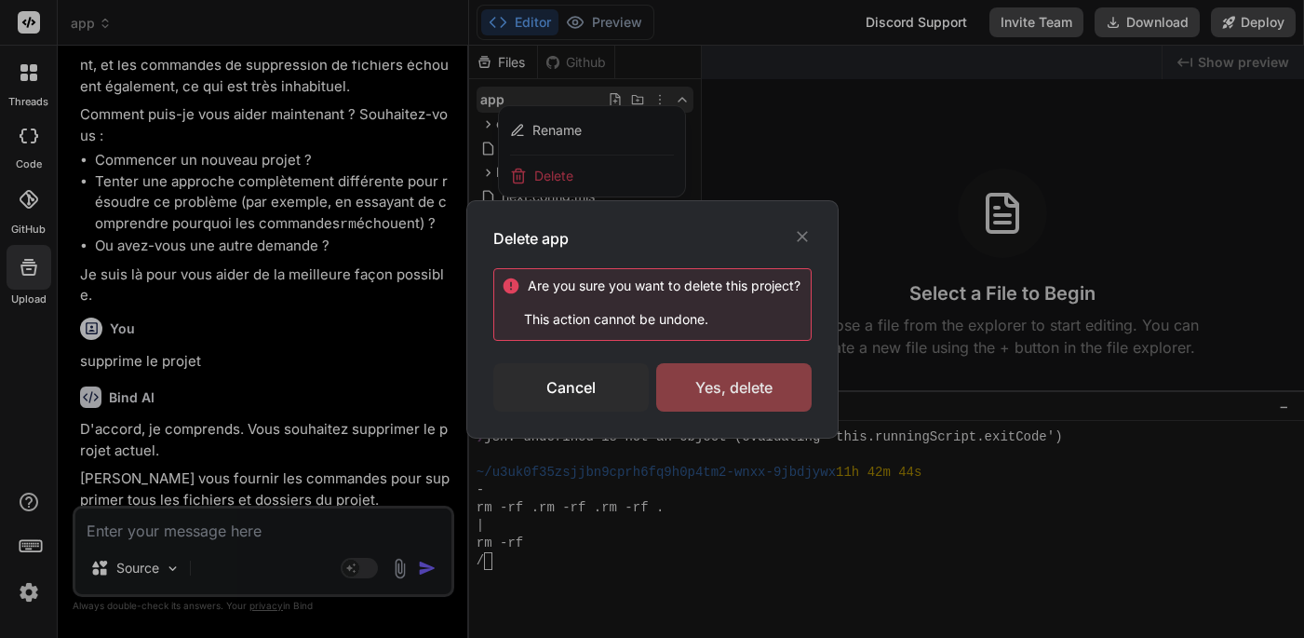
click at [737, 392] on div "Yes, delete" at bounding box center [733, 387] width 155 height 48
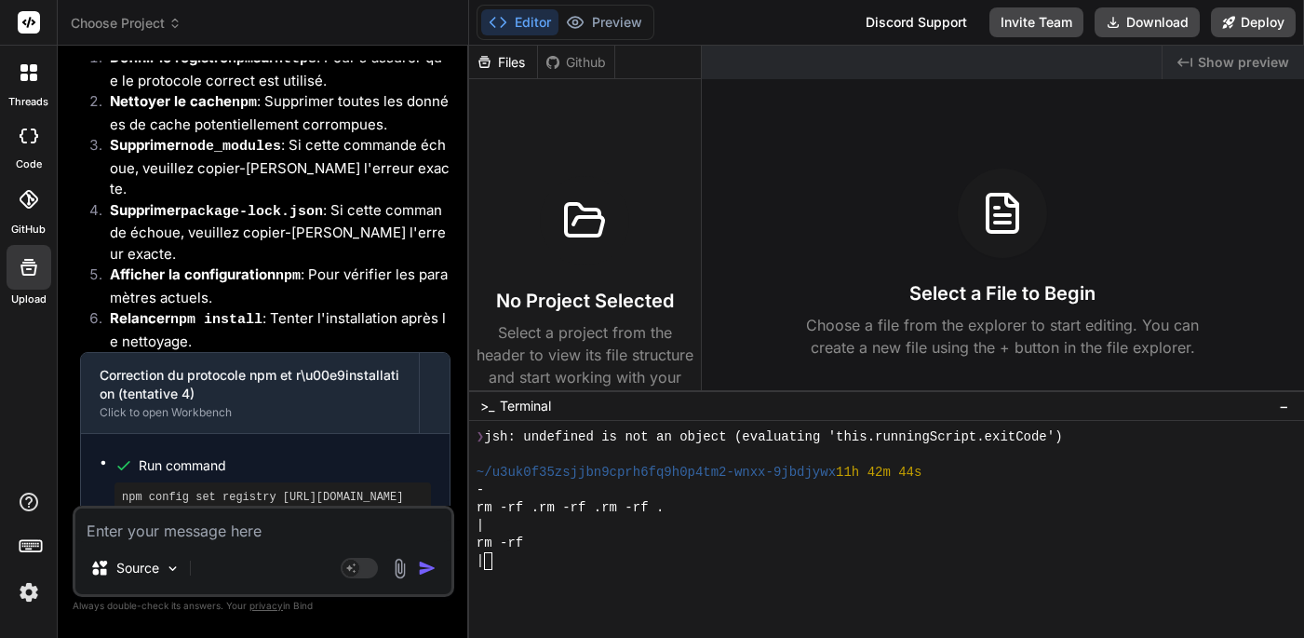
scroll to position [8061, 0]
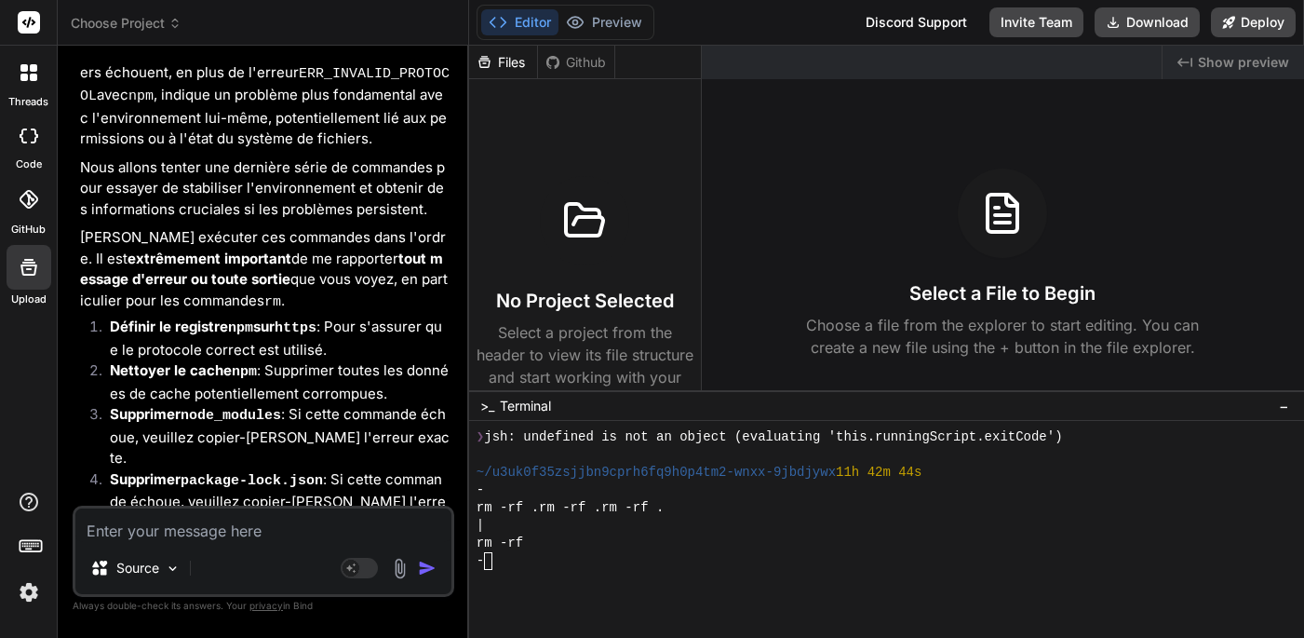
click at [172, 20] on icon at bounding box center [174, 23] width 13 height 13
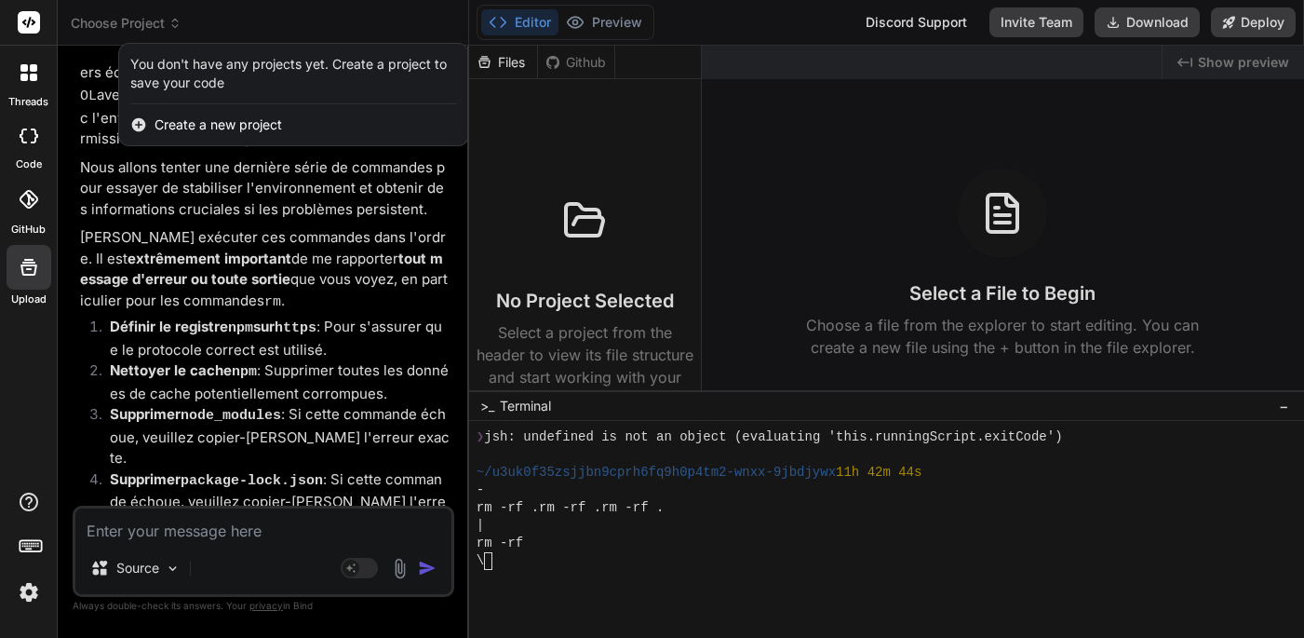
click at [591, 175] on div at bounding box center [652, 319] width 1304 height 638
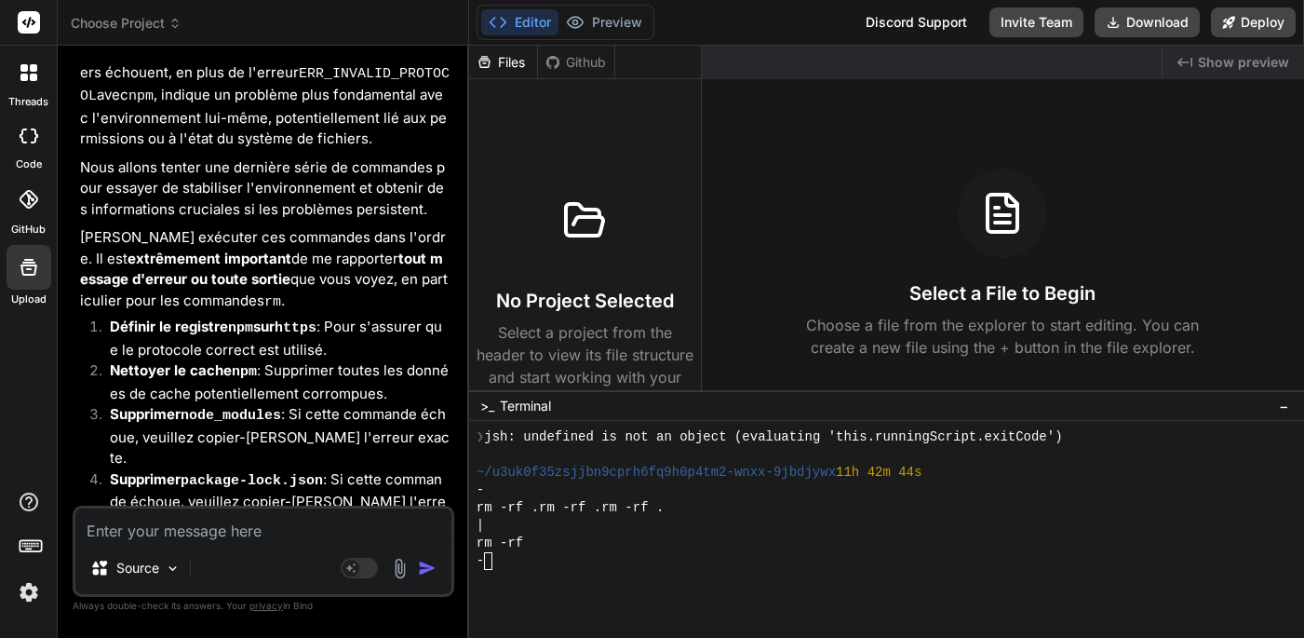
scroll to position [0, 0]
click at [501, 568] on div "|" at bounding box center [877, 561] width 800 height 18
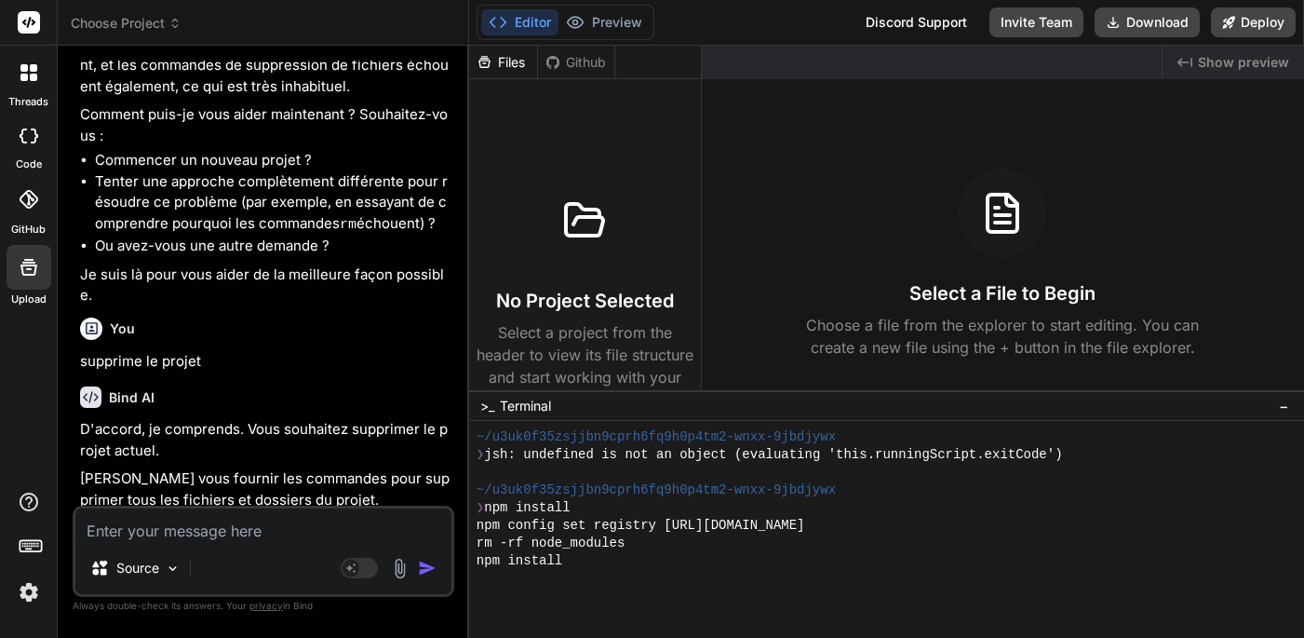
click at [170, 21] on icon at bounding box center [174, 23] width 13 height 13
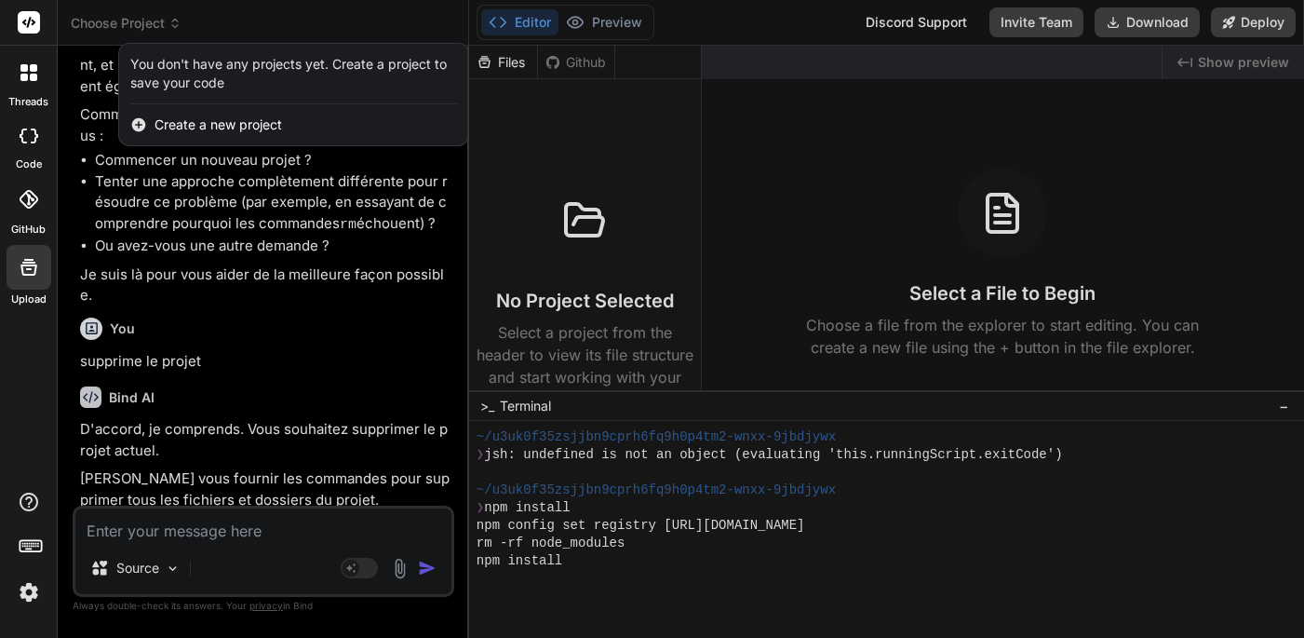
click at [250, 18] on div at bounding box center [652, 319] width 1304 height 638
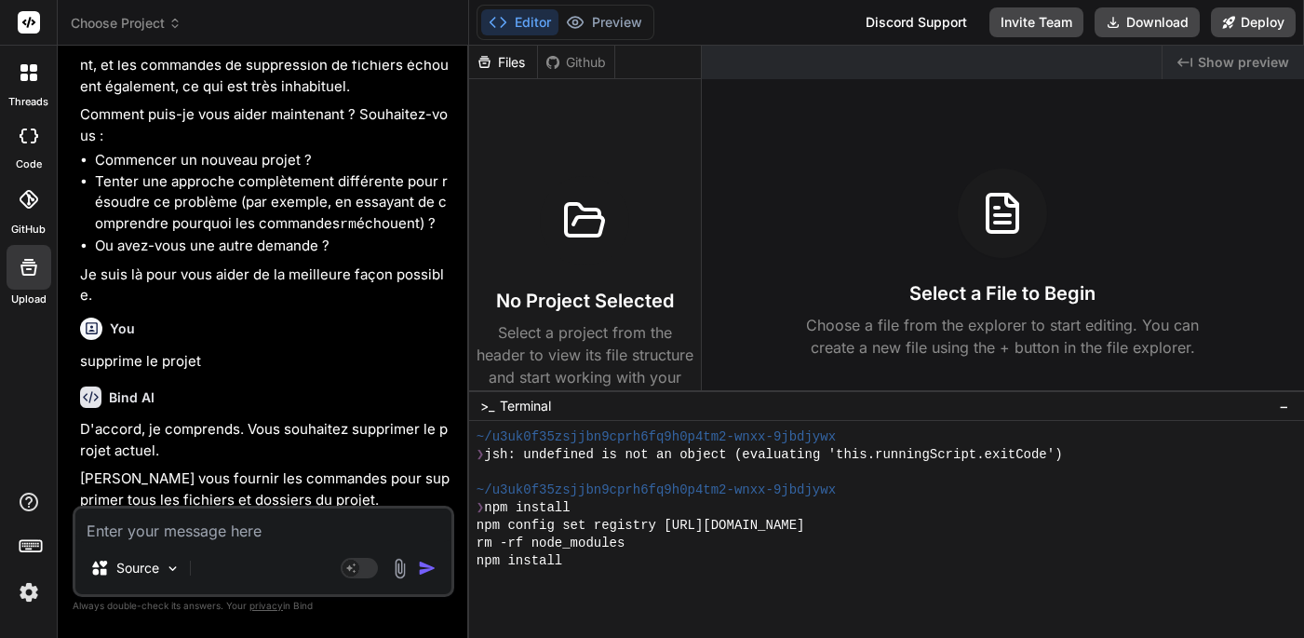
click at [625, 35] on div "Editor Preview" at bounding box center [566, 22] width 178 height 35
click at [615, 28] on button "Preview" at bounding box center [603, 22] width 91 height 26
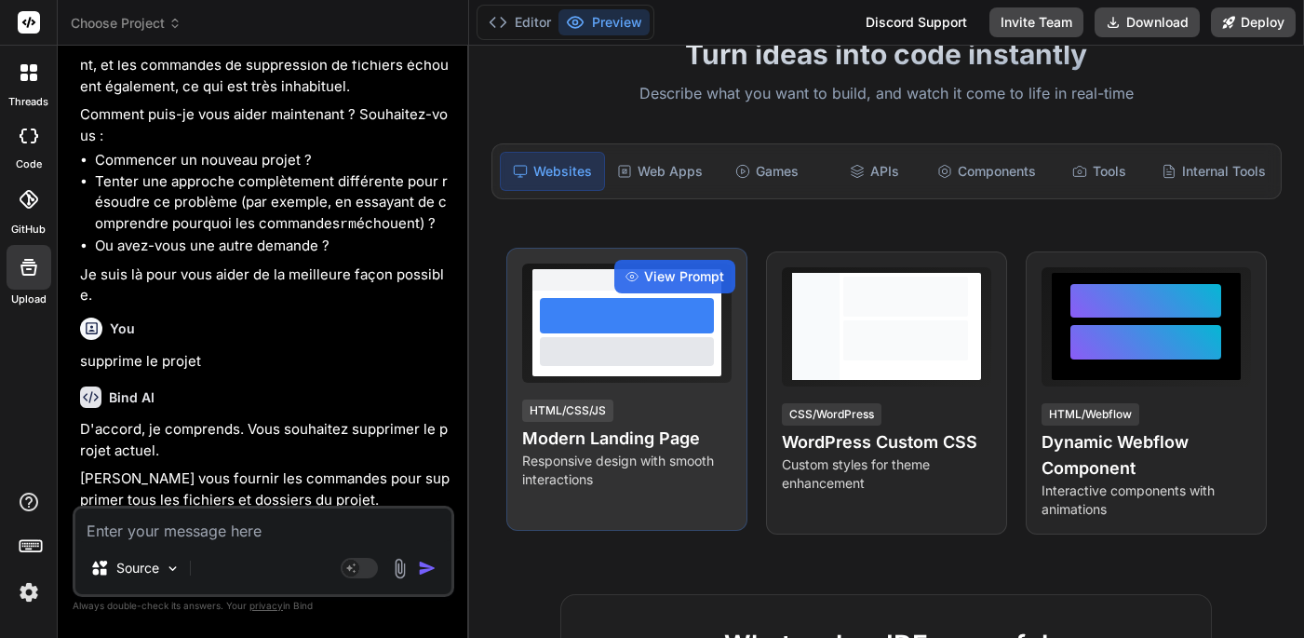
scroll to position [124, 0]
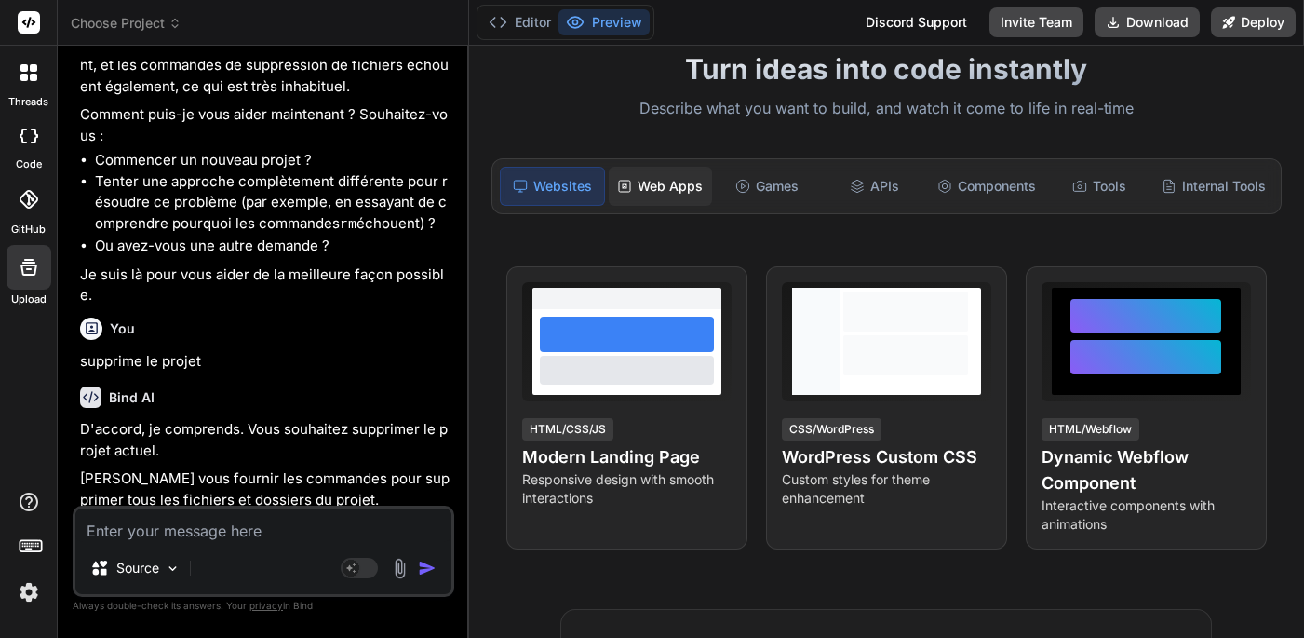
click at [650, 185] on div "Web Apps" at bounding box center [660, 186] width 103 height 39
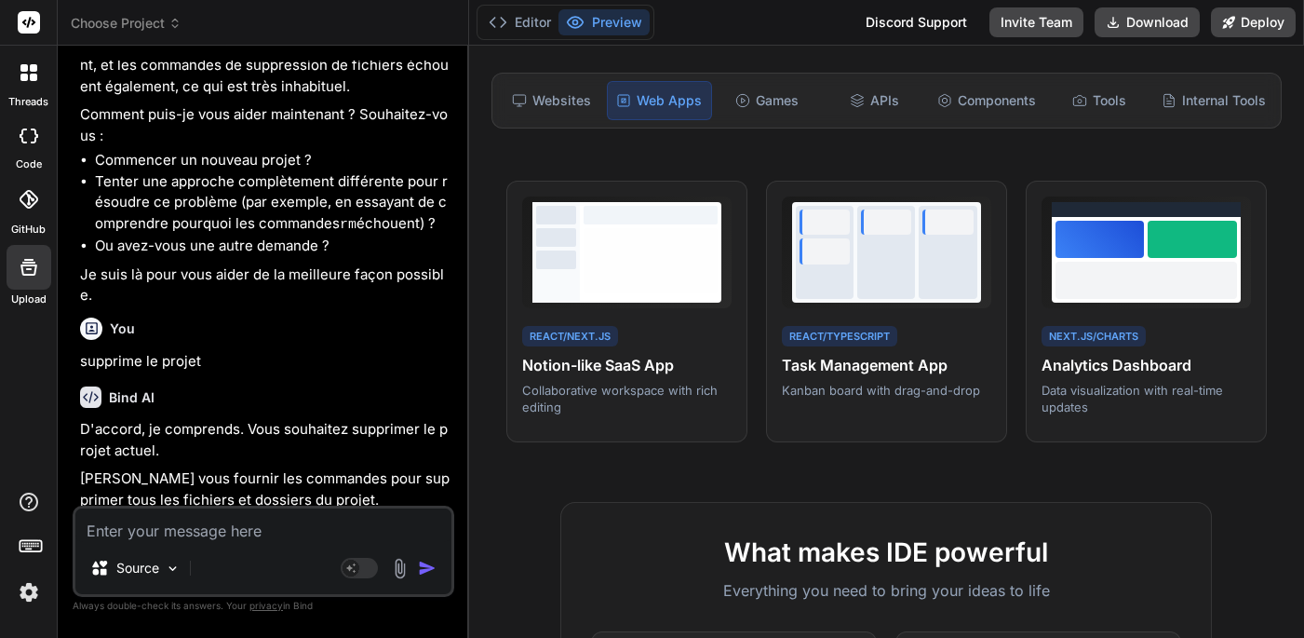
scroll to position [194, 0]
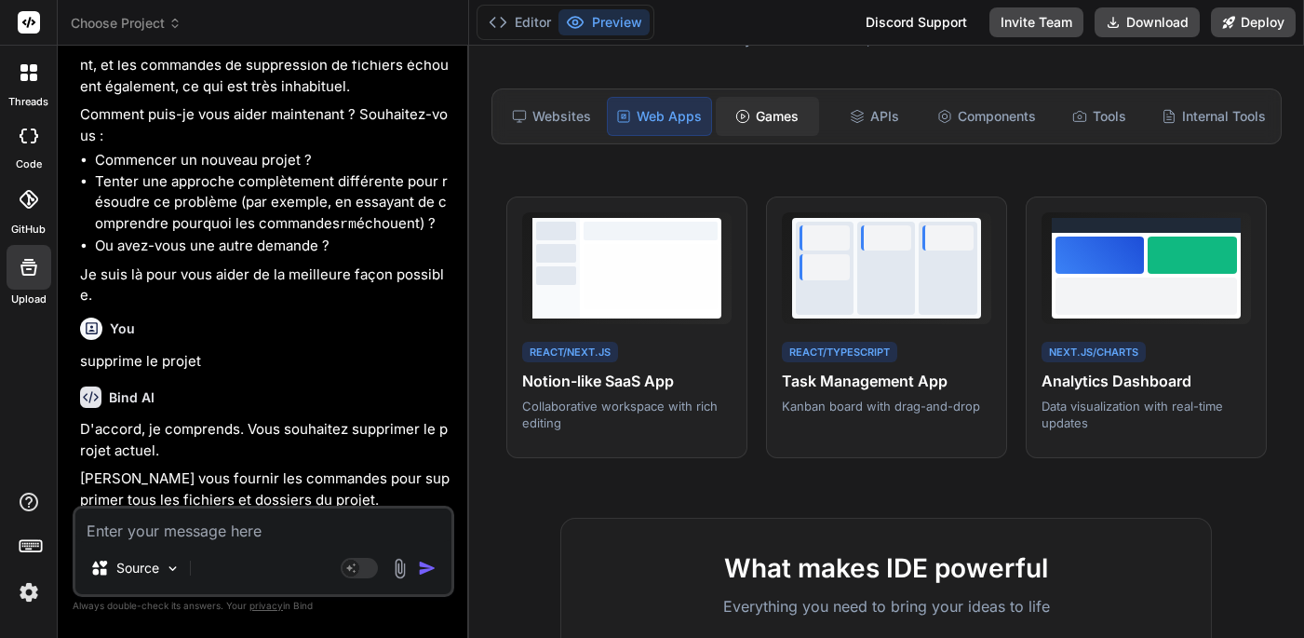
click at [761, 117] on div "Games" at bounding box center [767, 116] width 103 height 39
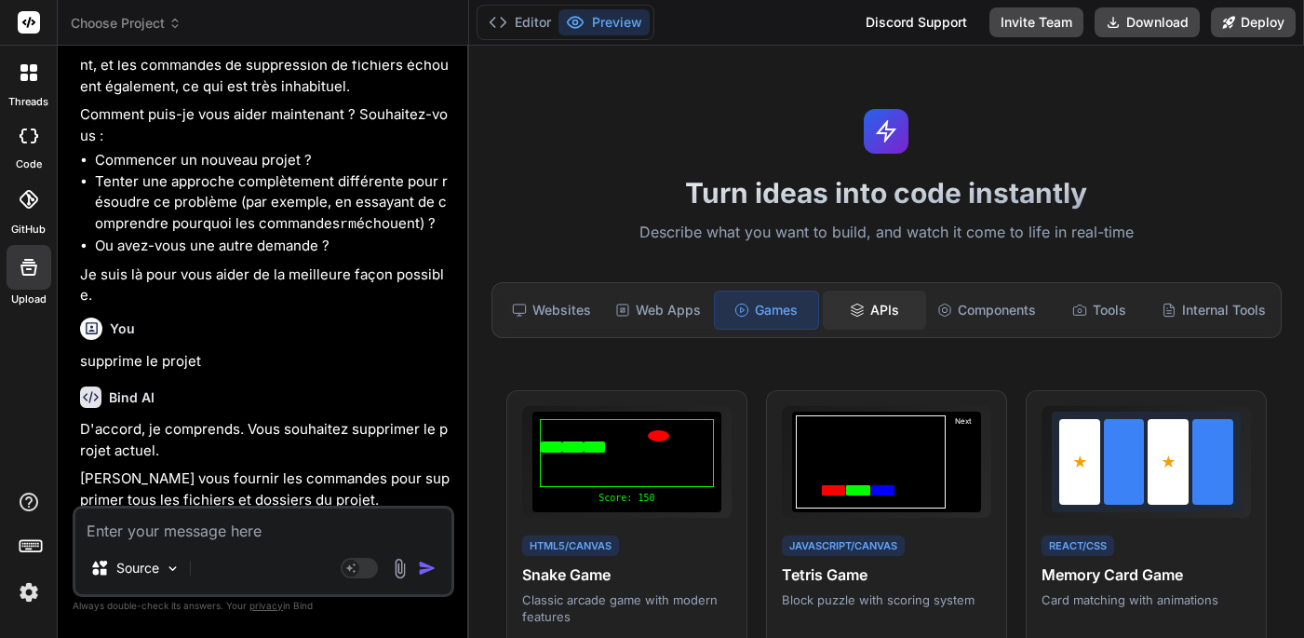
scroll to position [0, 0]
click at [881, 306] on div "APIs" at bounding box center [874, 309] width 103 height 39
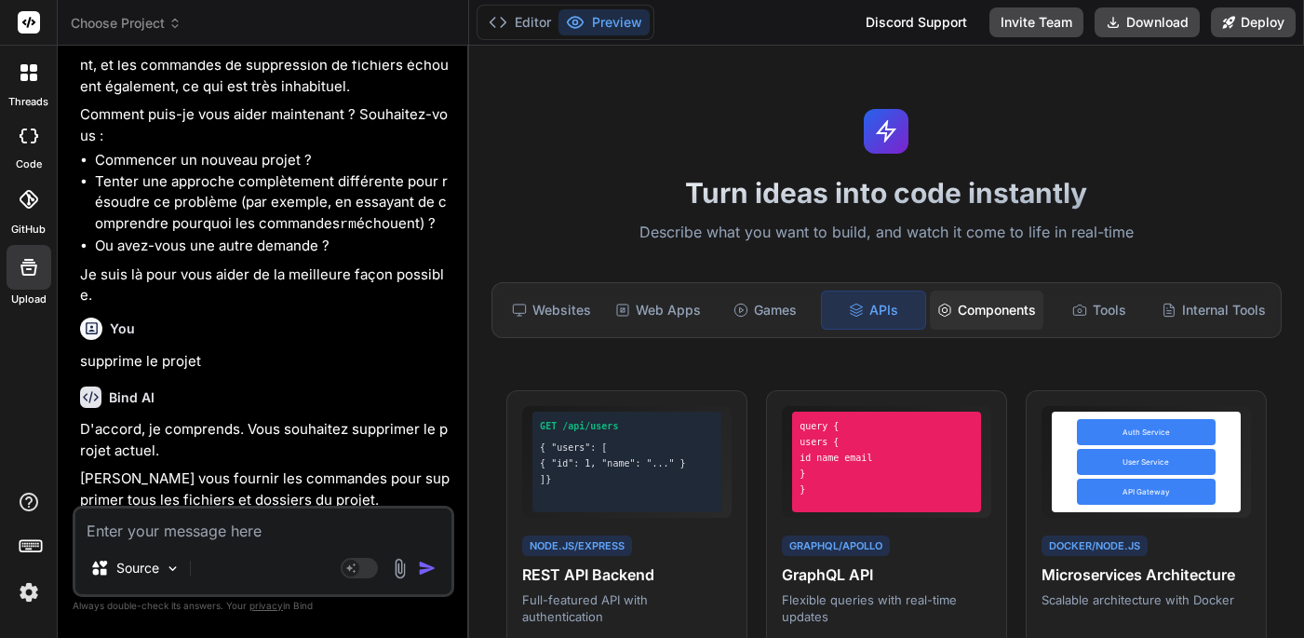
click at [955, 320] on div "Components" at bounding box center [987, 309] width 114 height 39
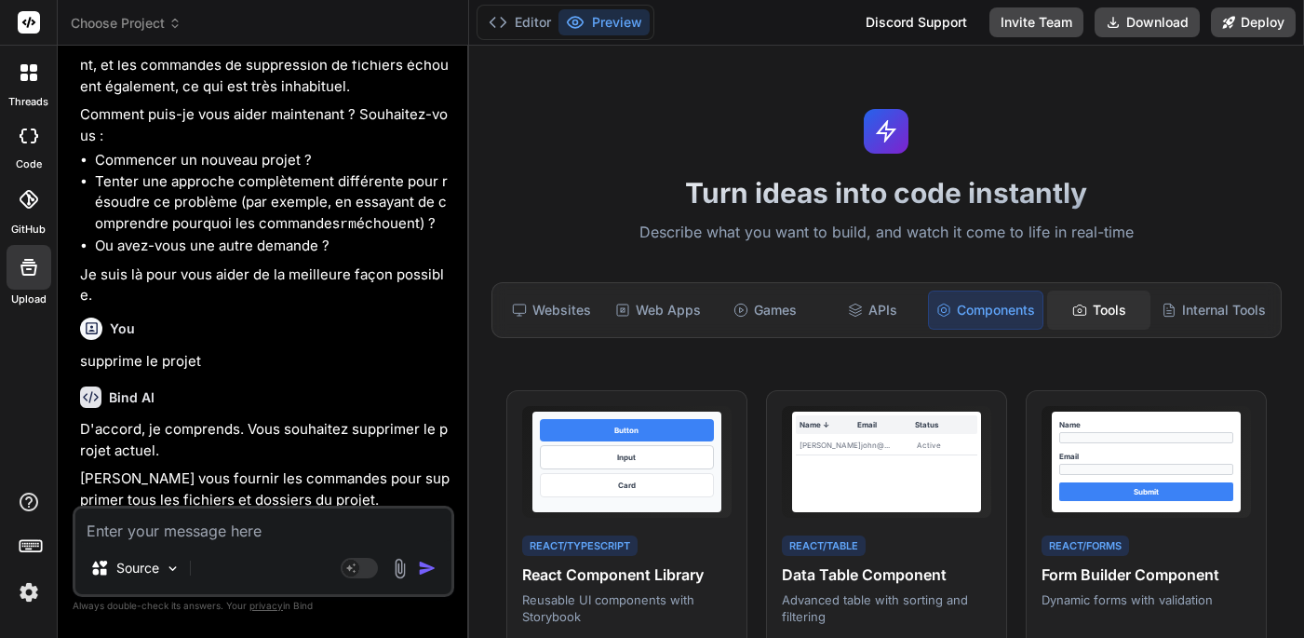
click at [1103, 316] on div "Tools" at bounding box center [1098, 309] width 103 height 39
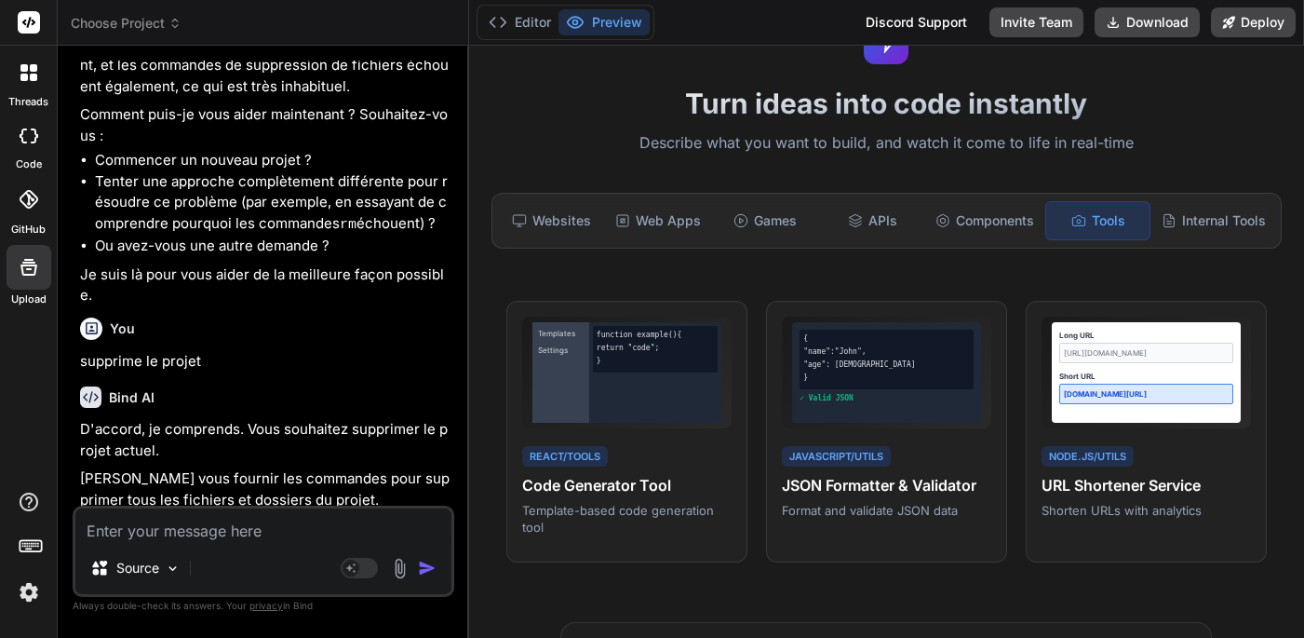
scroll to position [93, 0]
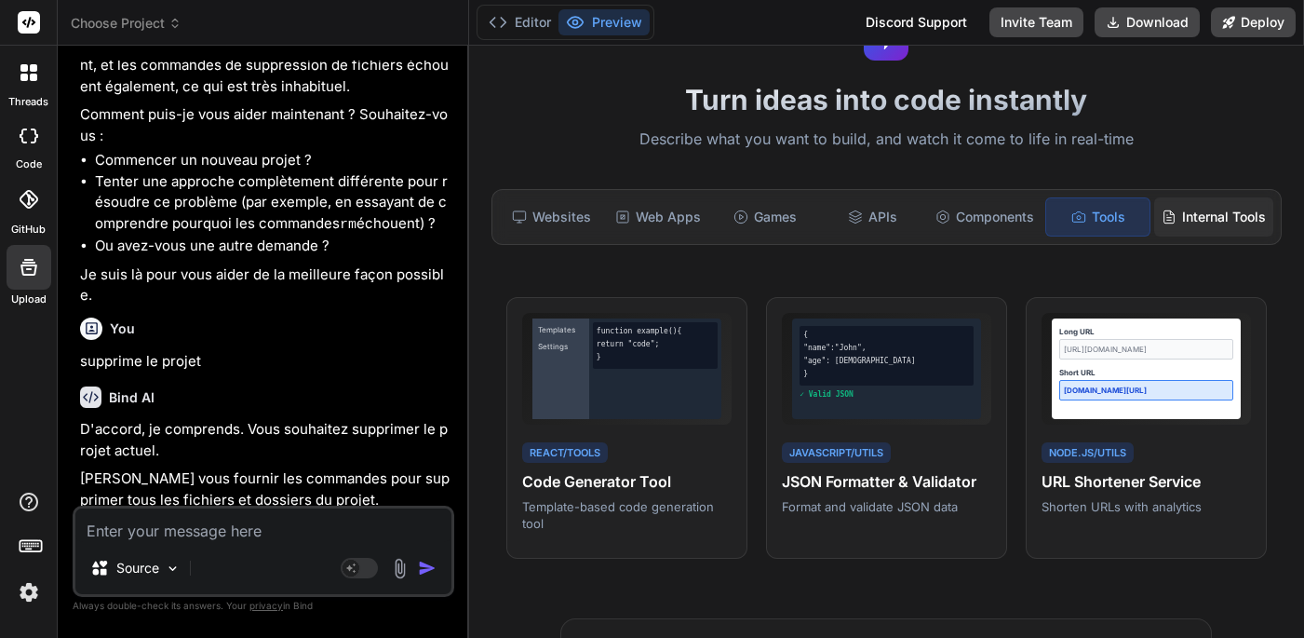
click at [1203, 227] on div "Internal Tools" at bounding box center [1213, 216] width 119 height 39
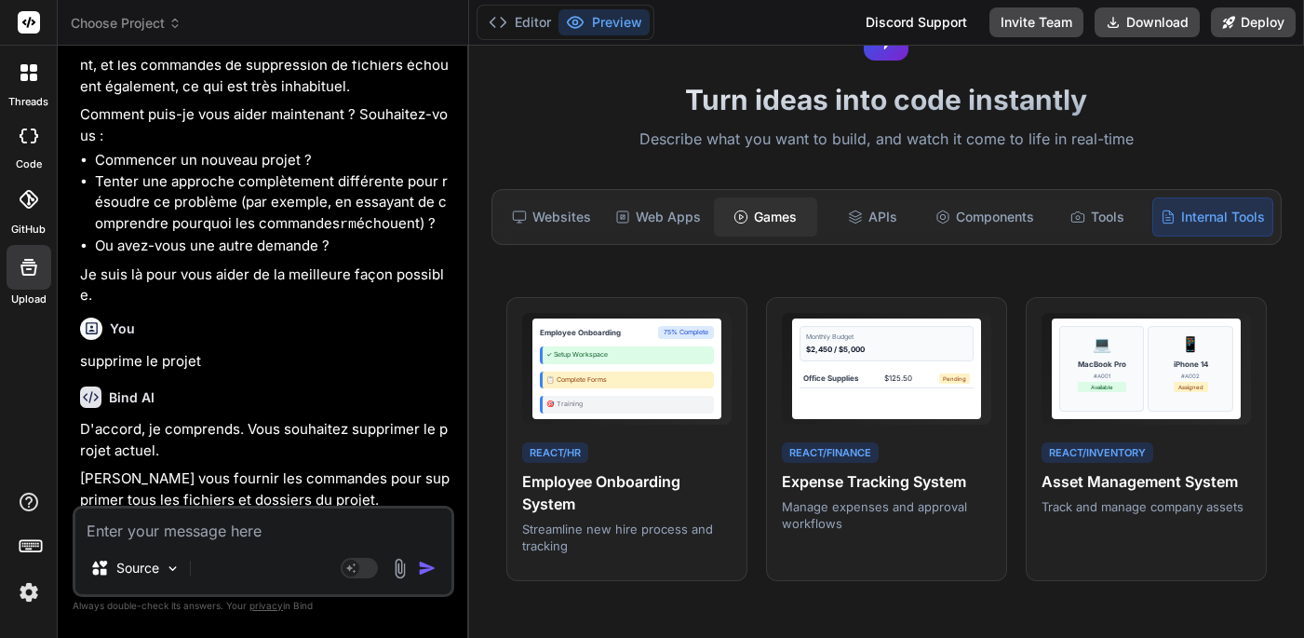
click at [767, 223] on div "Games" at bounding box center [765, 216] width 103 height 39
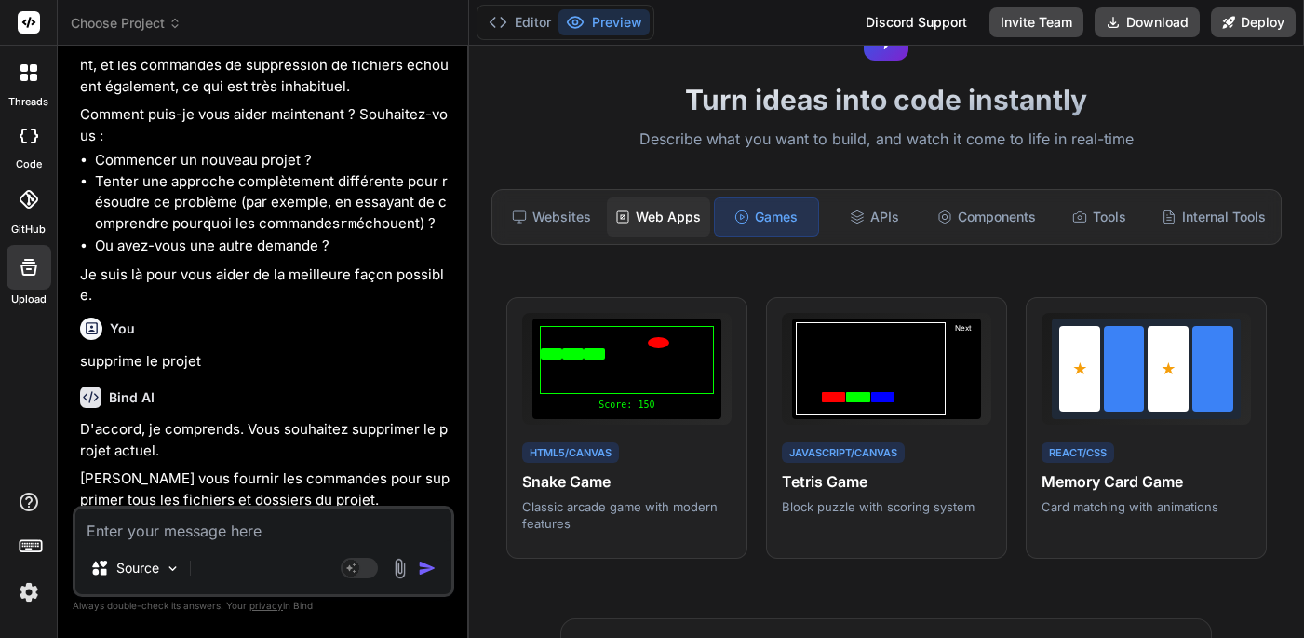
click at [644, 222] on div "Web Apps" at bounding box center [658, 216] width 103 height 39
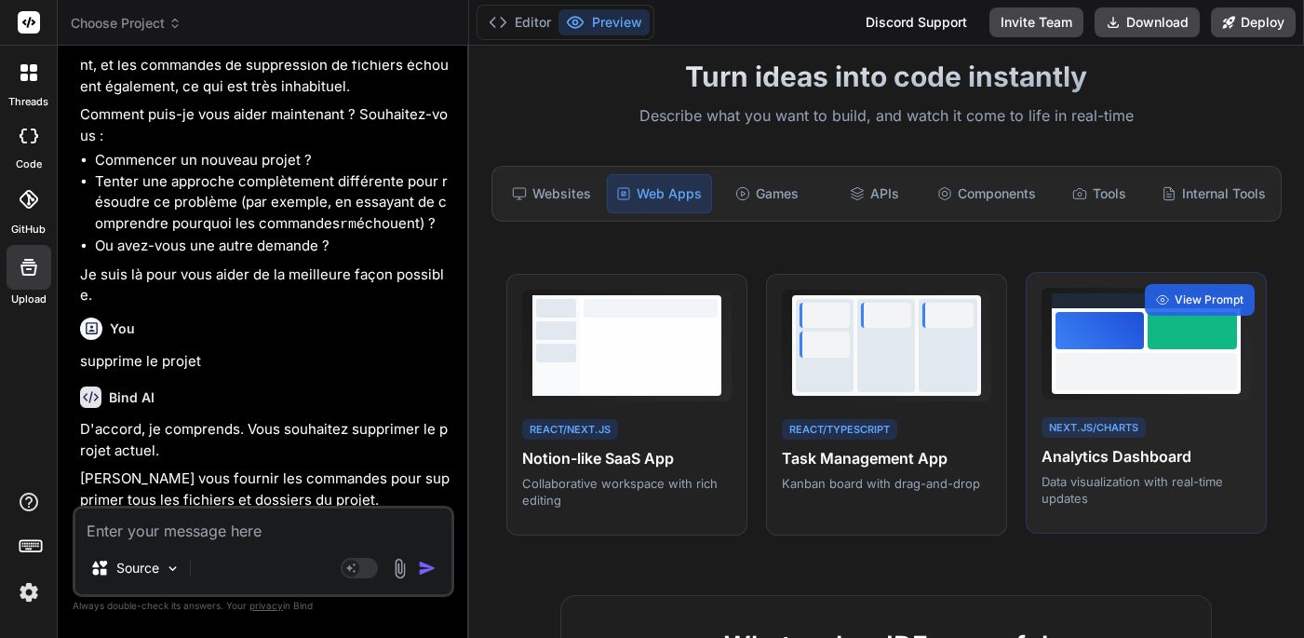
scroll to position [122, 0]
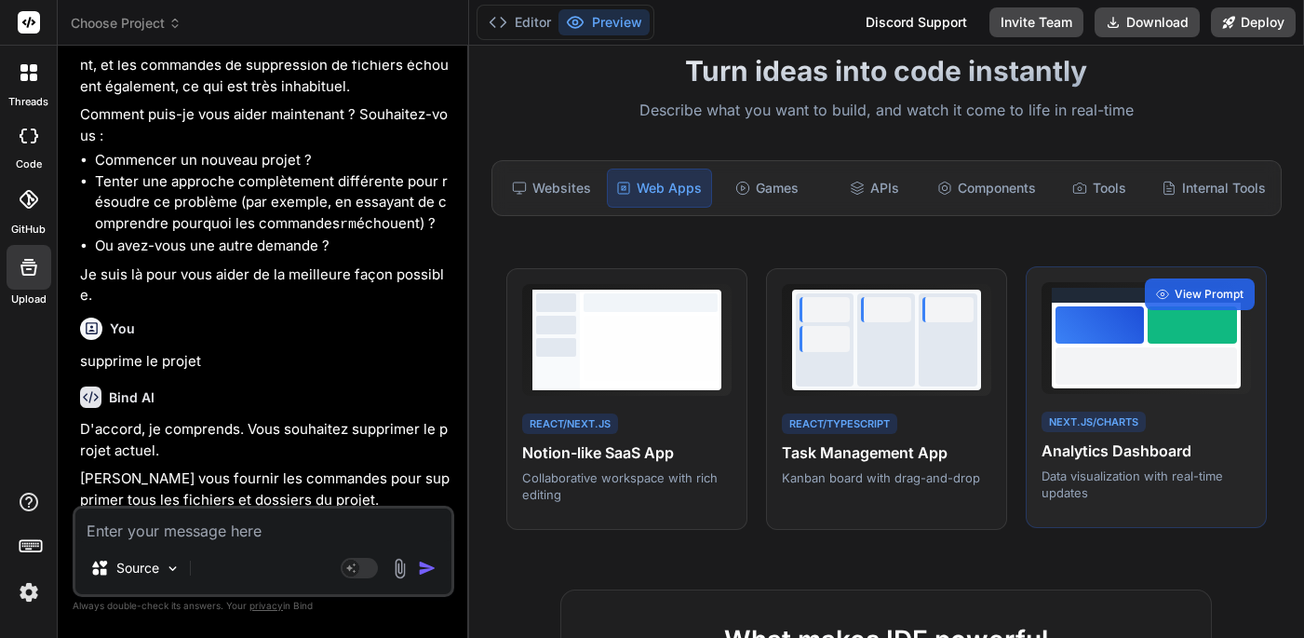
click at [1137, 334] on div at bounding box center [1100, 324] width 88 height 37
click at [1188, 294] on span "View Prompt" at bounding box center [1209, 294] width 69 height 17
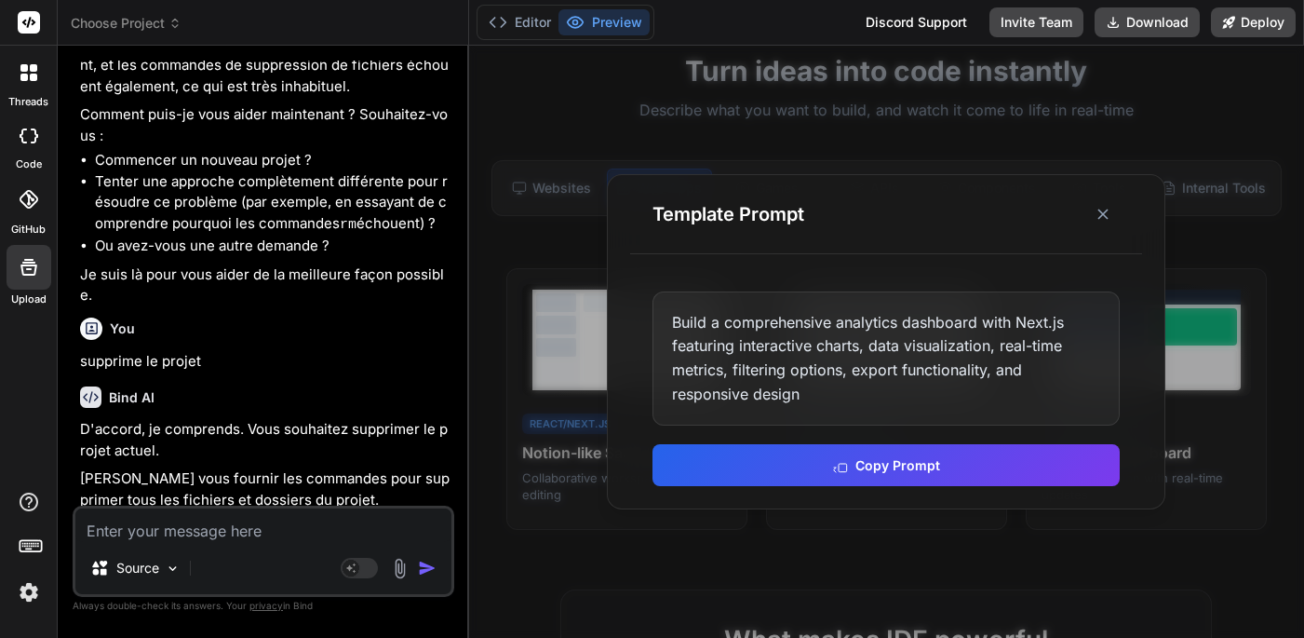
scroll to position [0, 0]
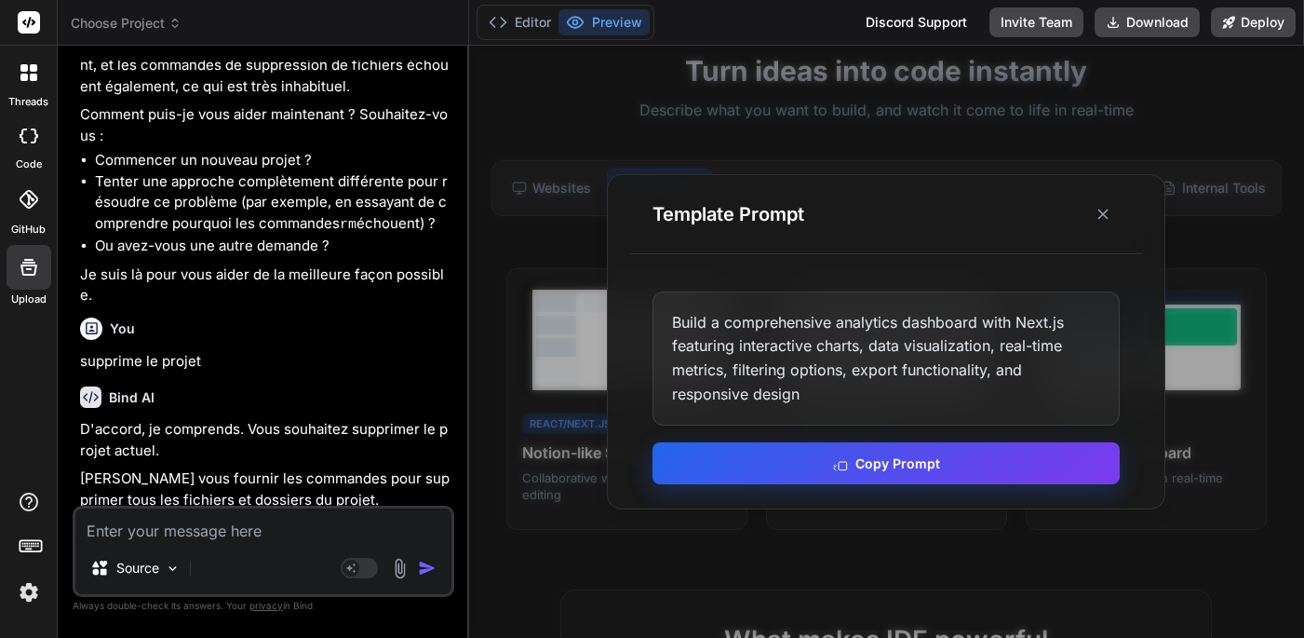
click at [851, 481] on button "Copy Prompt" at bounding box center [885, 463] width 467 height 42
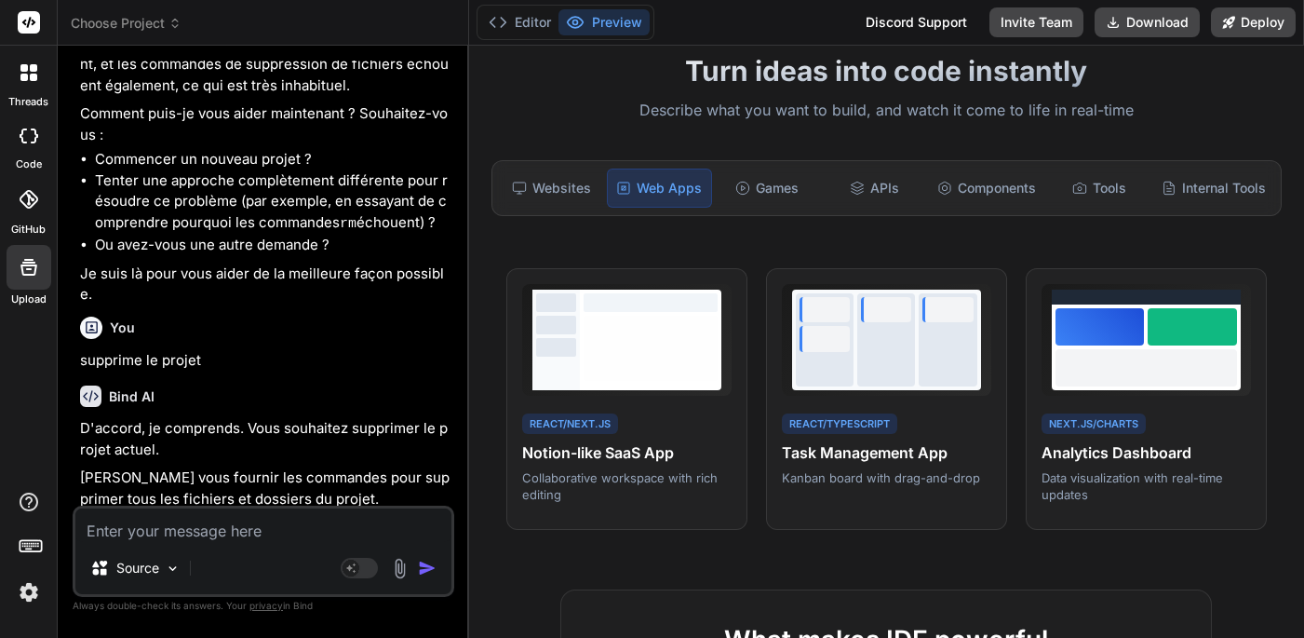
scroll to position [9616, 0]
click at [129, 552] on div "Source" at bounding box center [135, 567] width 105 height 37
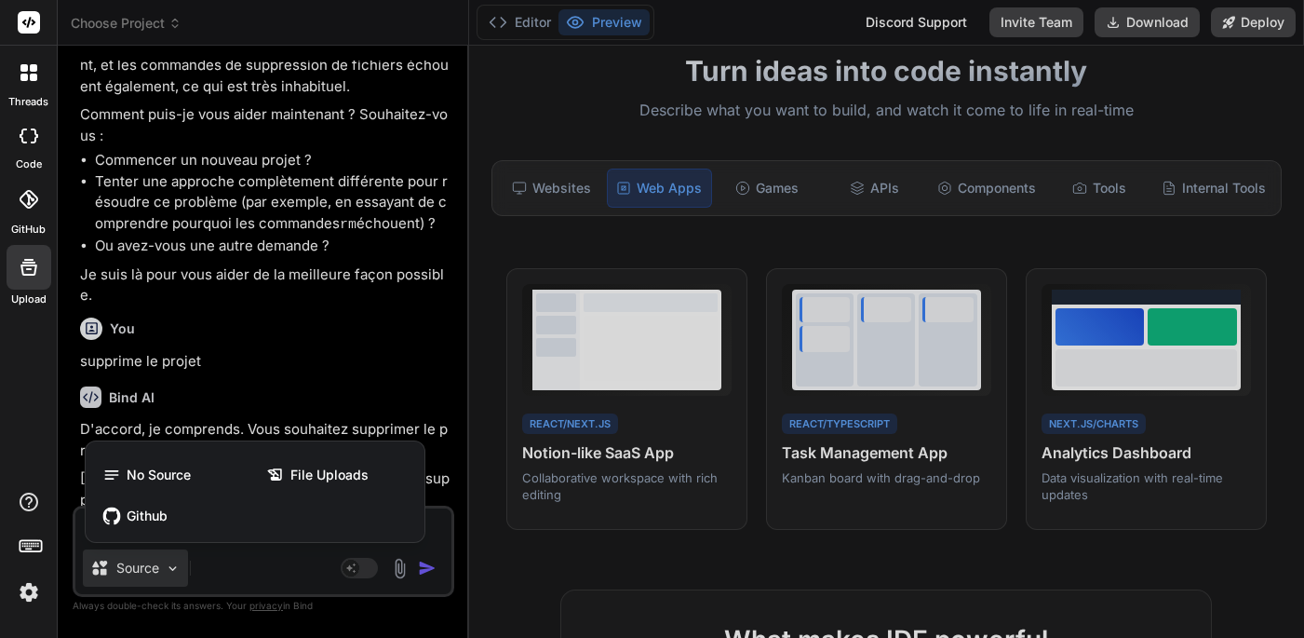
click at [168, 23] on div at bounding box center [652, 319] width 1304 height 638
type textarea "x"
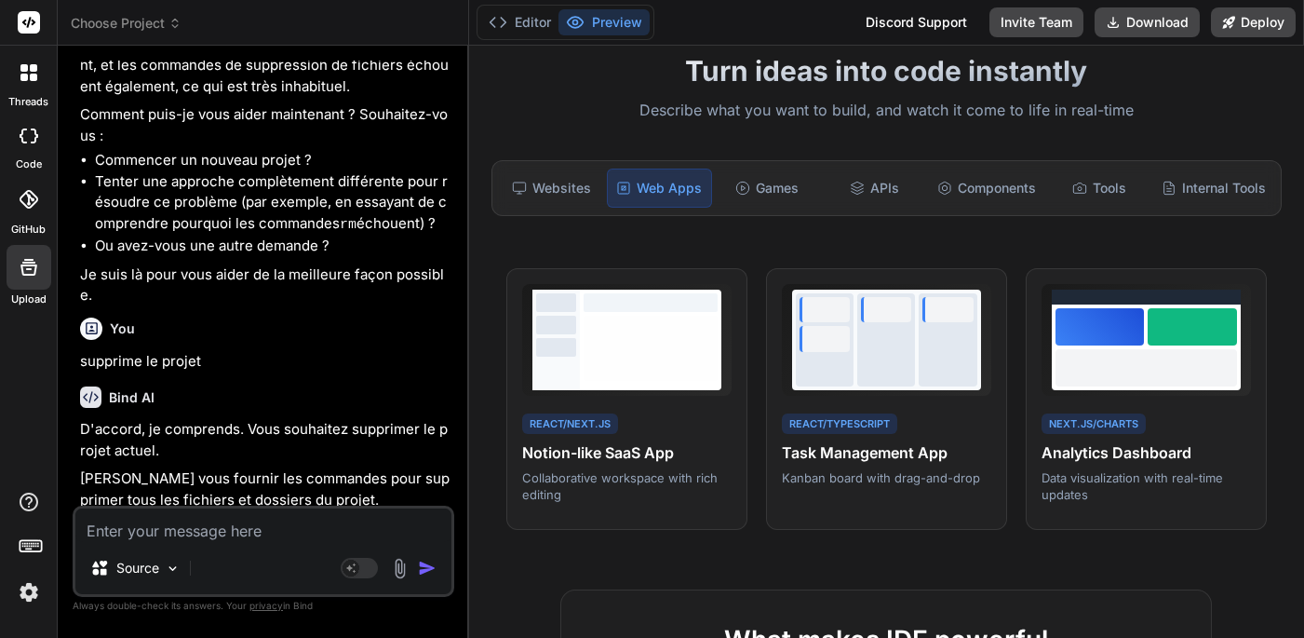
click at [168, 23] on span "Choose Project" at bounding box center [126, 23] width 111 height 19
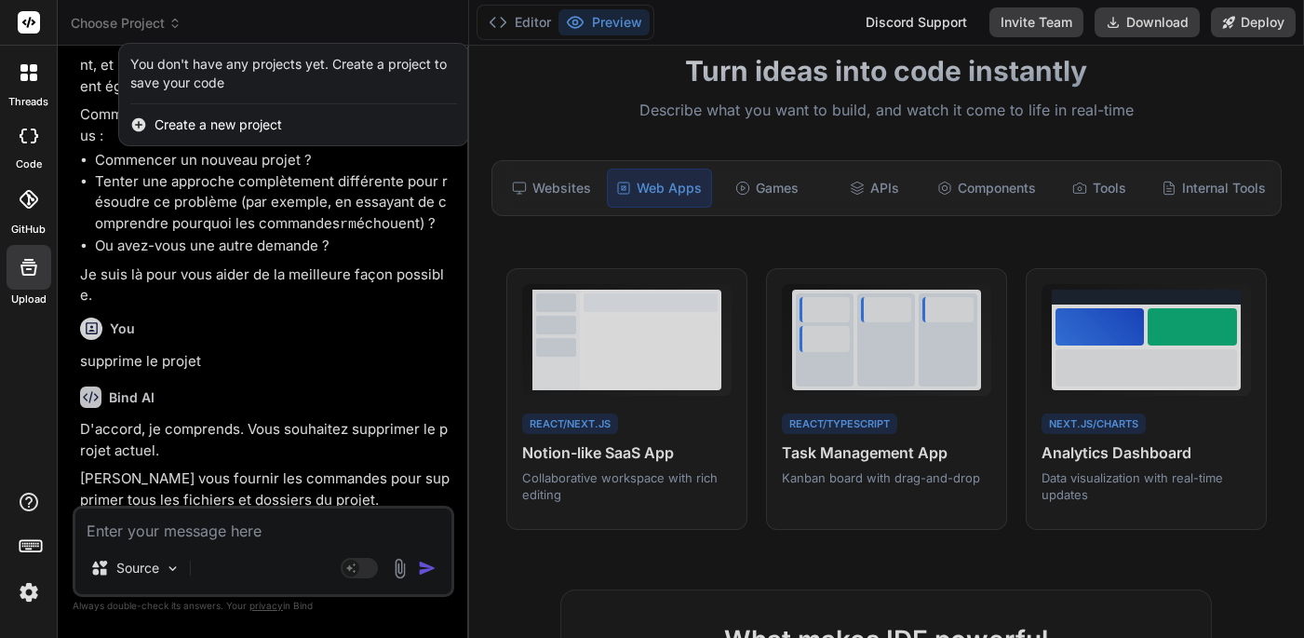
click at [208, 125] on span "Create a new project" at bounding box center [219, 124] width 128 height 19
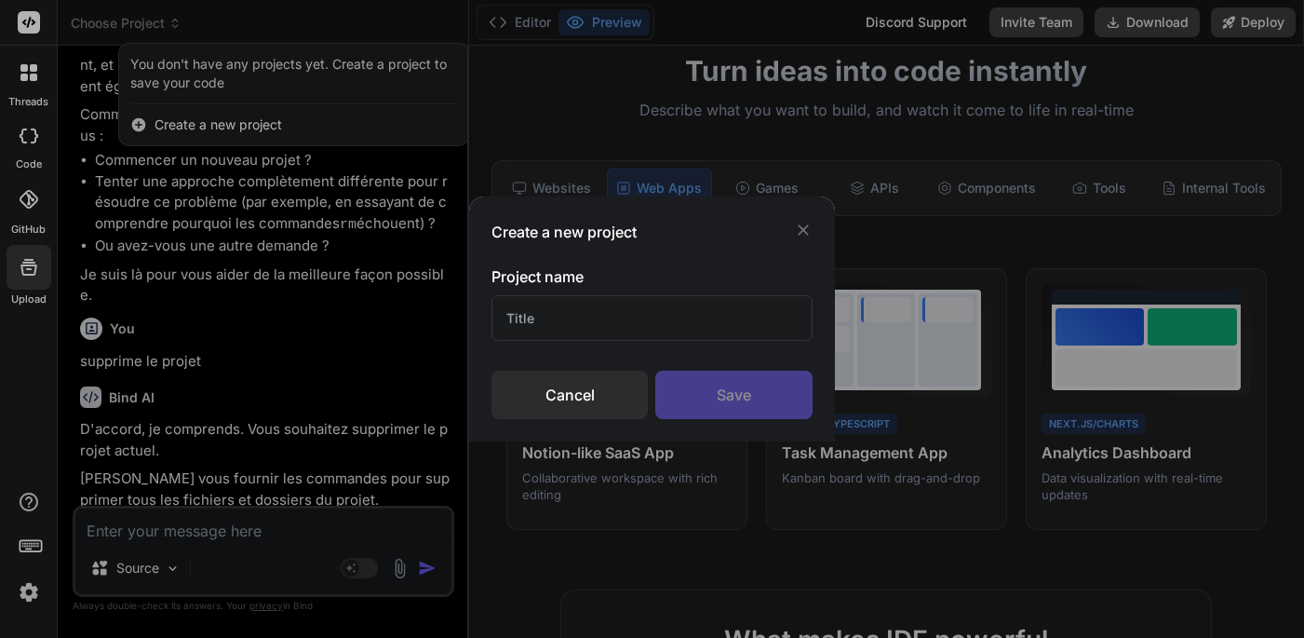
click at [528, 305] on input "text" at bounding box center [651, 318] width 320 height 46
click at [555, 323] on input "DashBord" at bounding box center [651, 318] width 320 height 46
type input "DashBoard"
click at [728, 415] on div "Save" at bounding box center [733, 394] width 156 height 48
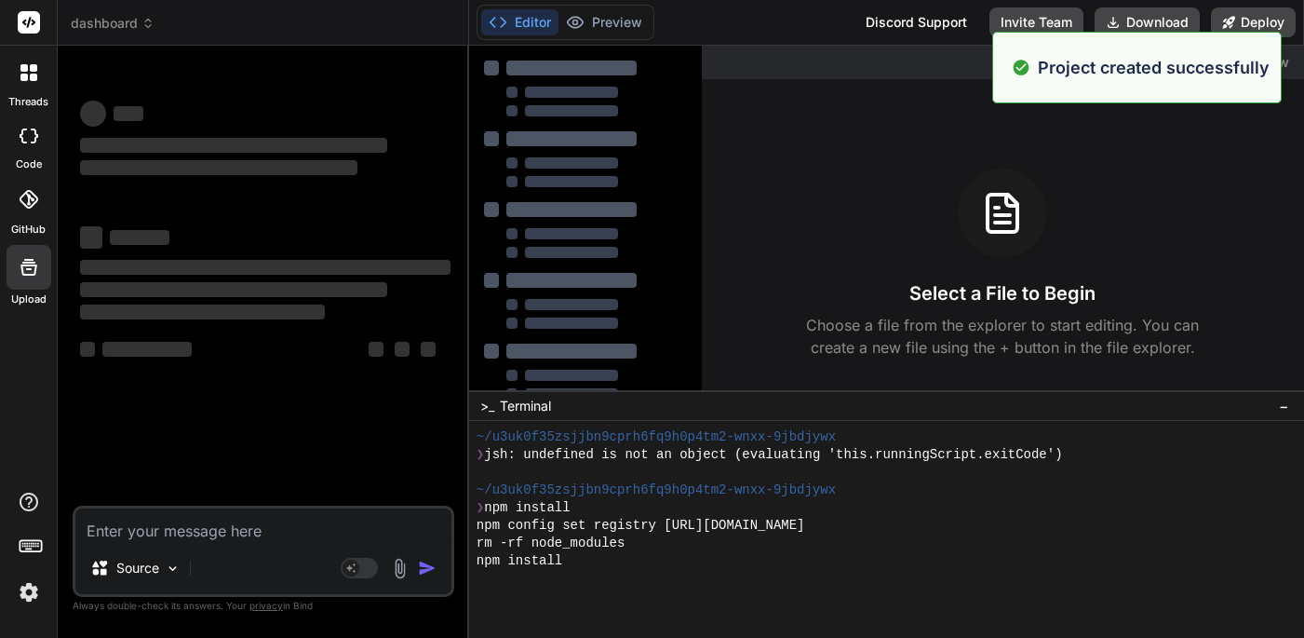
scroll to position [955, 0]
type textarea "x"
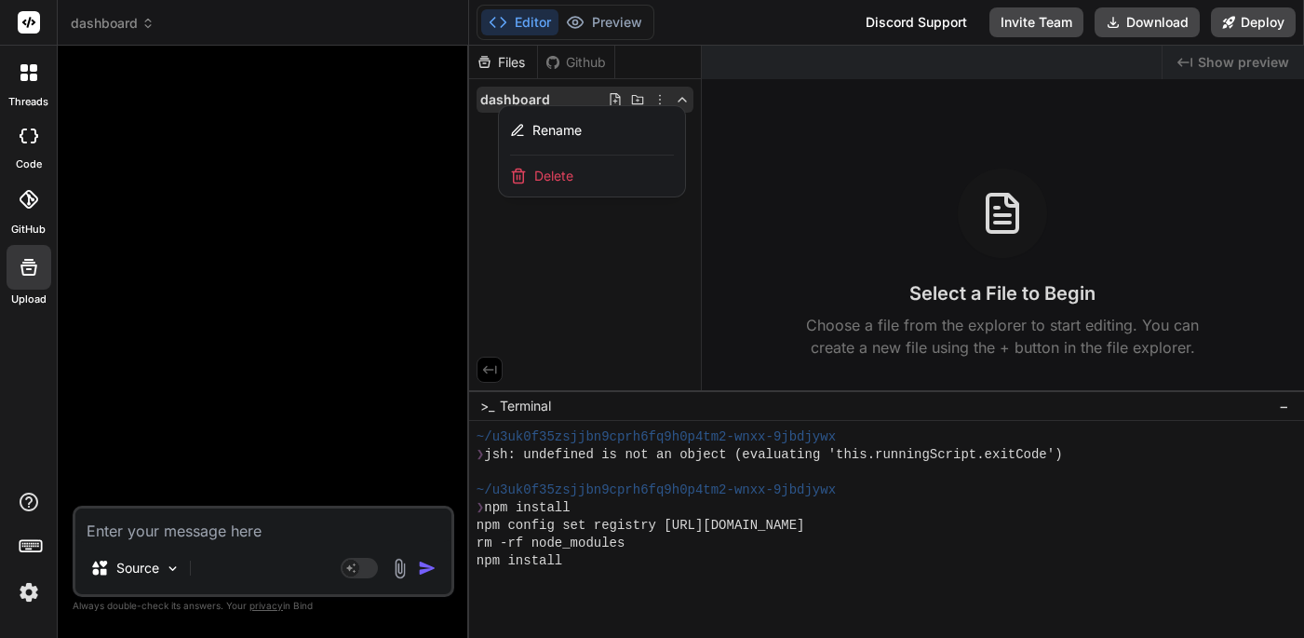
scroll to position [0, 0]
click at [120, 527] on textarea at bounding box center [263, 525] width 376 height 34
paste textarea "Build a comprehensive analytics dashboard with Next.js featuring interactive ch…"
type textarea "Build a comprehensive analytics dashboard with Next.js featuring interactive ch…"
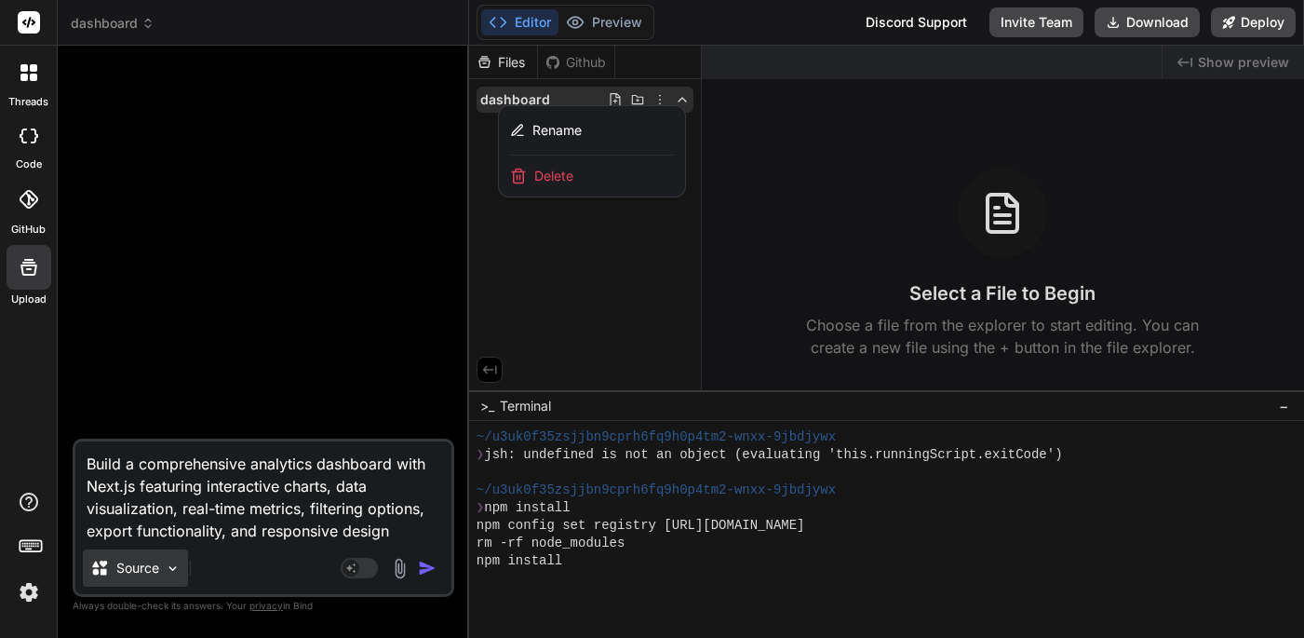
type textarea "x"
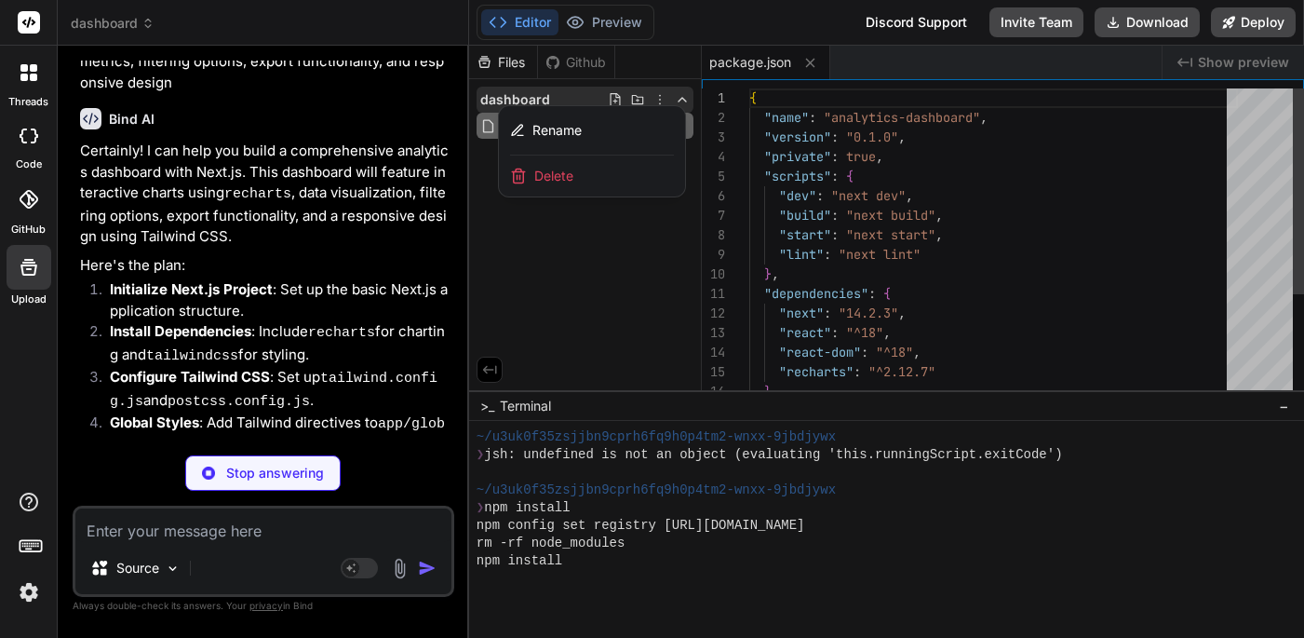
scroll to position [60, 0]
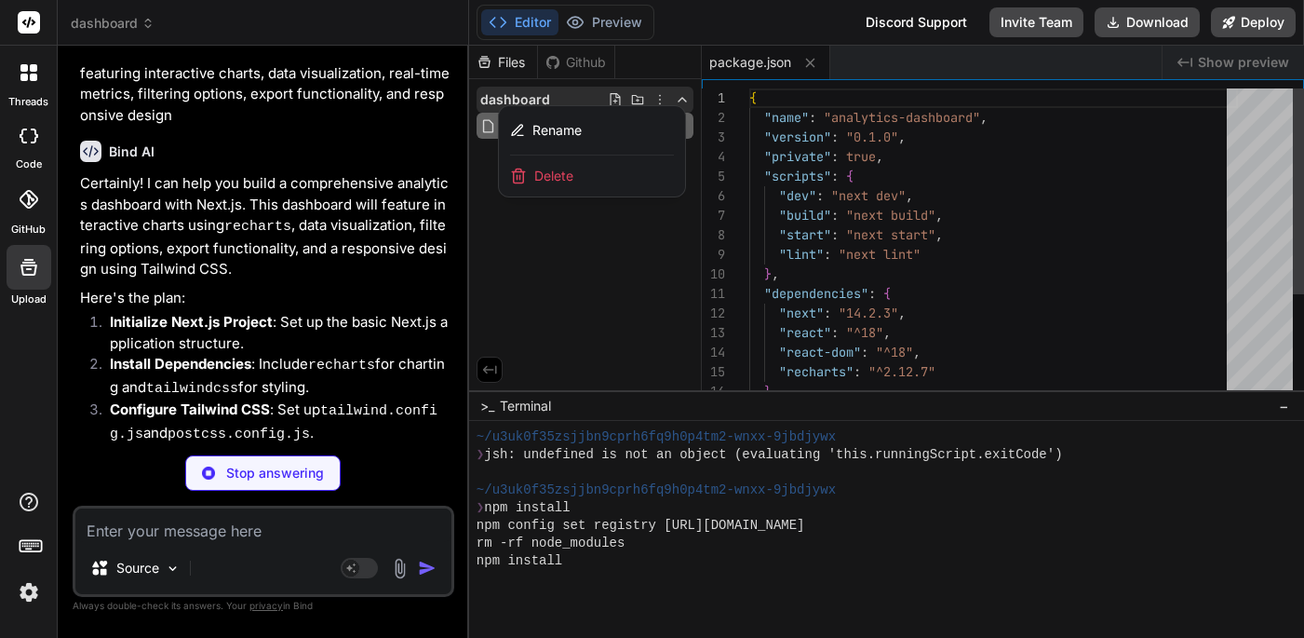
type textarea "x"
type textarea "/** @type {import('next').NextConfig} */ const nextConfig = {}; module.exports …"
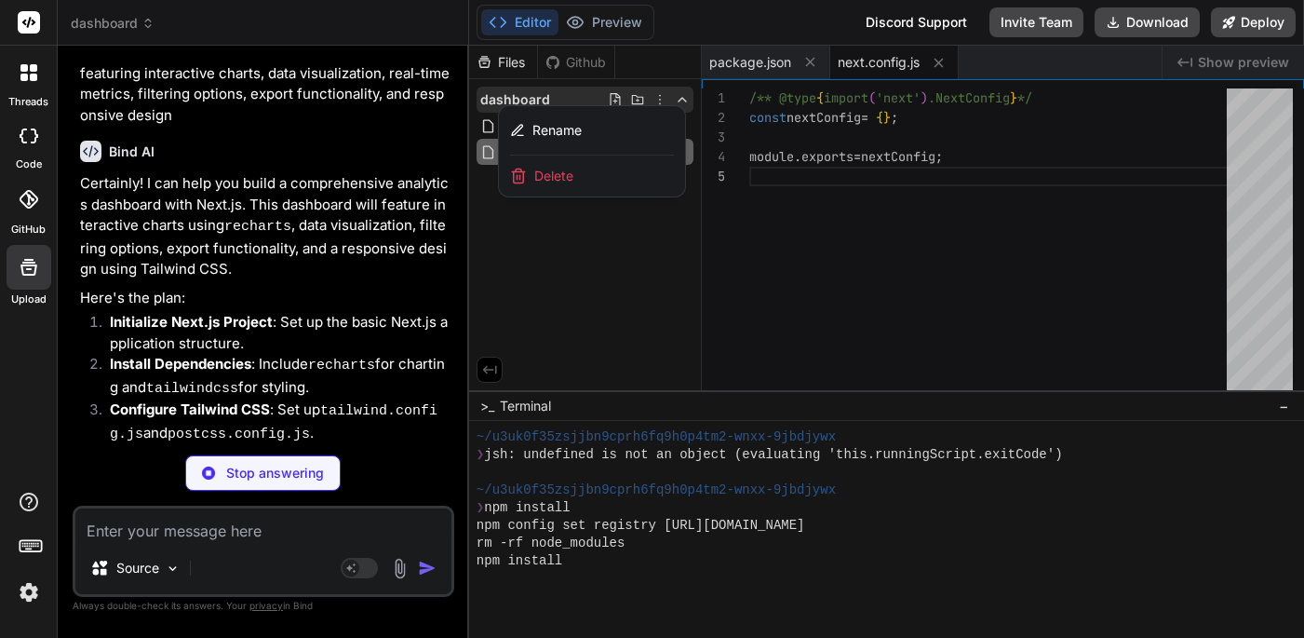
type textarea "x"
type textarea "module.exports = { plugins: { tailwindcss: {}, autoprefixer: {}, }, };"
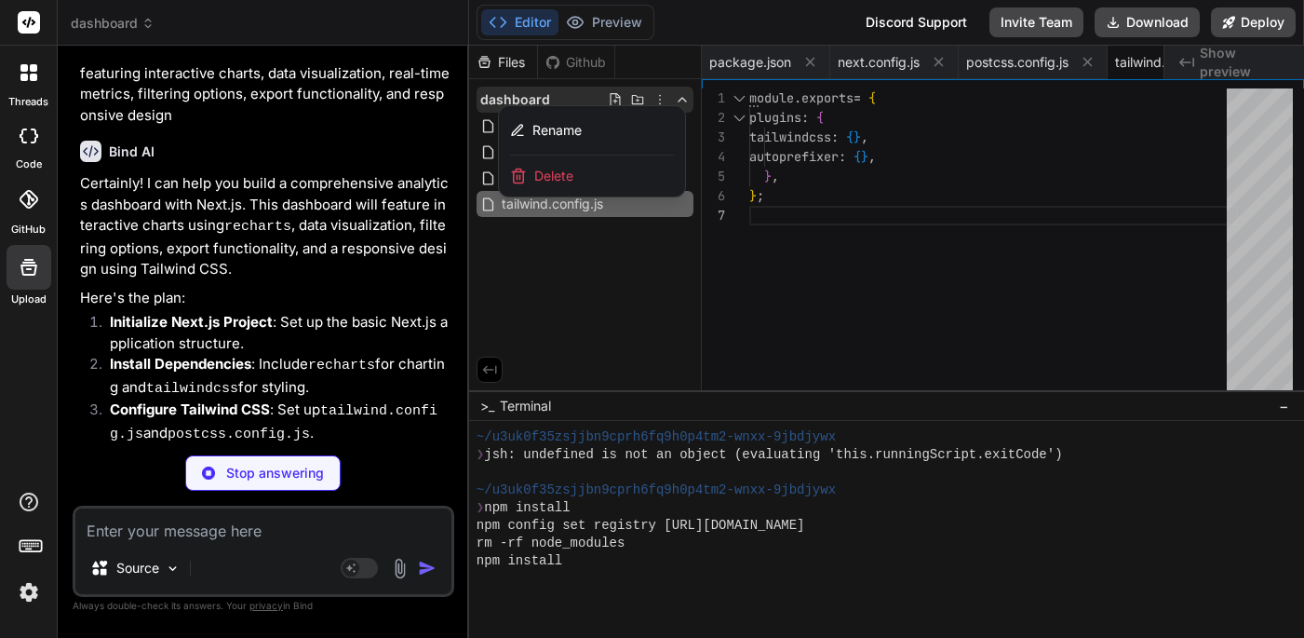
type textarea "x"
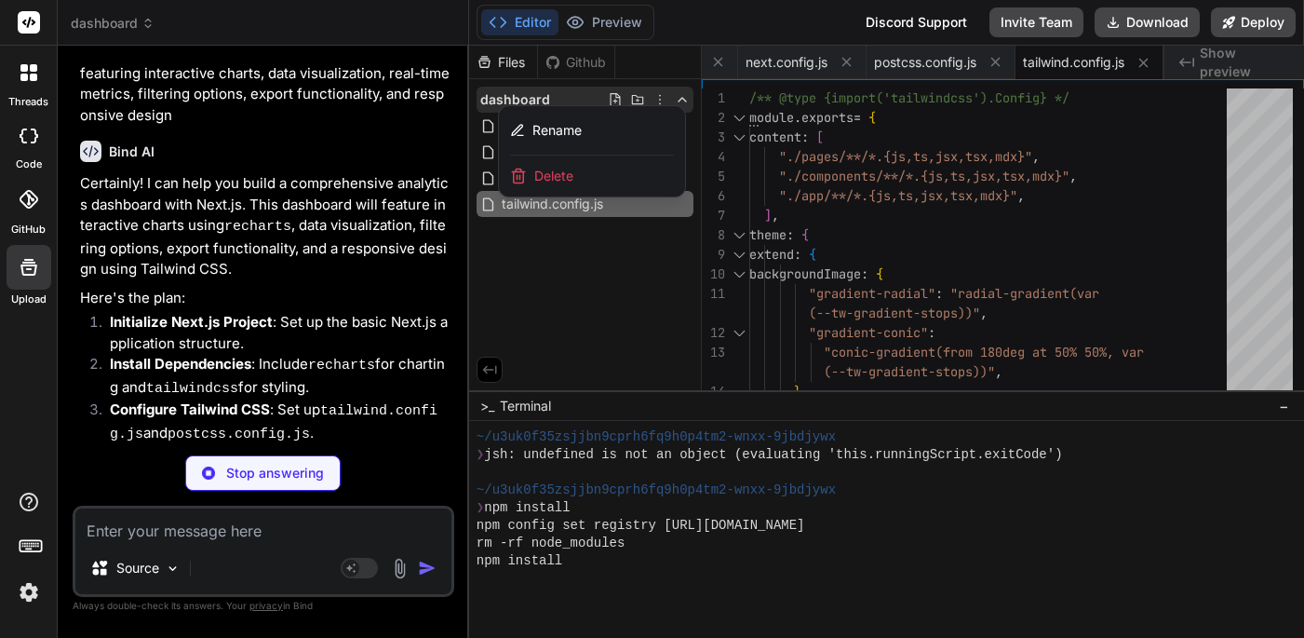
type textarea "x"
type textarea "::-webkit-scrollbar-thumb { background: #888; border-radius: 10px; } ::-webkit-…"
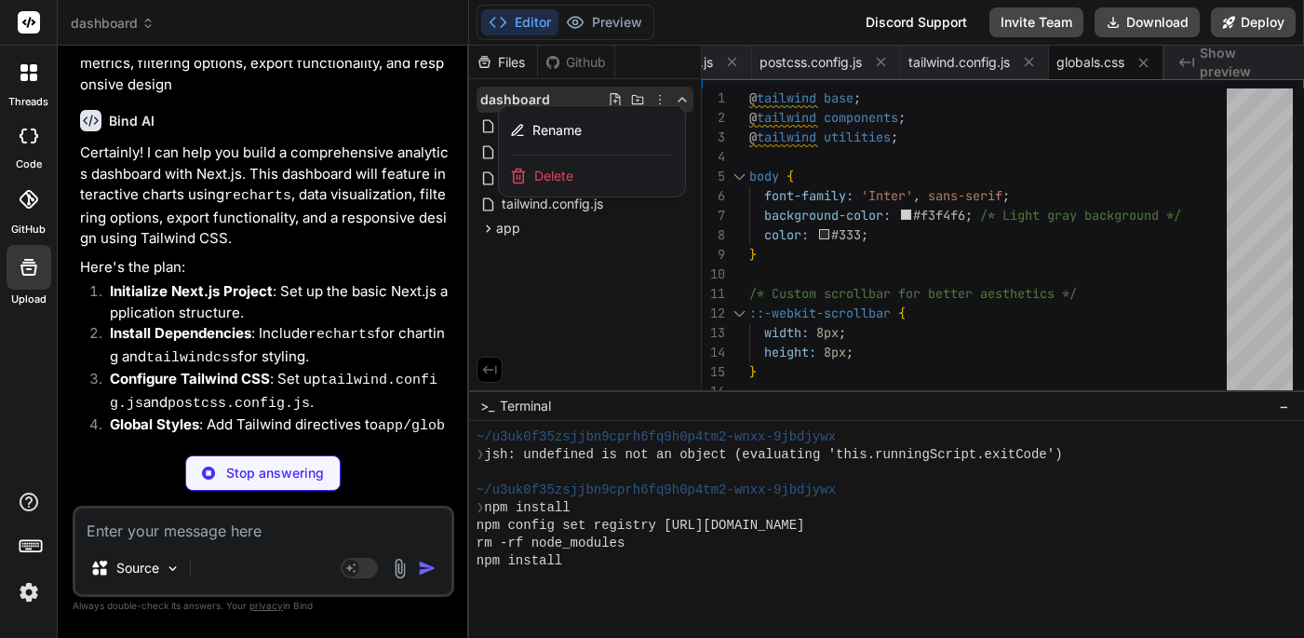
type textarea "x"
type textarea "toFixed(2)), }); } return data; }; export const mockDashboardData = generateMoc…"
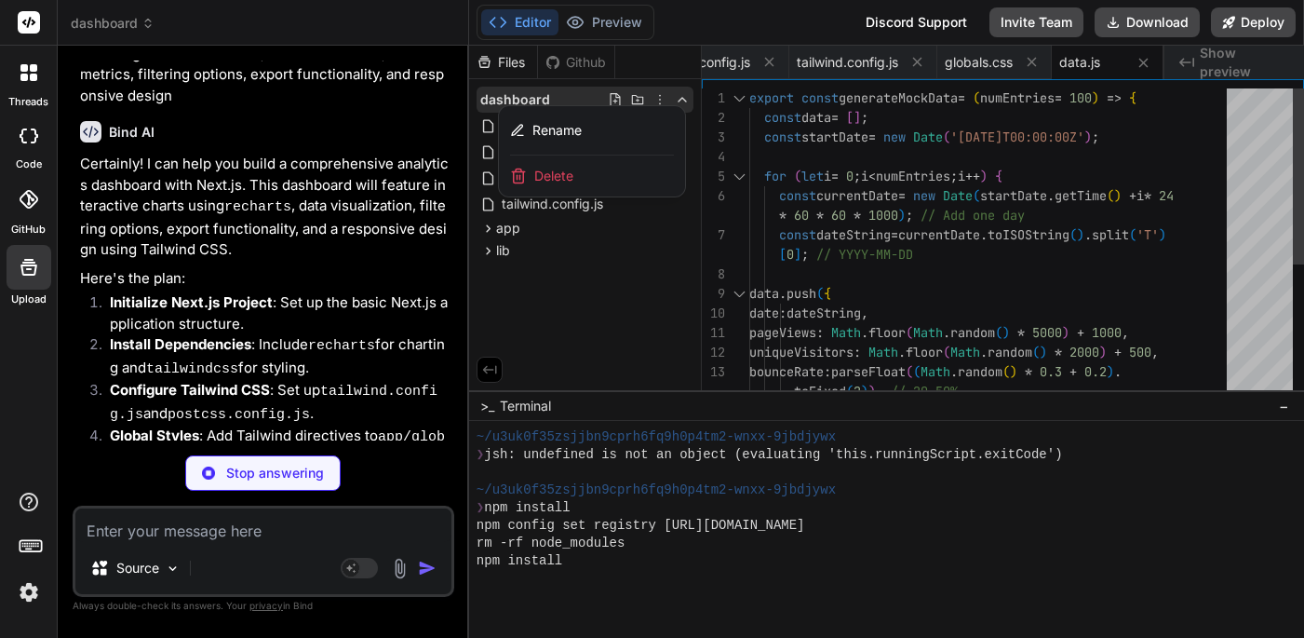
scroll to position [73, 0]
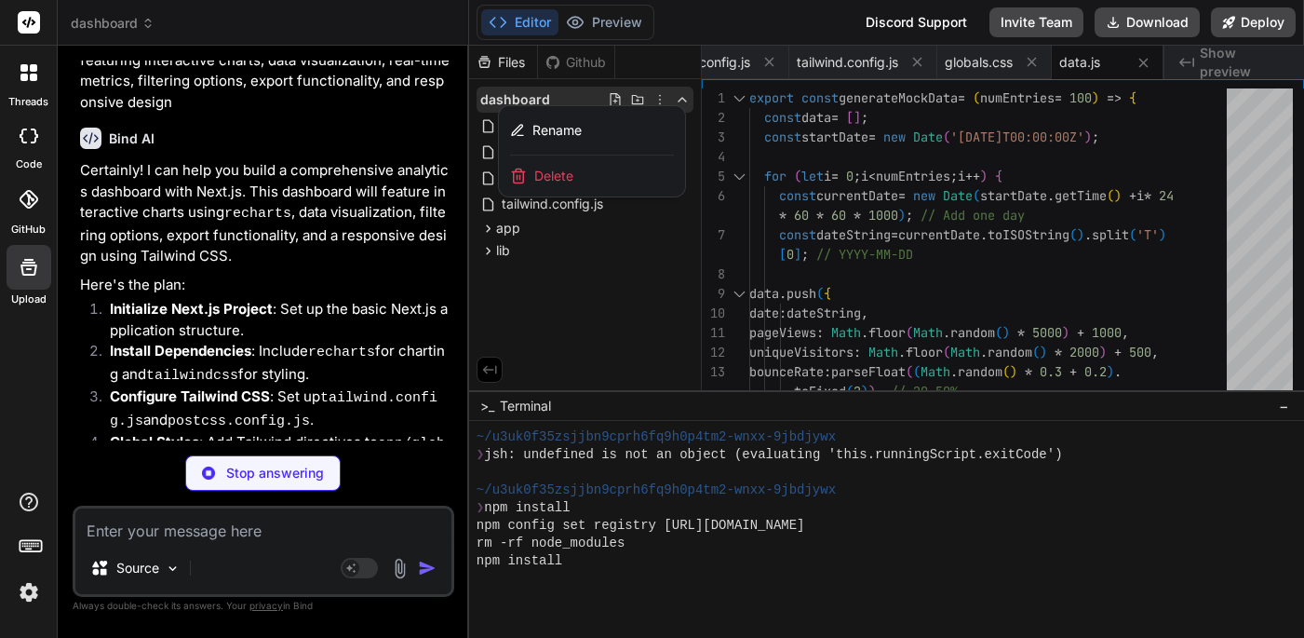
type textarea "x"
type textarea "</body> </html> ); }"
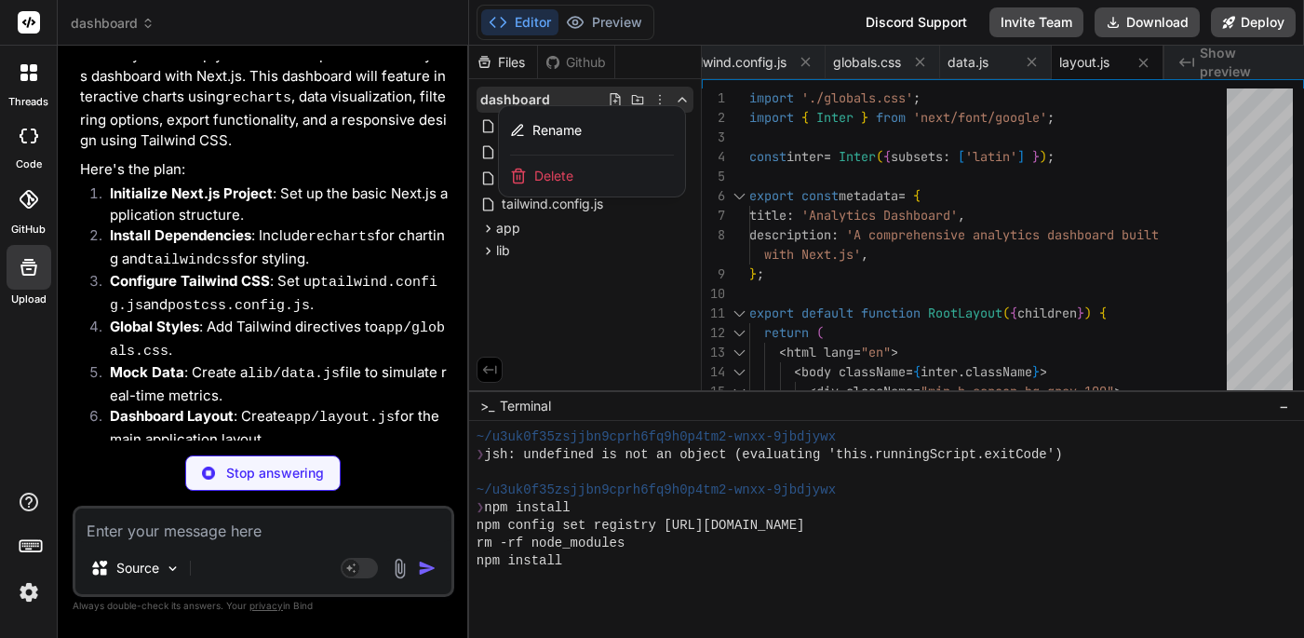
scroll to position [196, 0]
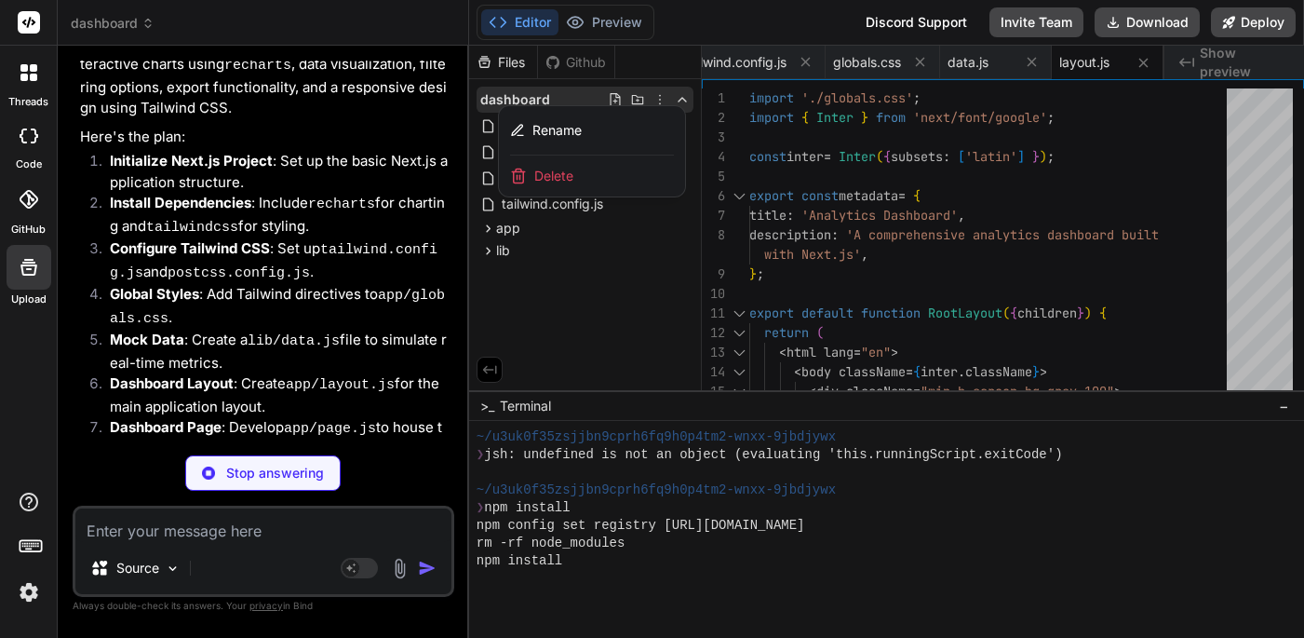
type textarea "x"
type textarea "export default ChartCard;"
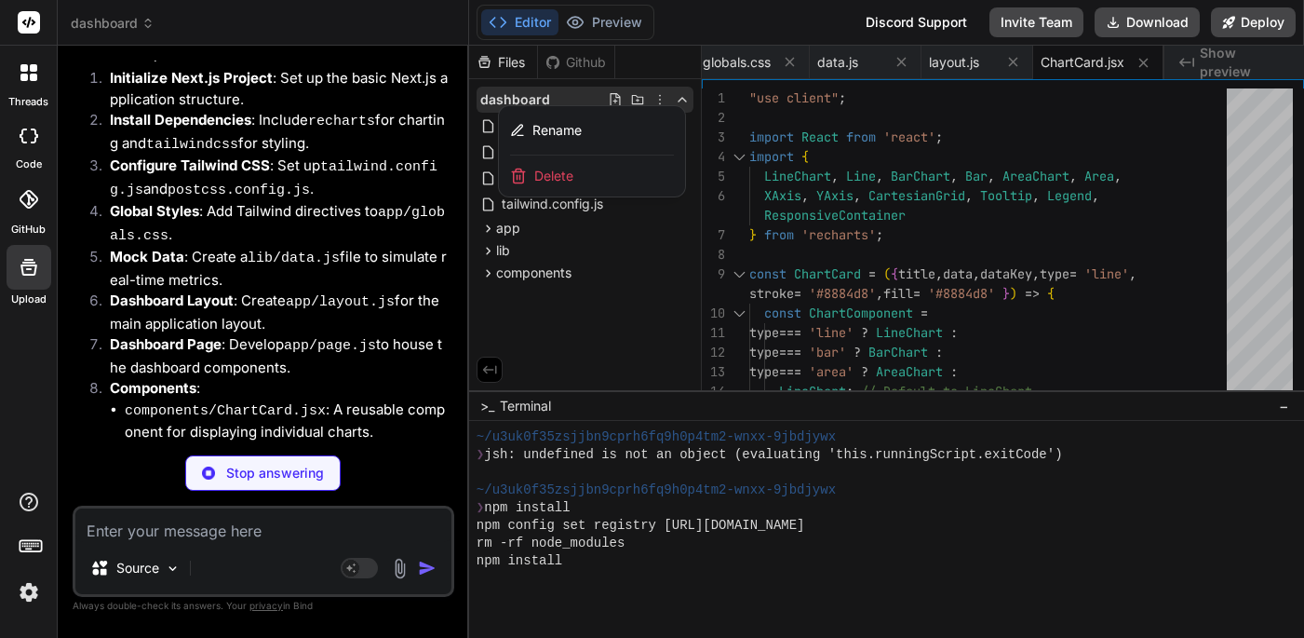
scroll to position [312, 0]
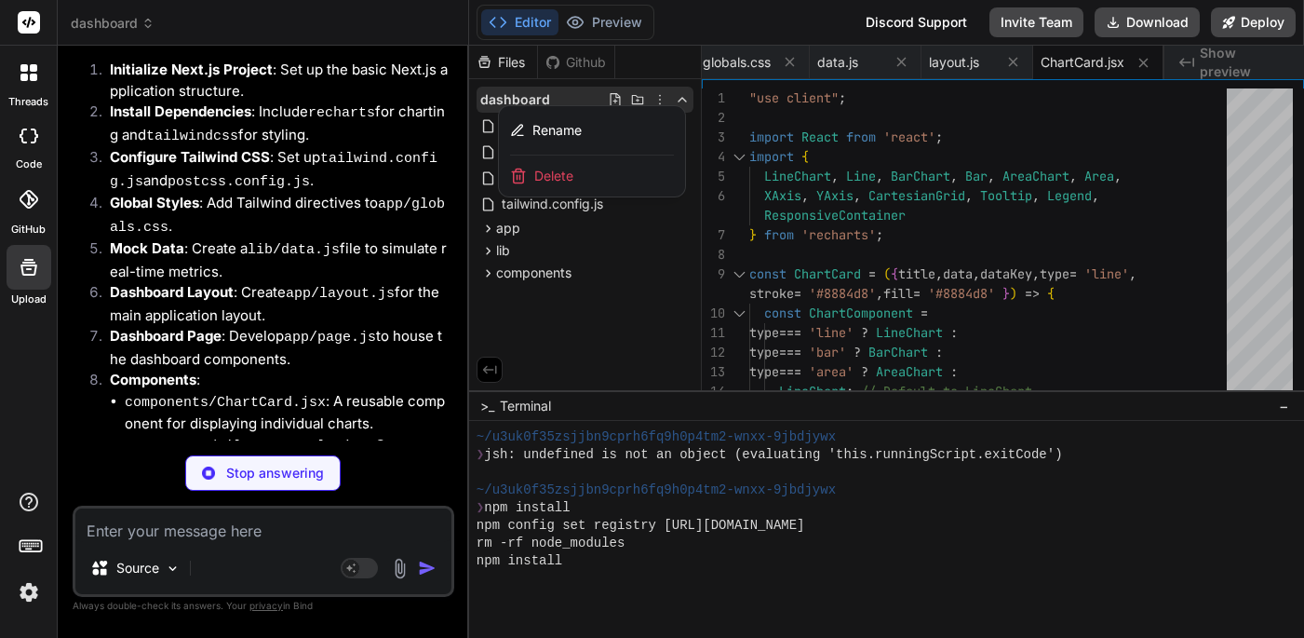
type textarea "x"
type textarea "export default FilterControls;"
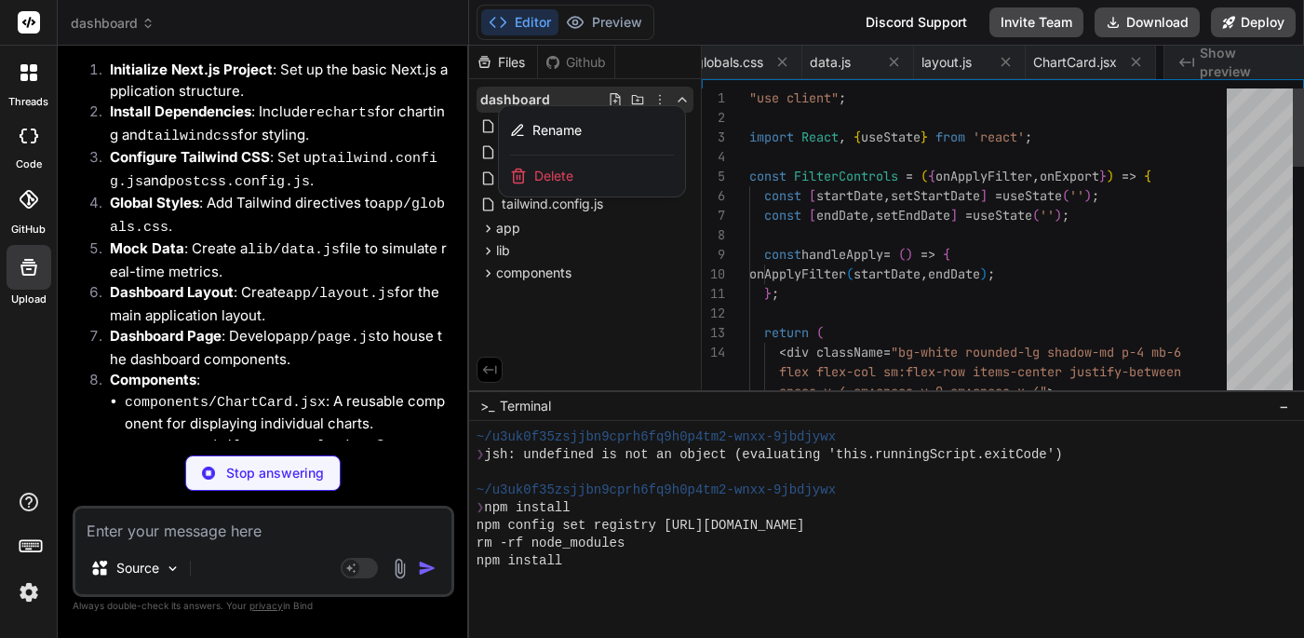
scroll to position [0, 718]
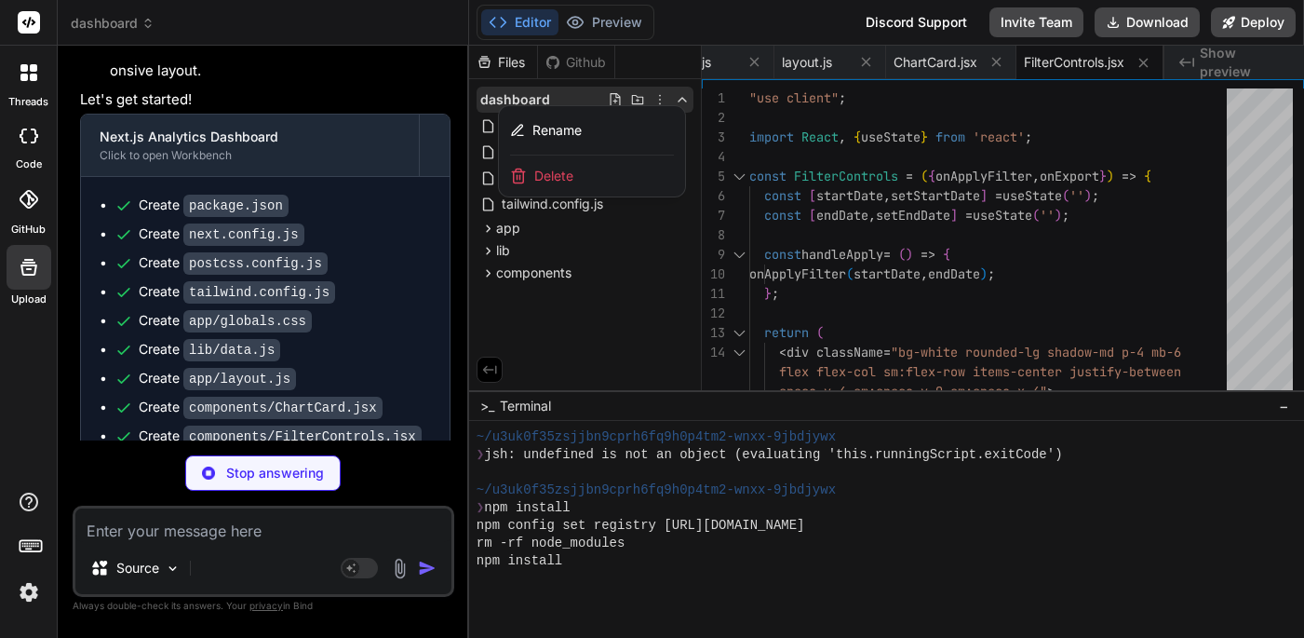
type textarea "x"
type textarea "); }"
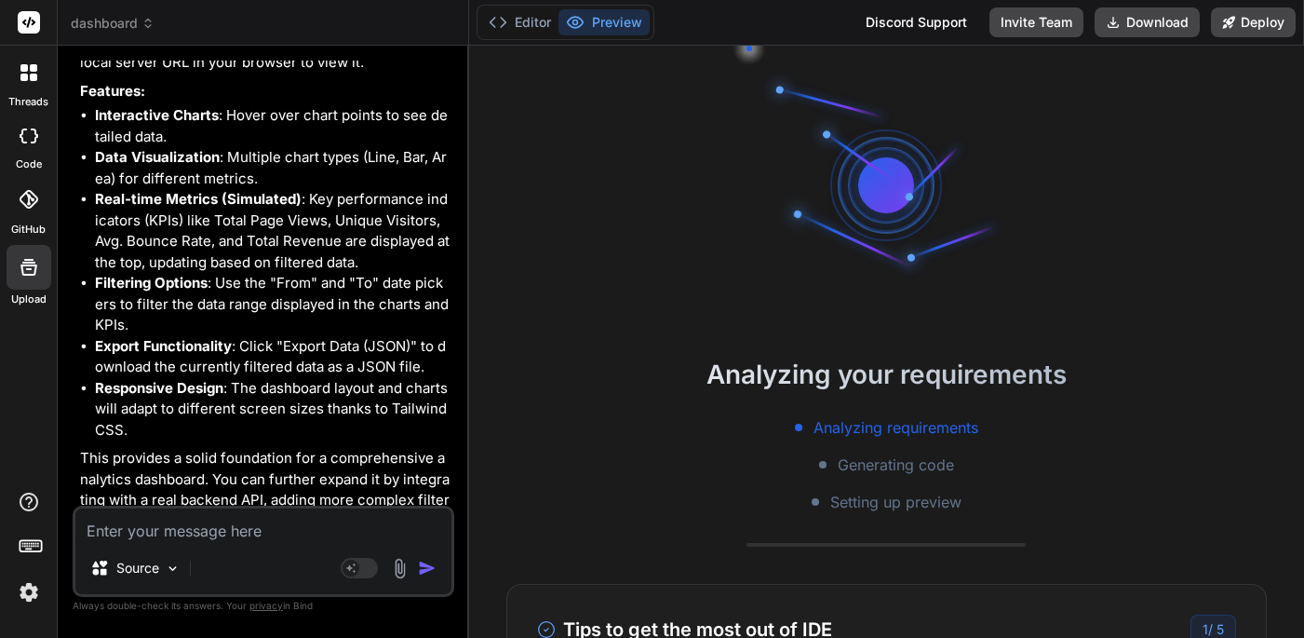
scroll to position [1, 0]
type textarea "x"
type textarea "fill="#0088FE" /> </div> </div> ); }"
type textarea "x"
type textarea "stroke="#0088FE" fill="#0088FE" /> </div> </div> ); }"
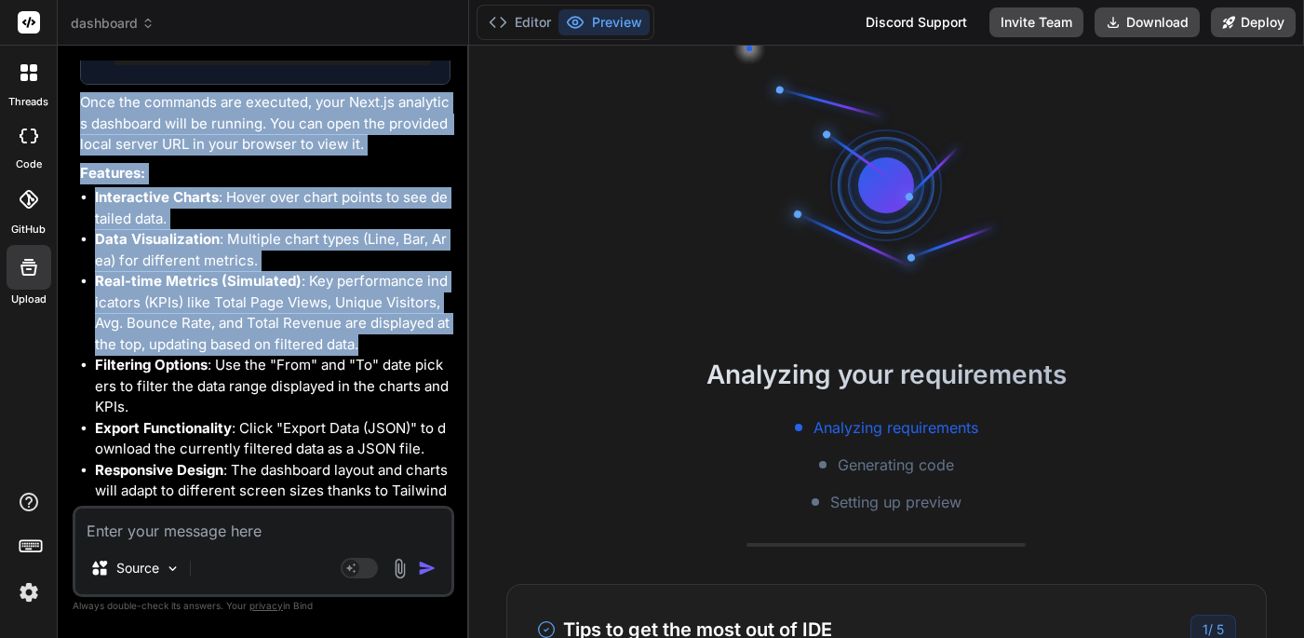
type textarea "x"
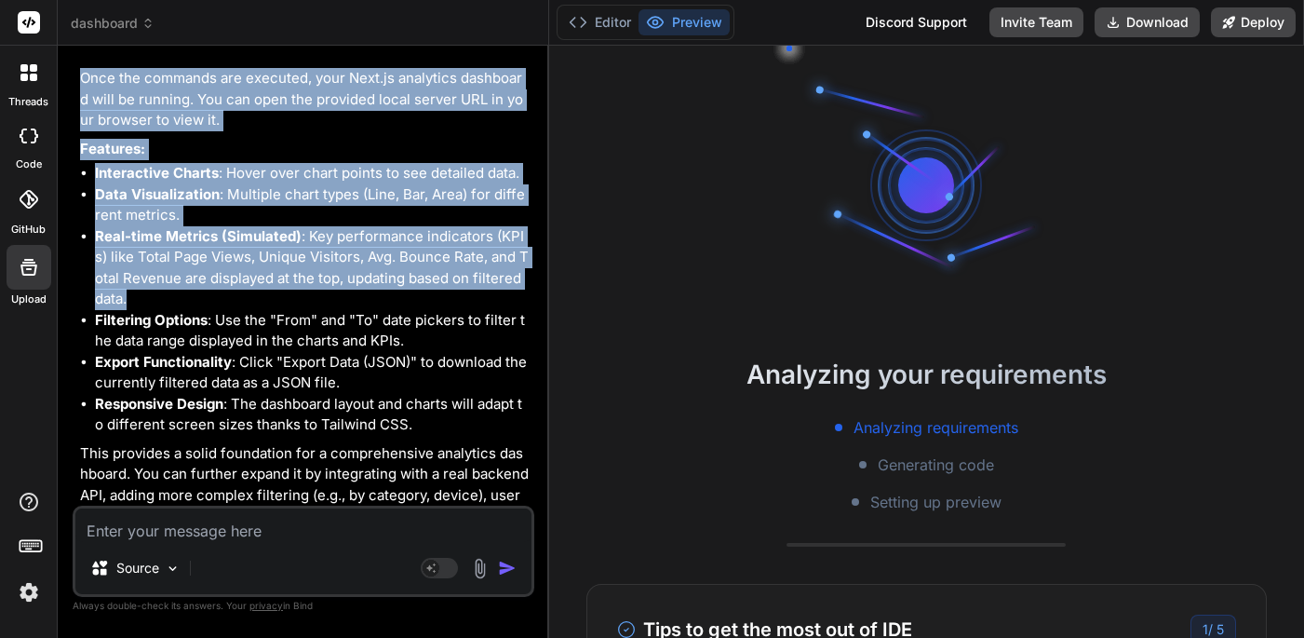
drag, startPoint x: 466, startPoint y: 251, endPoint x: 514, endPoint y: 255, distance: 47.6
click at [514, 255] on div "Bind AI Web Search Created with Pixso. Code Generator You Build a comprehensive…" at bounding box center [303, 342] width 491 height 592
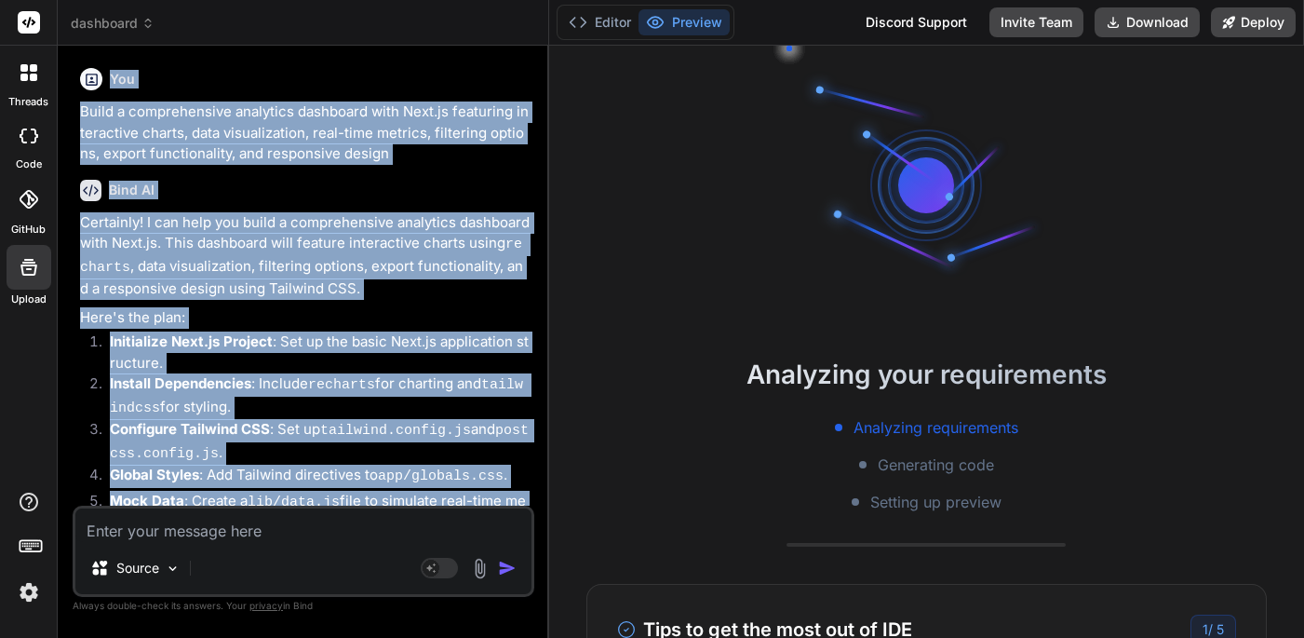
scroll to position [-1, 0]
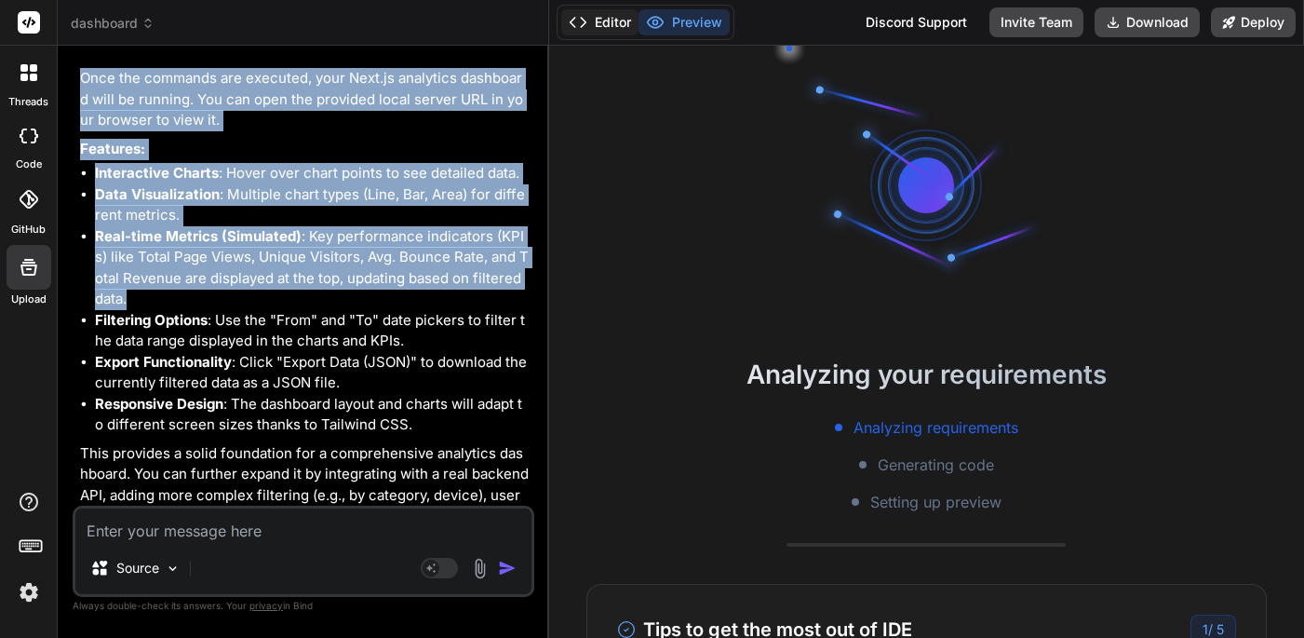
click at [608, 23] on button "Editor" at bounding box center [599, 22] width 77 height 26
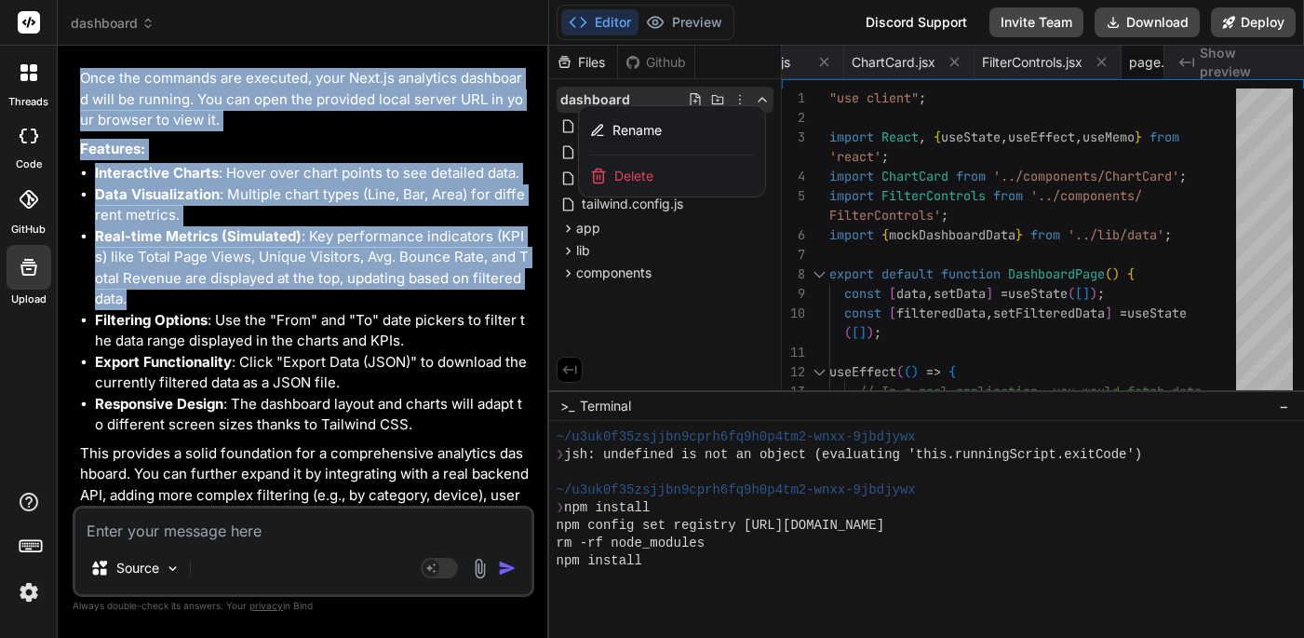
click at [715, 295] on div at bounding box center [926, 342] width 755 height 592
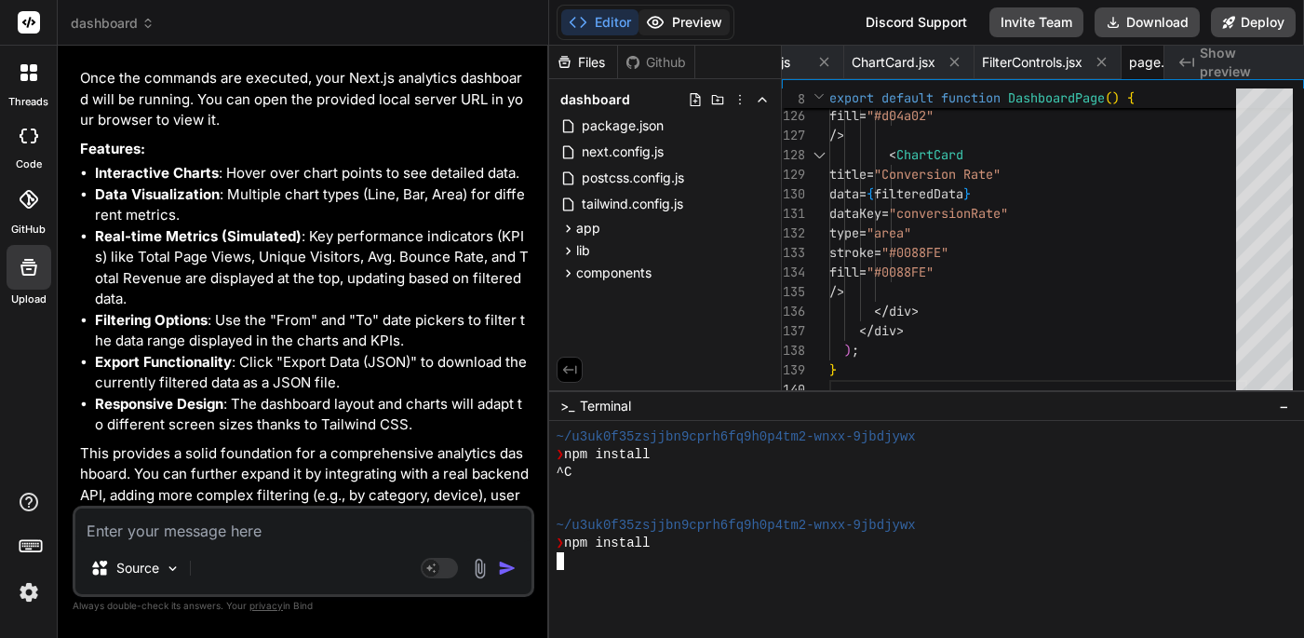
click at [680, 31] on button "Preview" at bounding box center [684, 22] width 91 height 26
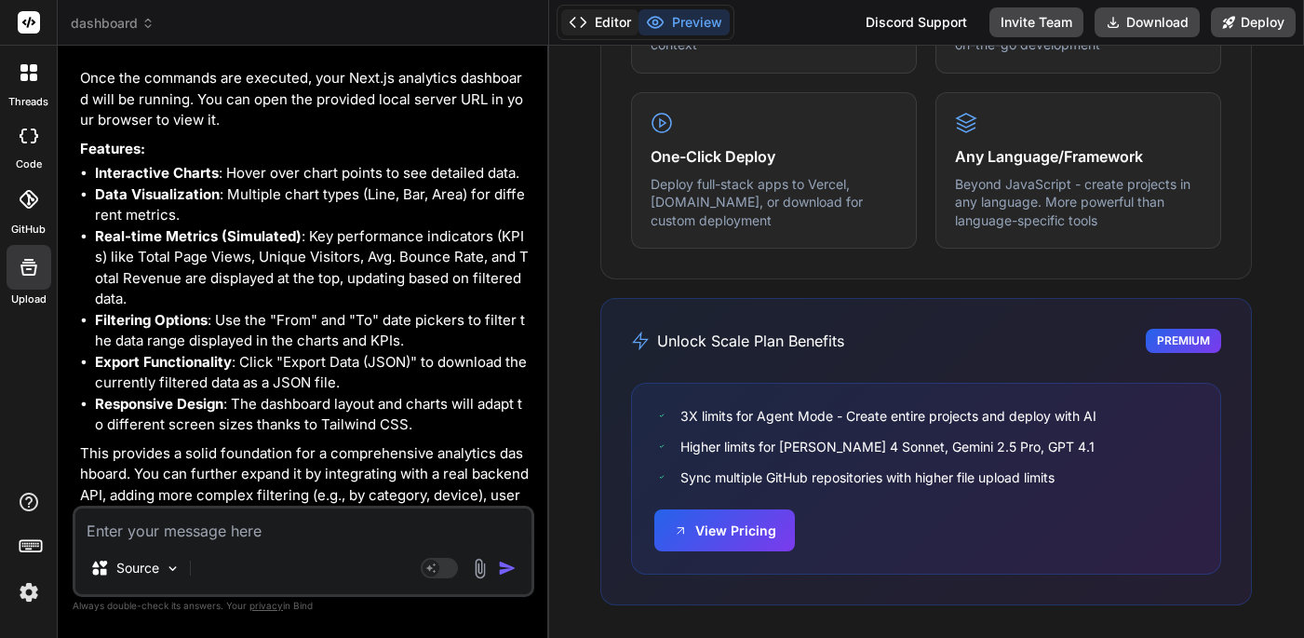
click at [611, 25] on button "Editor" at bounding box center [599, 22] width 77 height 26
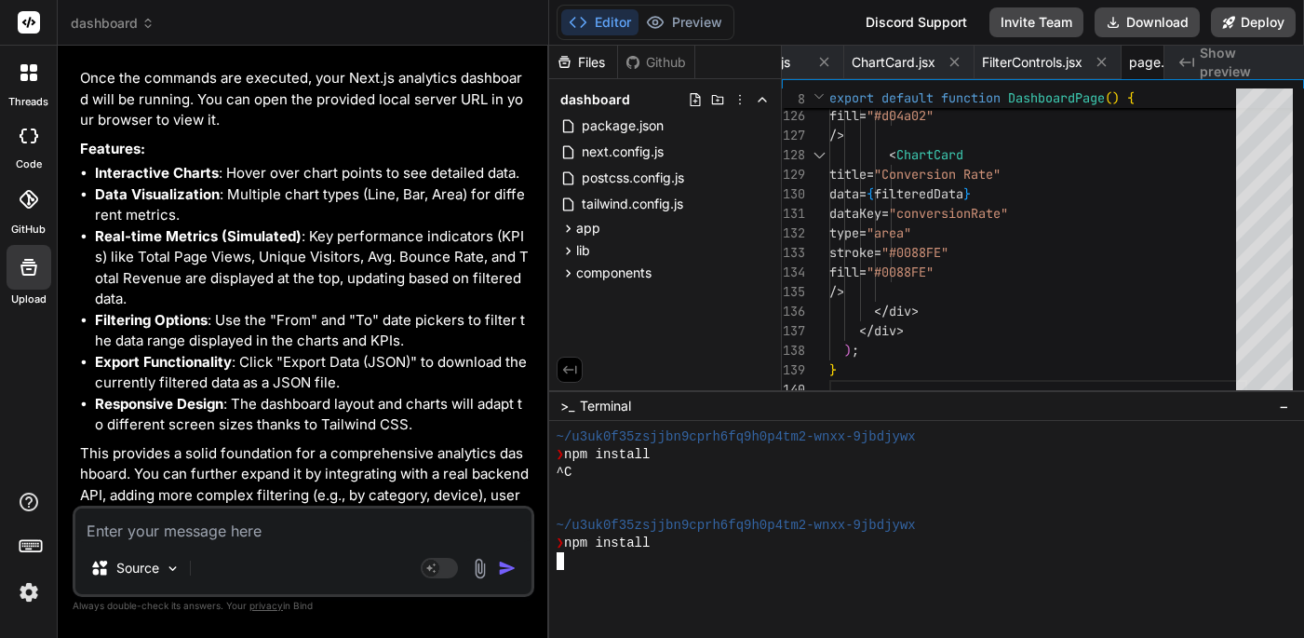
click at [605, 572] on div at bounding box center [926, 529] width 755 height 217
click at [684, 17] on button "Preview" at bounding box center [684, 22] width 91 height 26
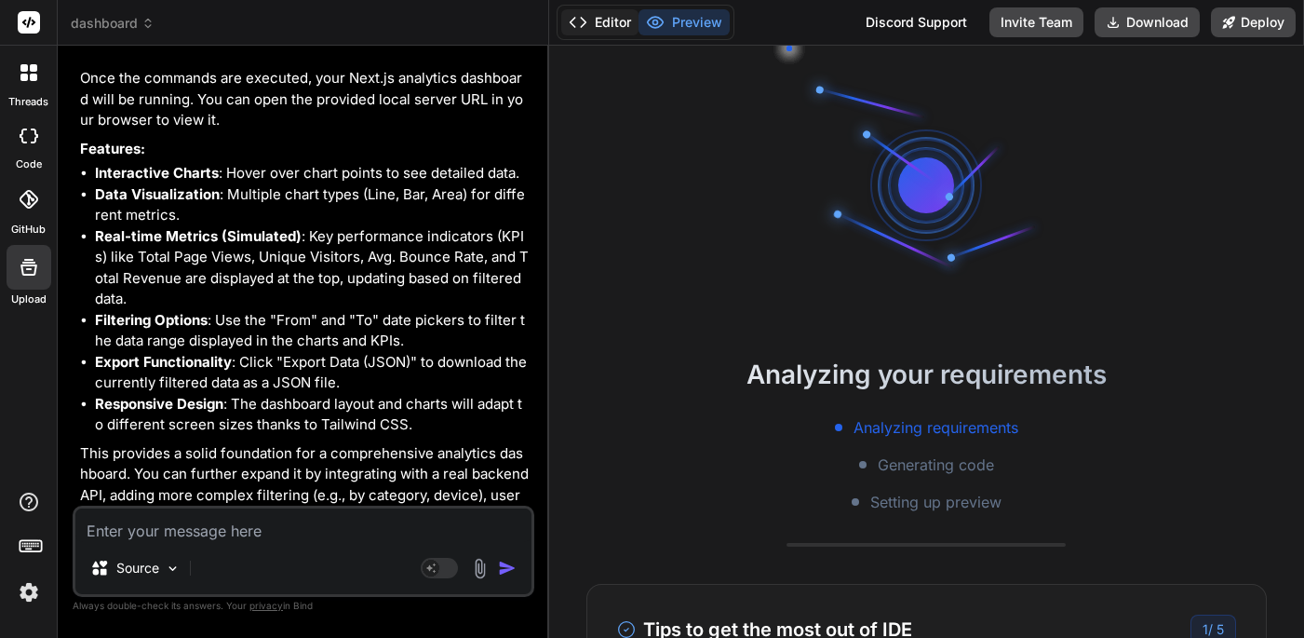
click at [605, 26] on button "Editor" at bounding box center [599, 22] width 77 height 26
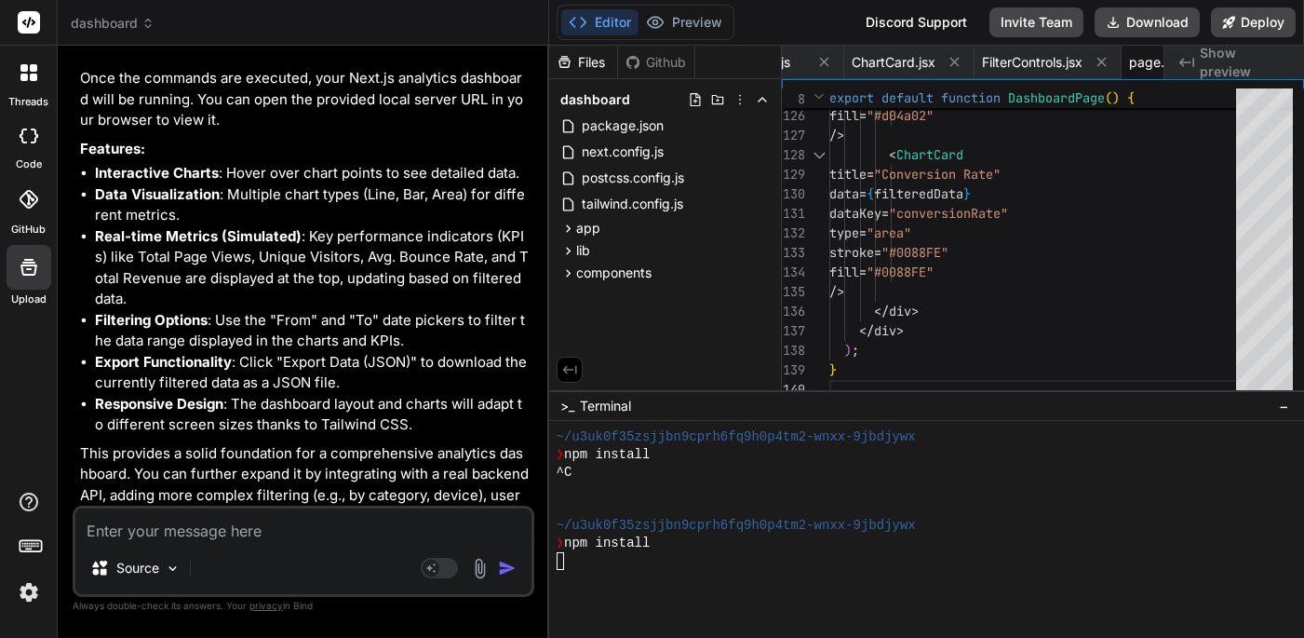
click at [598, 575] on div at bounding box center [926, 529] width 755 height 217
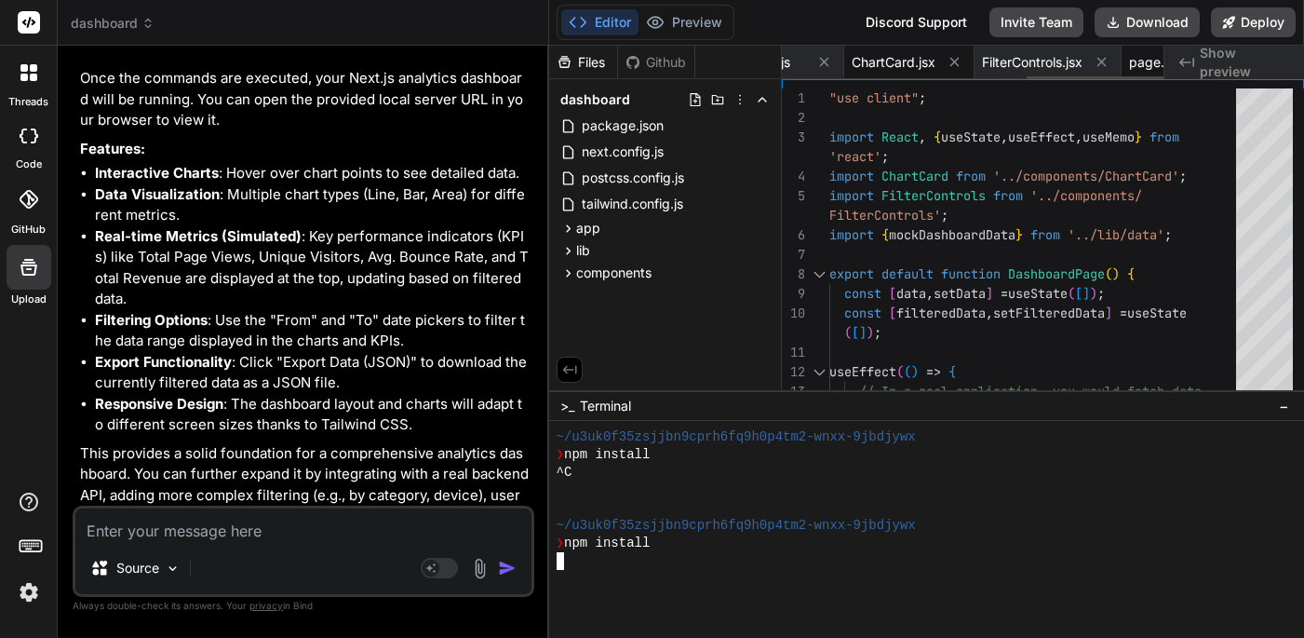
click at [900, 75] on div "ChartCard.jsx" at bounding box center [909, 63] width 130 height 34
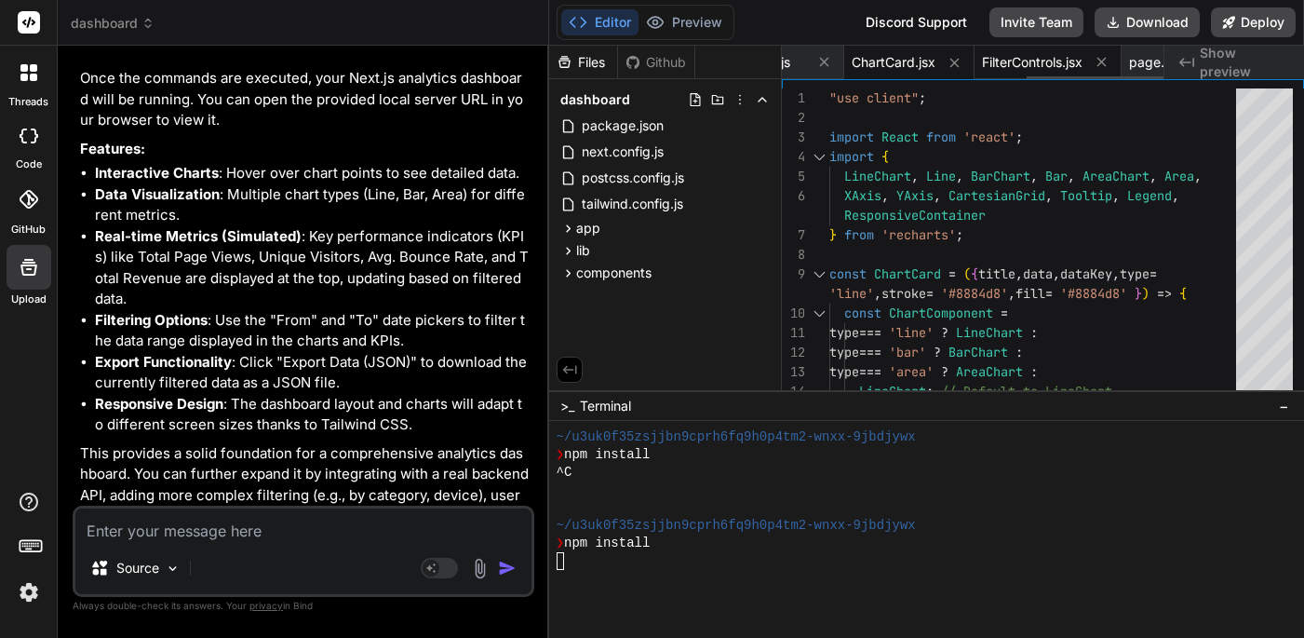
click at [1004, 60] on span "FilterControls.jsx" at bounding box center [1032, 62] width 101 height 19
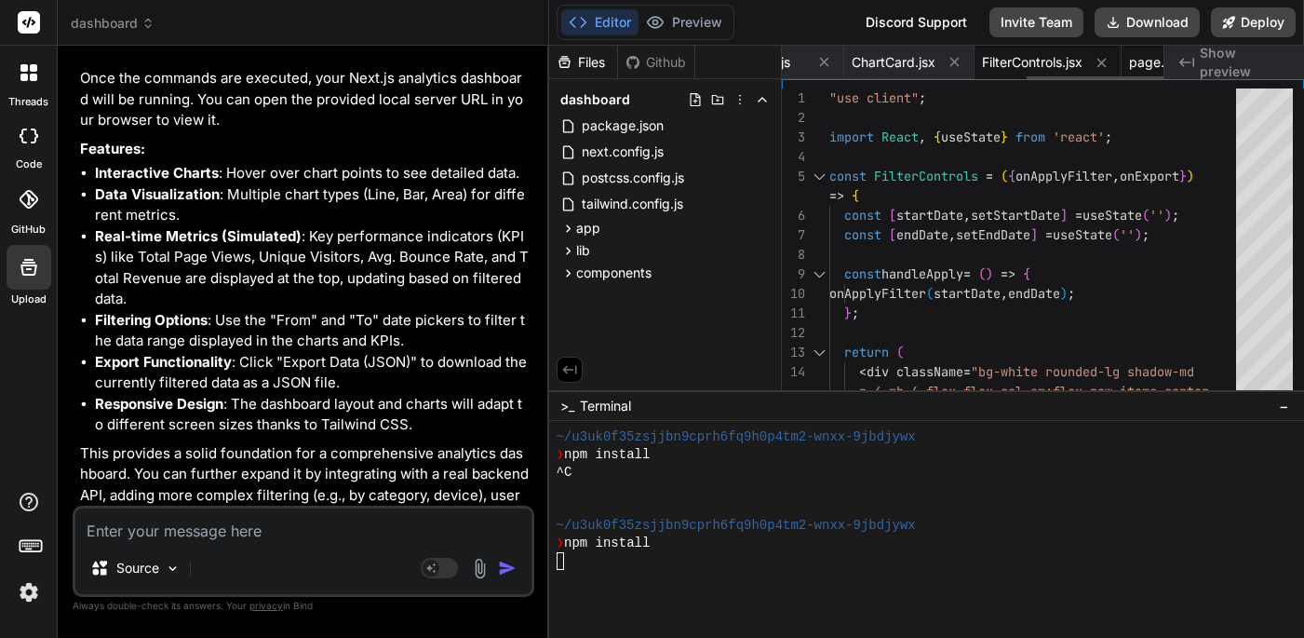
click at [1147, 61] on span "page.js" at bounding box center [1151, 62] width 45 height 19
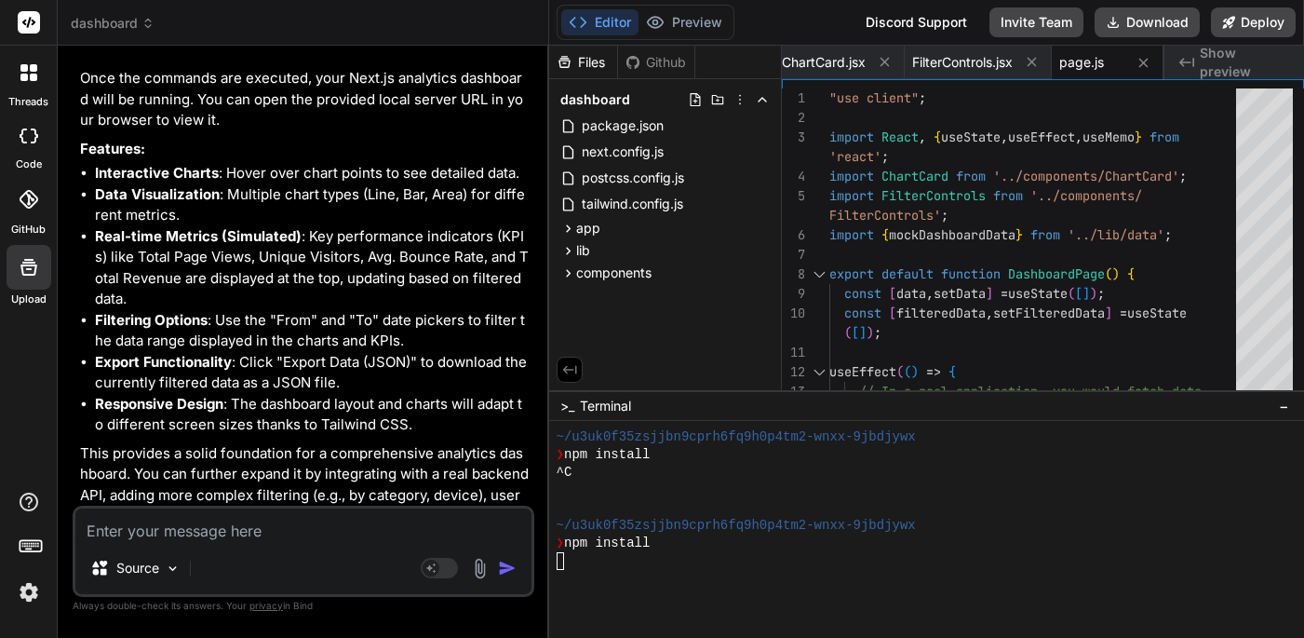
click at [1218, 58] on span "Show preview" at bounding box center [1244, 62] width 89 height 37
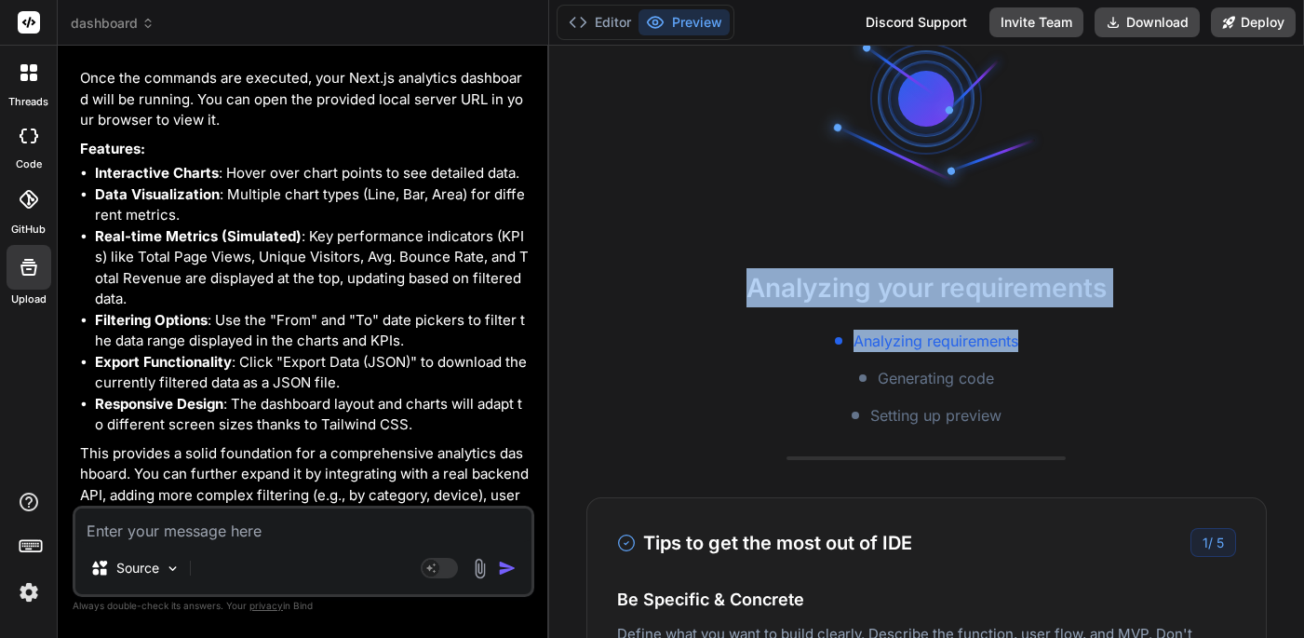
drag, startPoint x: 752, startPoint y: 286, endPoint x: 1094, endPoint y: 342, distance: 346.1
click at [1094, 342] on div "Analyzing your requirements Analyzing requirements Generating code Setting up p…" at bounding box center [926, 347] width 755 height 158
copy div "Analyzing your requirements Analyzing requirements"
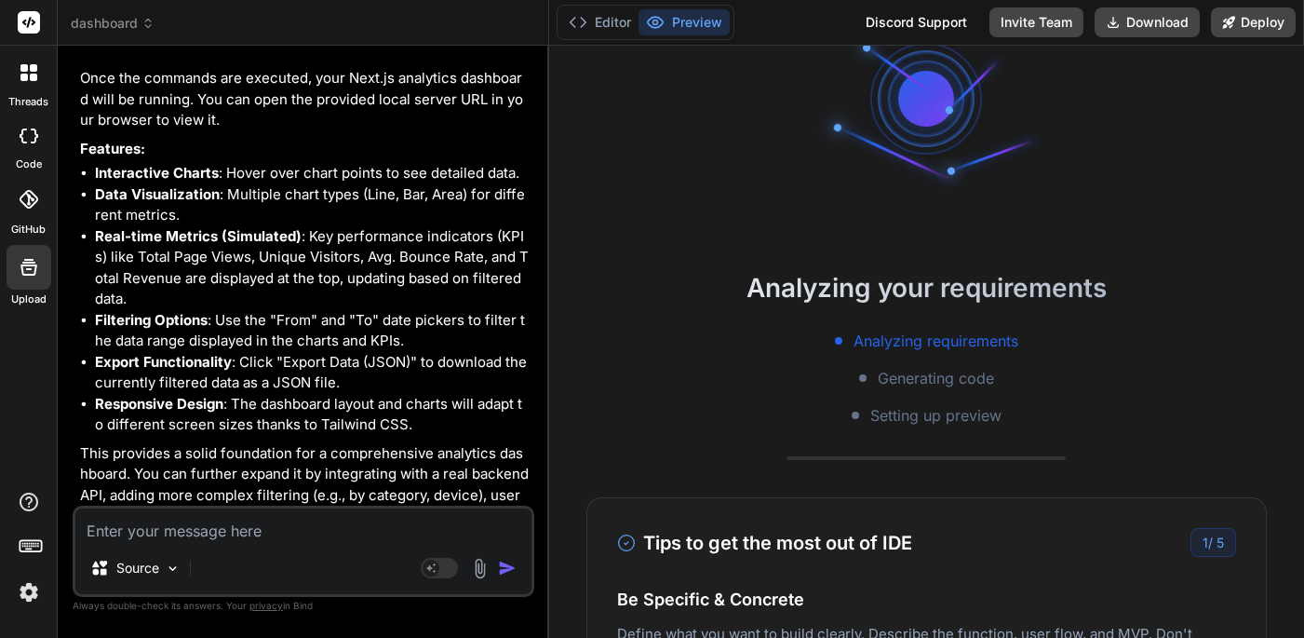
click at [260, 524] on textarea at bounding box center [303, 525] width 456 height 34
paste textarea "Analyzing your requirements Analyzing requirements"
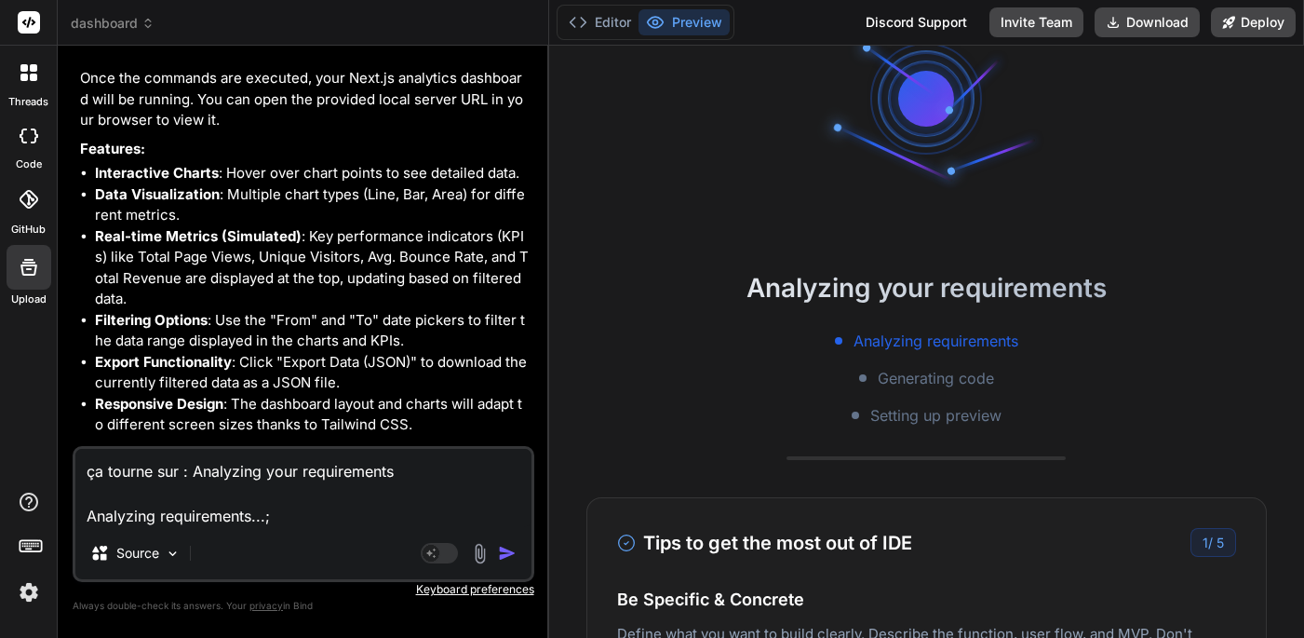
click at [505, 558] on img "button" at bounding box center [507, 553] width 19 height 19
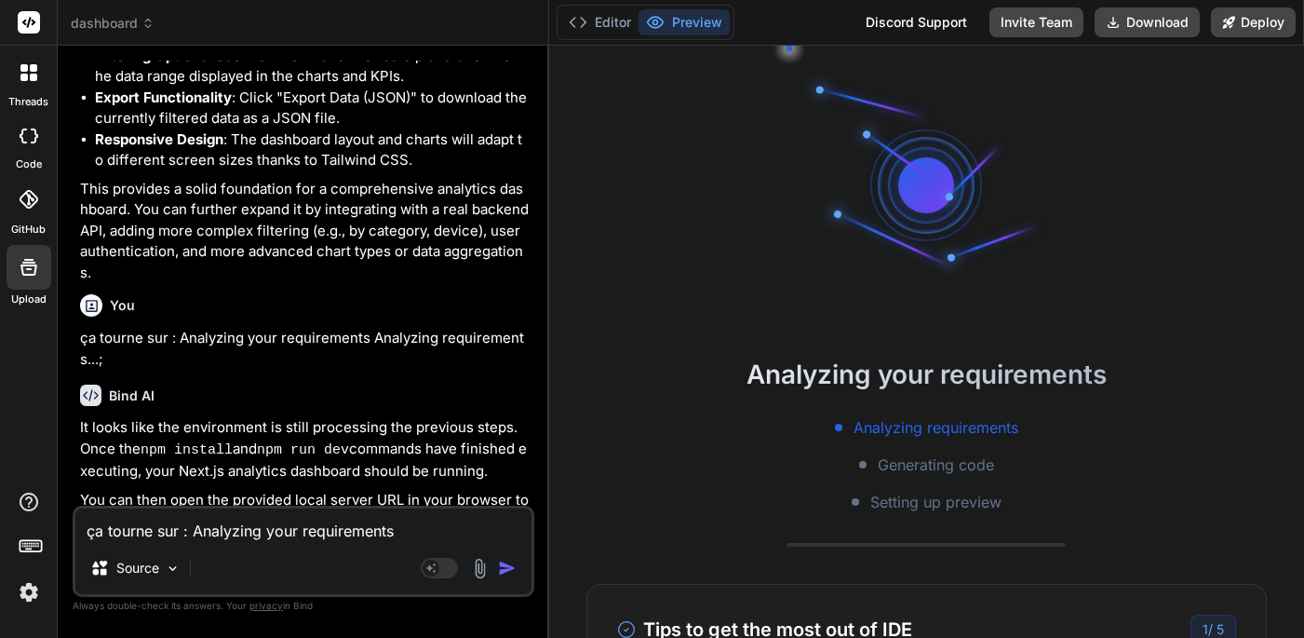
scroll to position [0, 0]
click at [606, 21] on button "Editor" at bounding box center [599, 22] width 77 height 26
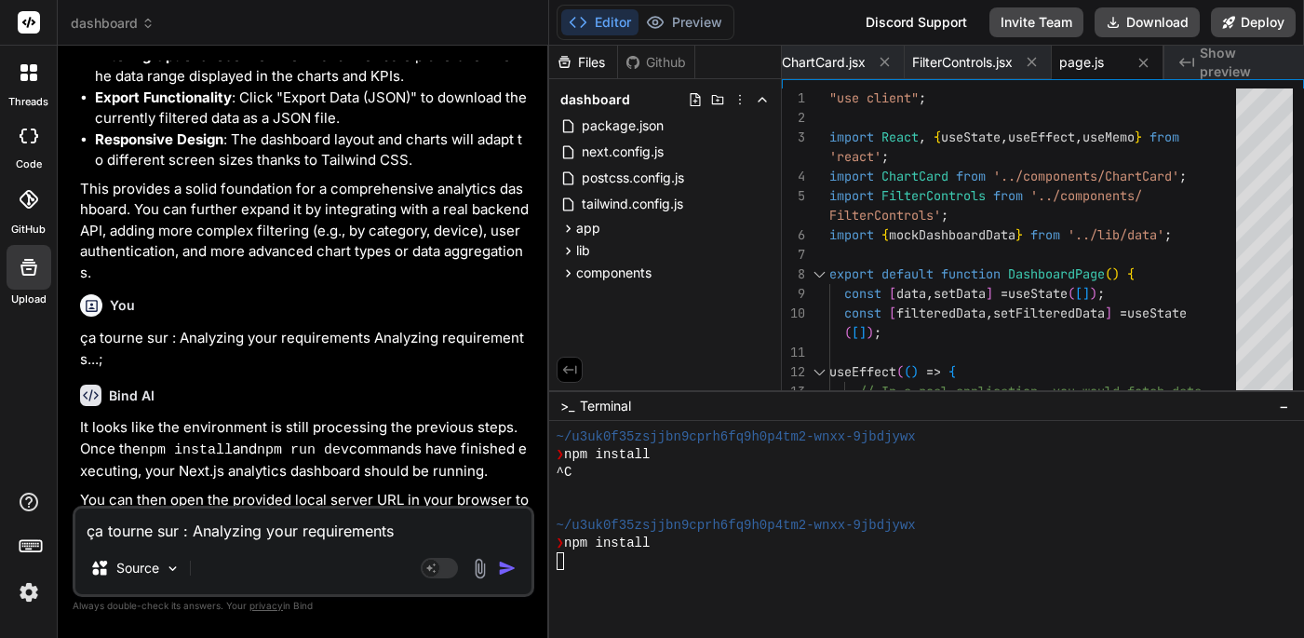
click at [611, 571] on div at bounding box center [926, 529] width 755 height 217
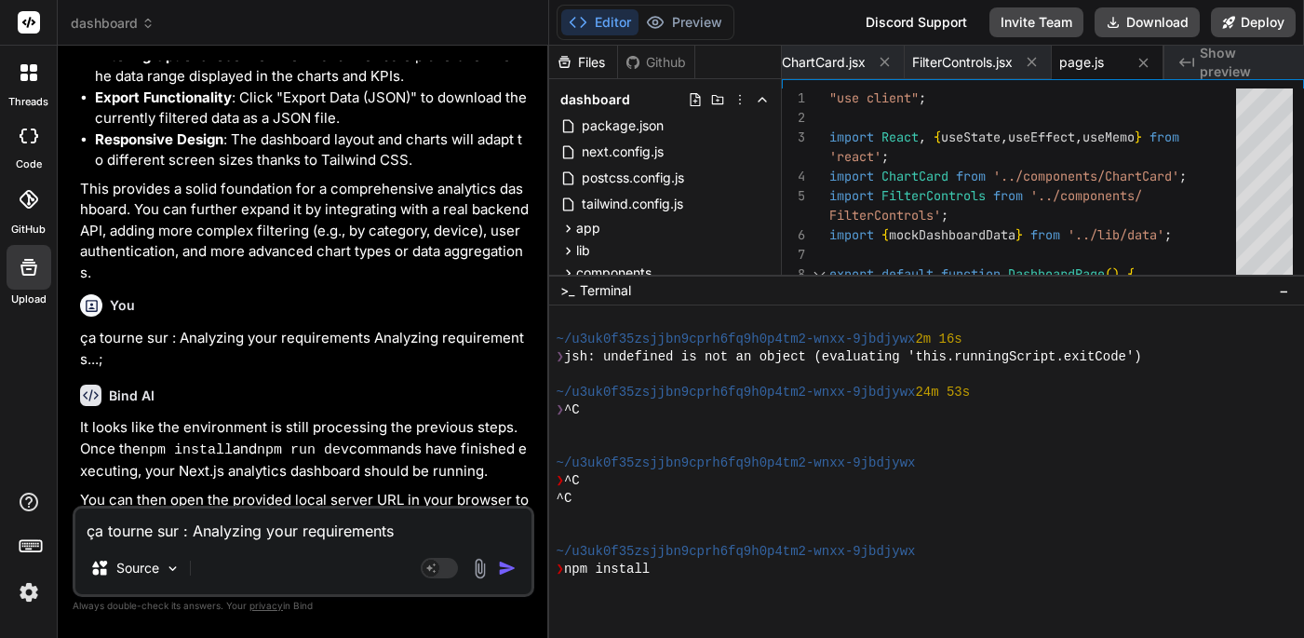
scroll to position [2830, 0]
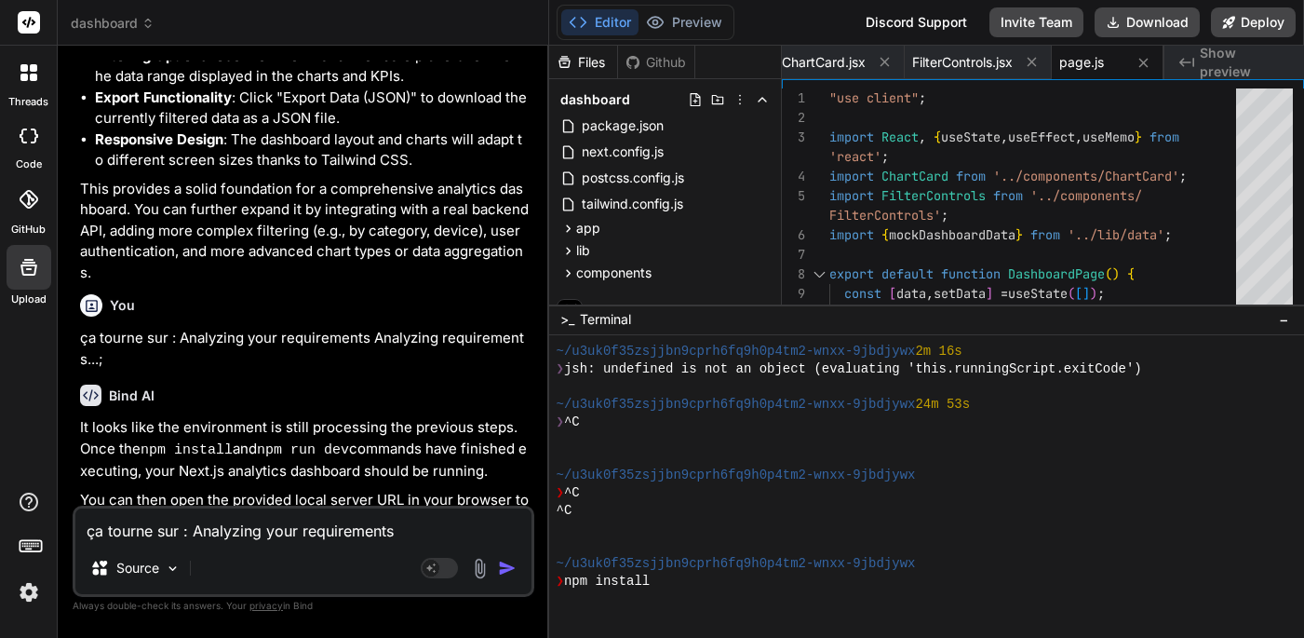
drag, startPoint x: 893, startPoint y: 390, endPoint x: 877, endPoint y: 303, distance: 88.0
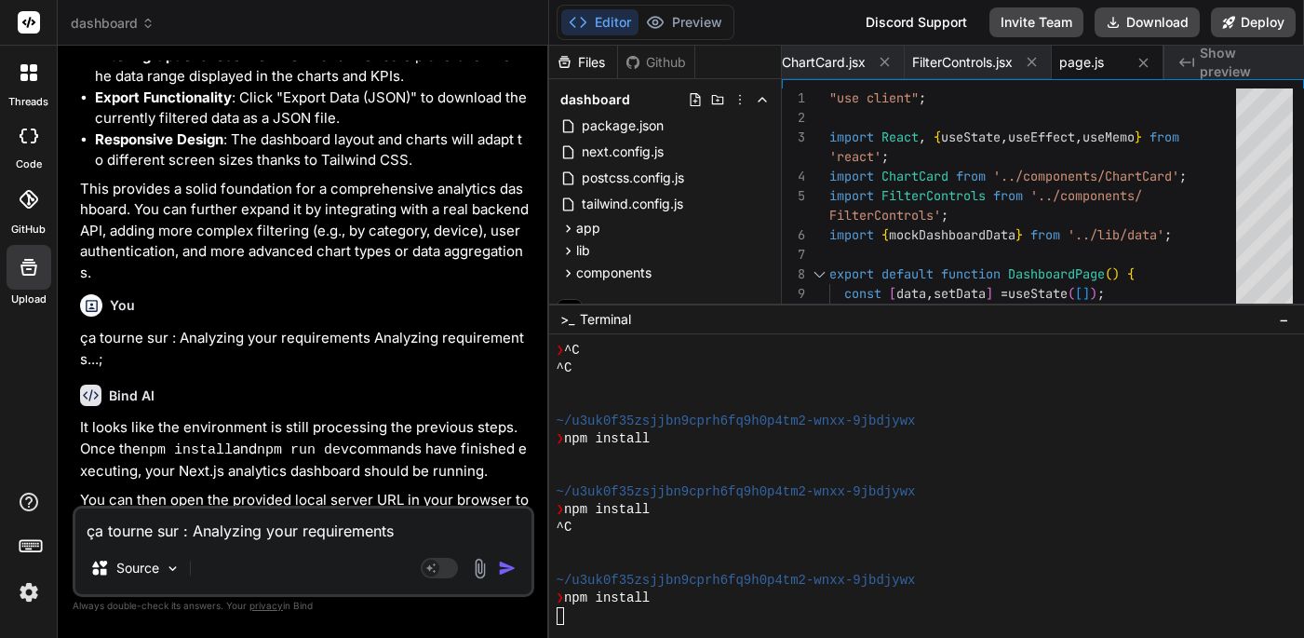
scroll to position [0, 0]
click at [584, 611] on div at bounding box center [917, 616] width 721 height 18
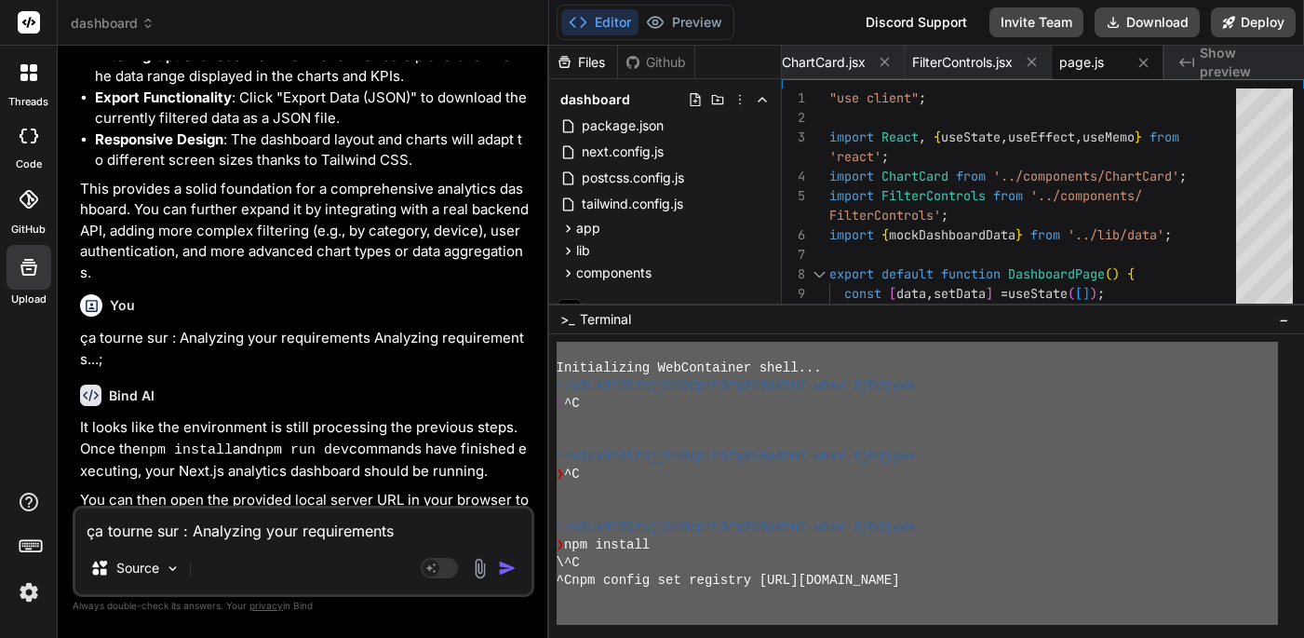
drag, startPoint x: 593, startPoint y: 532, endPoint x: 469, endPoint y: 140, distance: 411.8
click at [469, 140] on div "dashboard Created with Pixso. Bind AI Web Search Created with Pixso. Code Gener…" at bounding box center [681, 319] width 1246 height 638
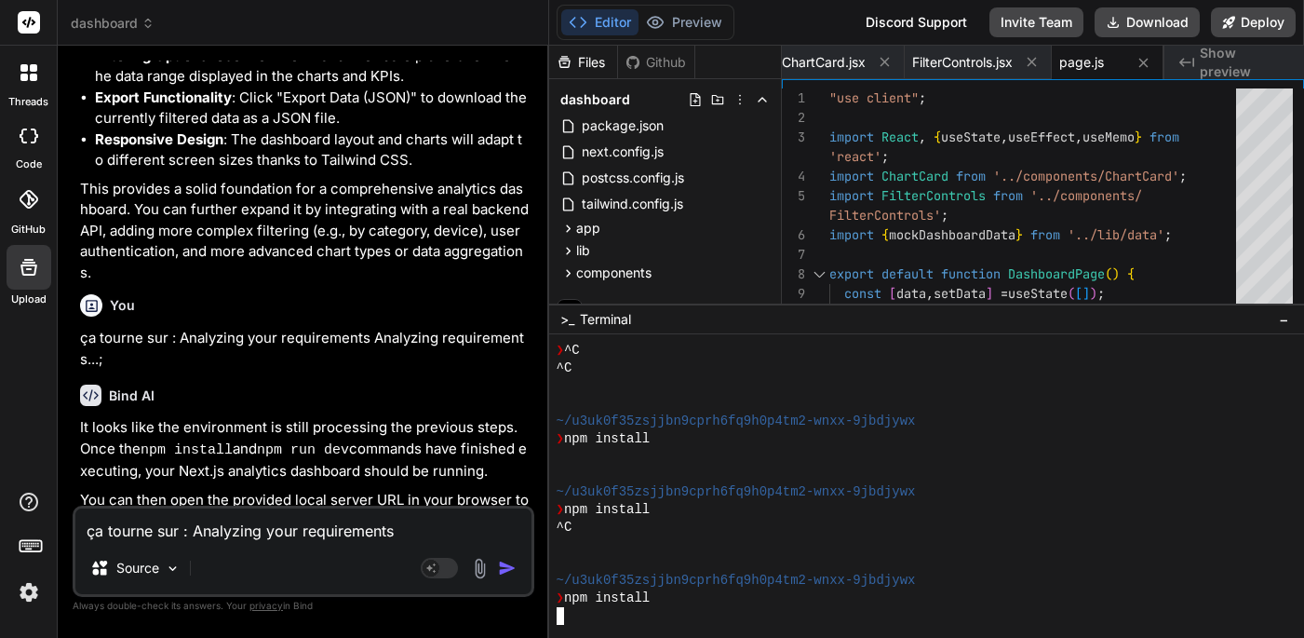
scroll to position [2971, 0]
click at [598, 611] on div at bounding box center [917, 616] width 721 height 18
click at [652, 61] on div "Github" at bounding box center [656, 62] width 76 height 19
click at [684, 25] on button "Preview" at bounding box center [684, 22] width 91 height 26
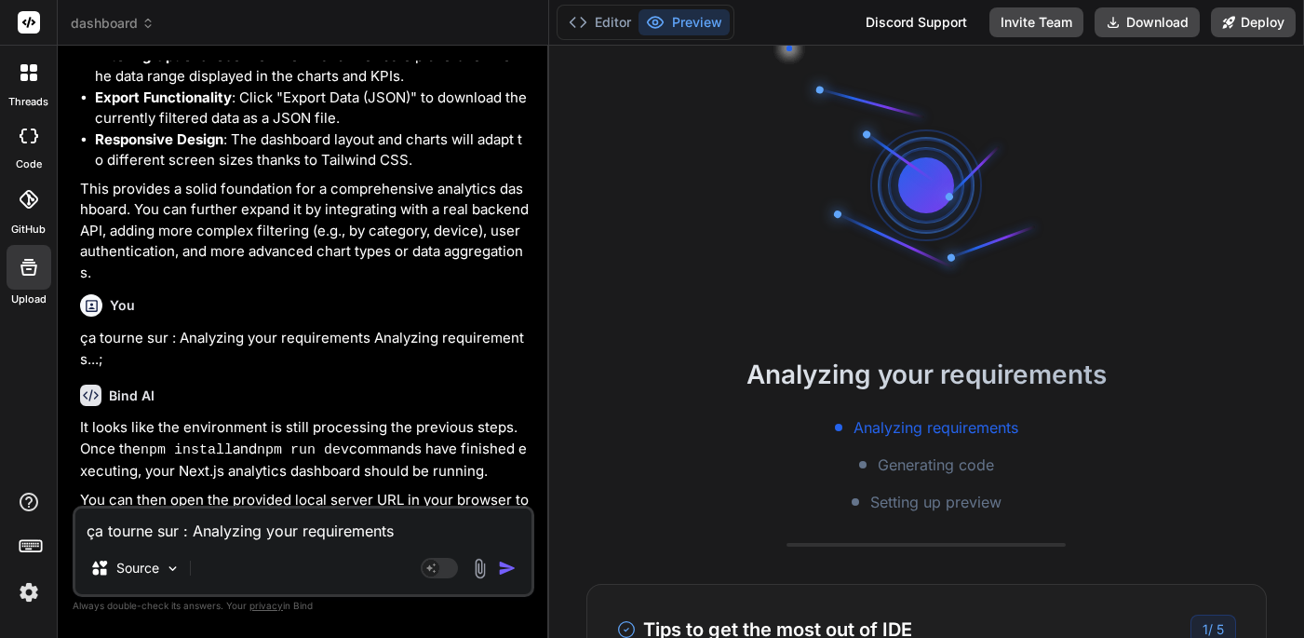
scroll to position [0, 0]
click at [599, 25] on button "Editor" at bounding box center [599, 22] width 77 height 26
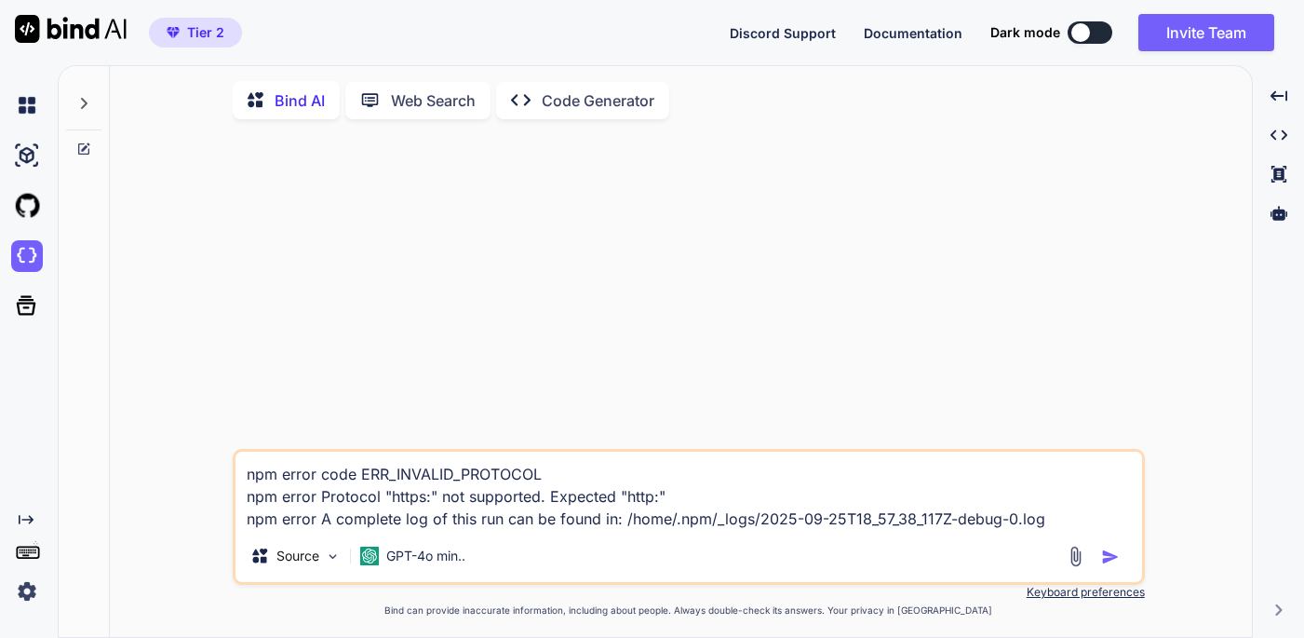
drag, startPoint x: 1057, startPoint y: 520, endPoint x: 225, endPoint y: 467, distance: 833.8
click at [225, 467] on div "npm error code ERR_INVALID_PROTOCOL npm error Protocol "https:" not supported. …" at bounding box center [688, 386] width 1127 height 505
type textarea "x"
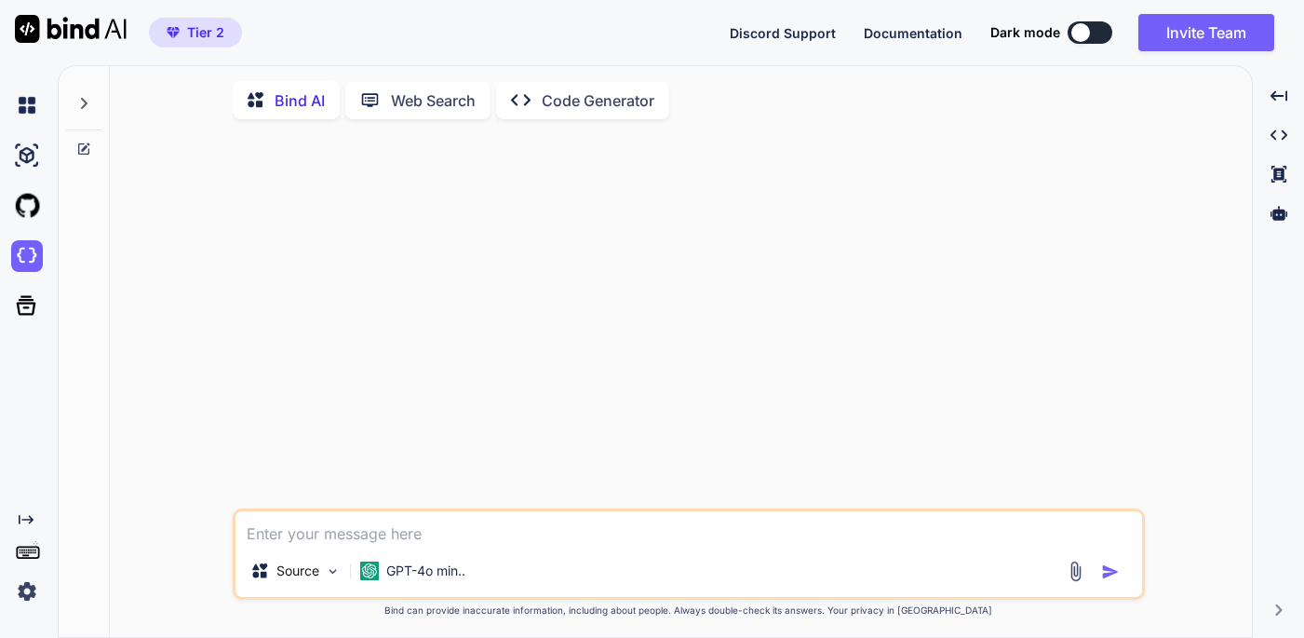
click at [413, 98] on p "Web Search" at bounding box center [433, 100] width 85 height 22
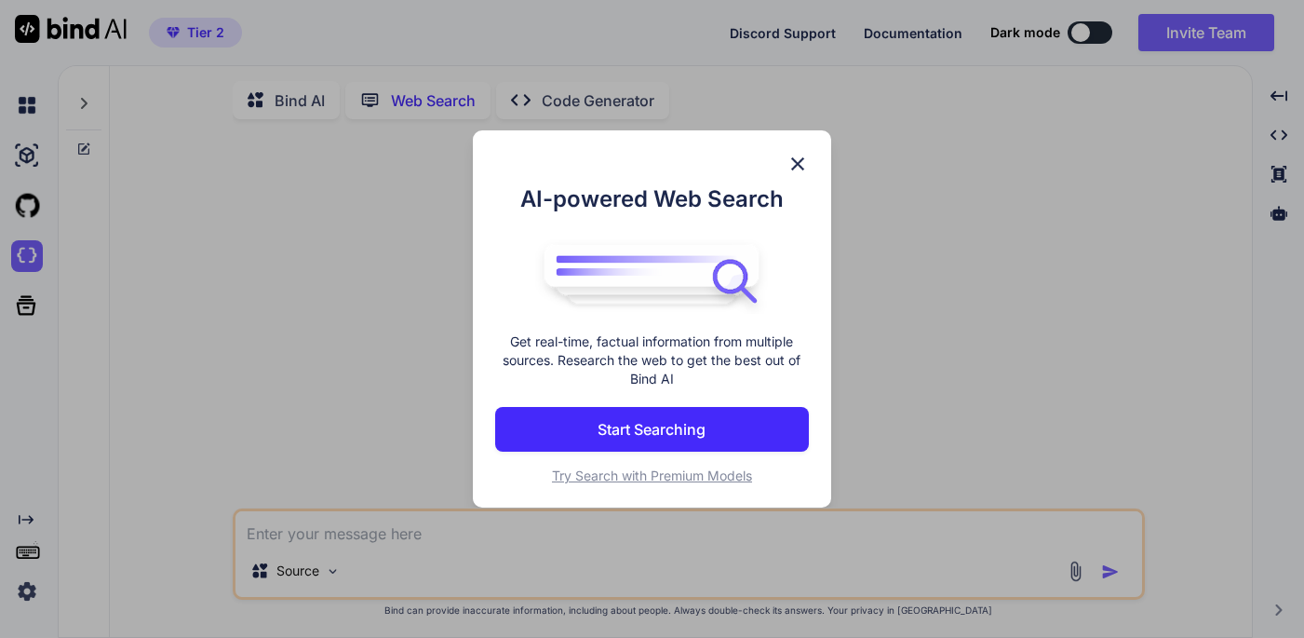
scroll to position [7, 0]
click at [792, 163] on img at bounding box center [798, 164] width 22 height 22
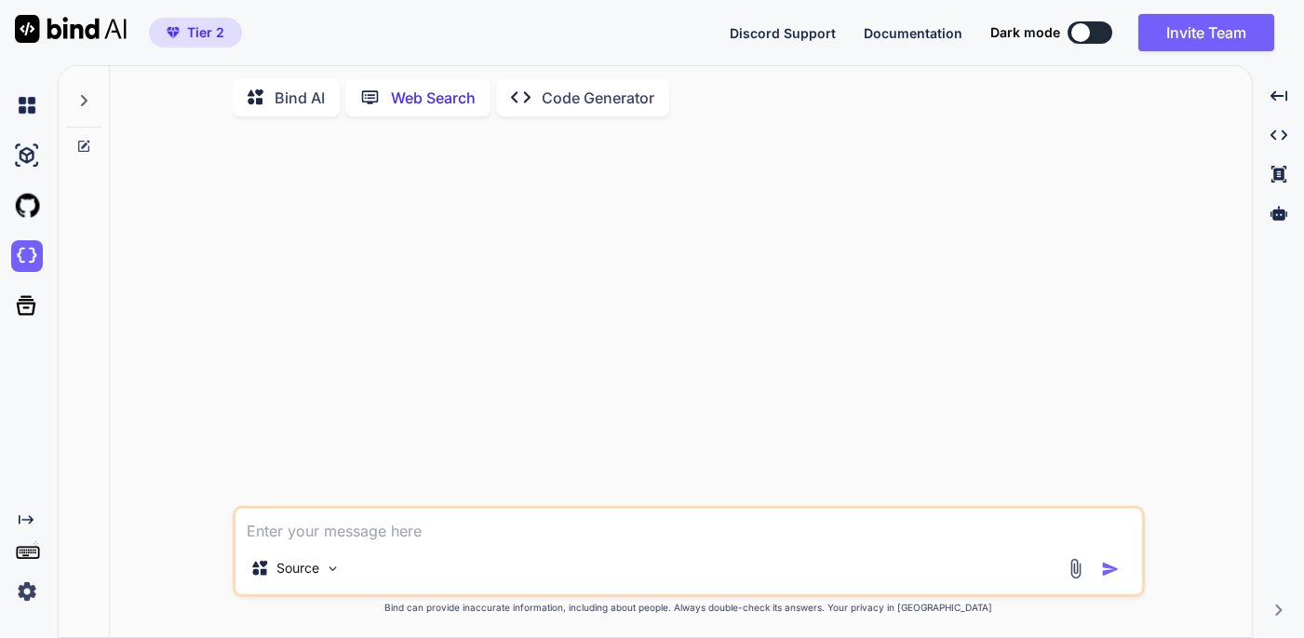
click at [581, 96] on p "Code Generator" at bounding box center [598, 98] width 113 height 22
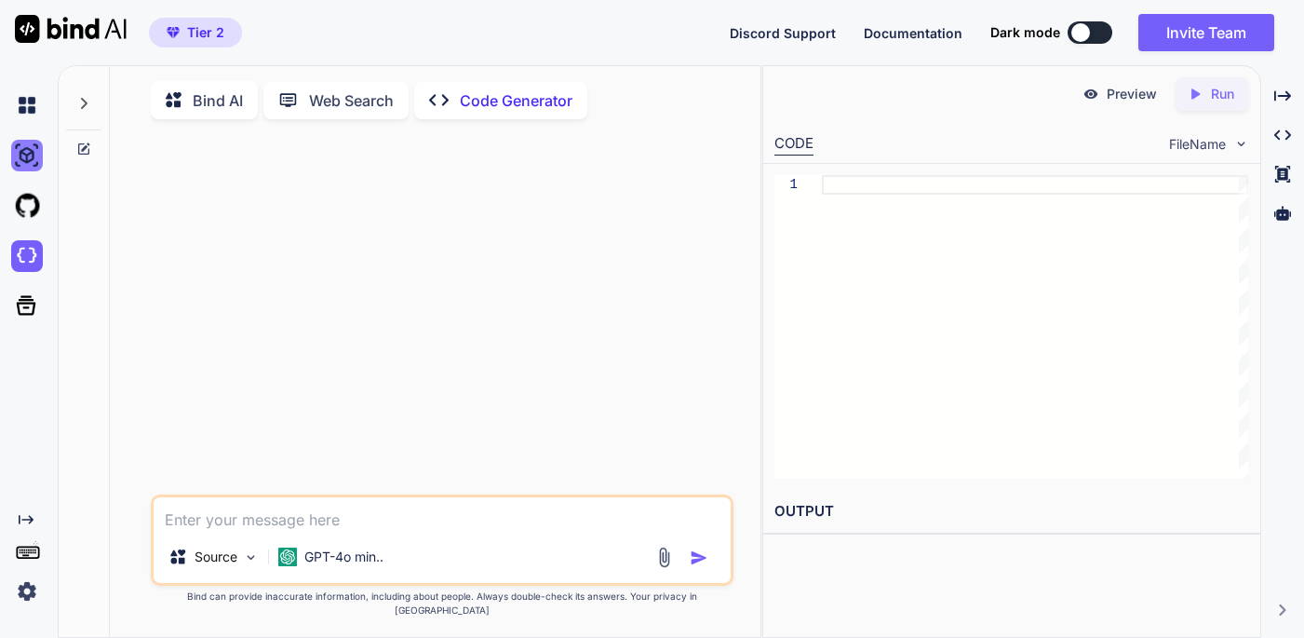
click at [32, 156] on img at bounding box center [27, 156] width 32 height 32
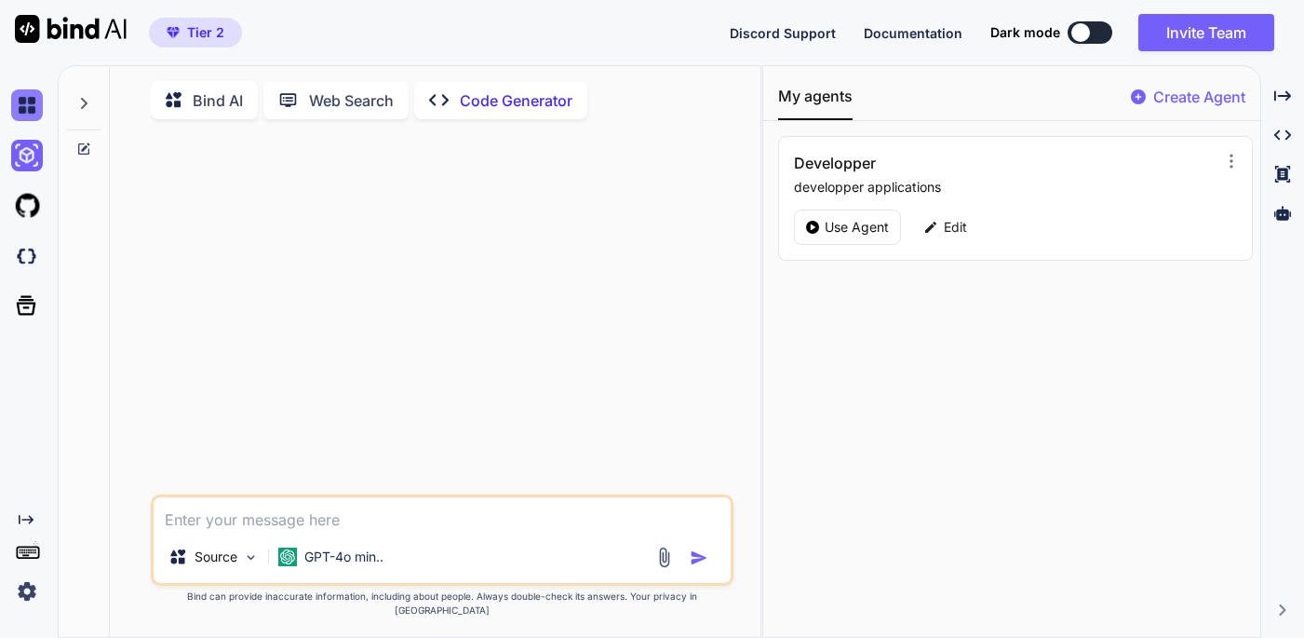
click at [26, 98] on img at bounding box center [27, 105] width 32 height 32
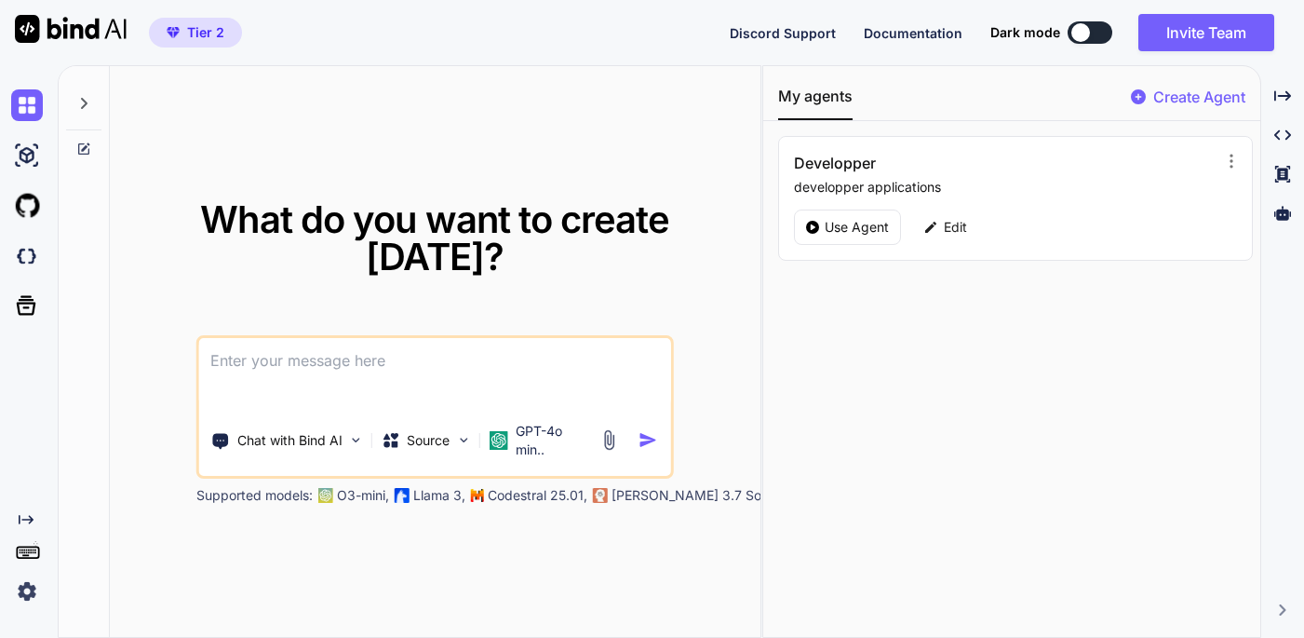
click at [198, 36] on span "Tier 2" at bounding box center [205, 32] width 37 height 19
click at [198, 32] on span "Tier 2" at bounding box center [205, 32] width 37 height 19
click at [27, 305] on icon at bounding box center [26, 305] width 26 height 26
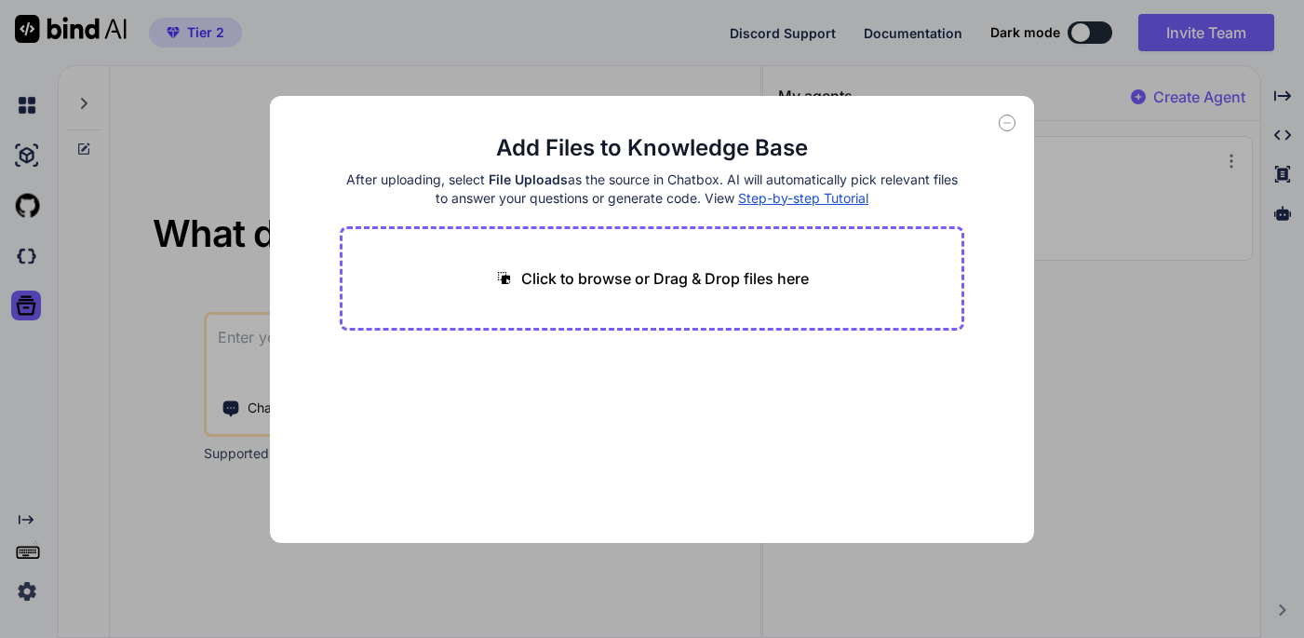
click at [1007, 121] on icon at bounding box center [1007, 122] width 17 height 17
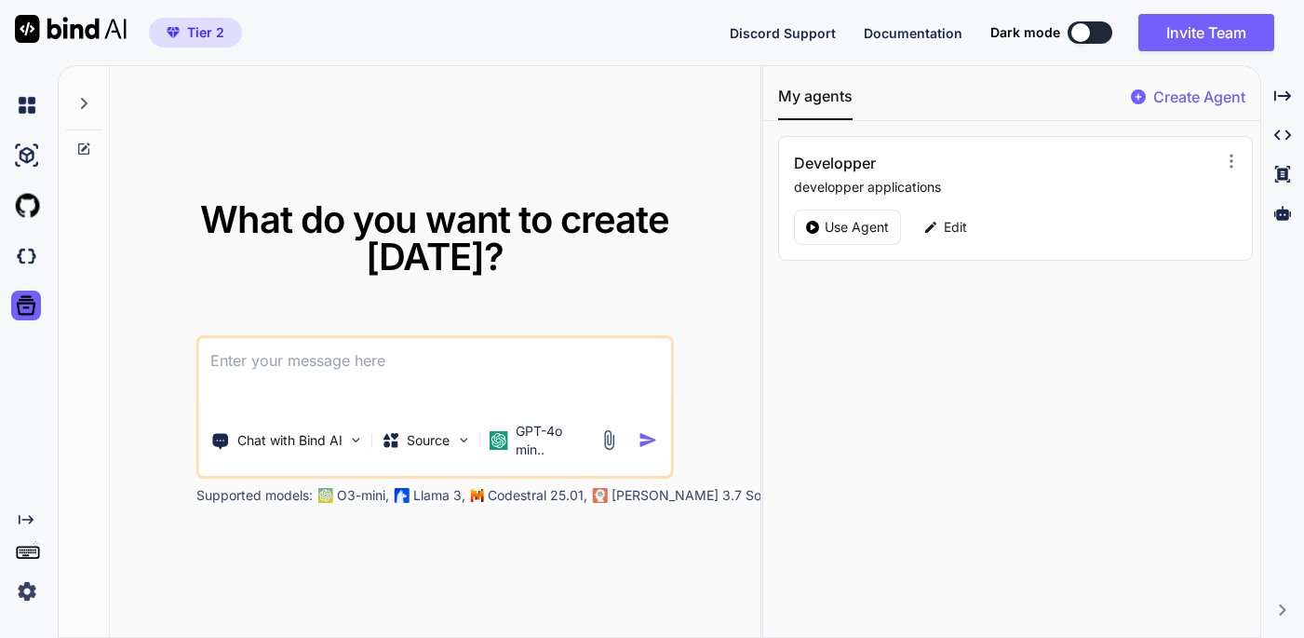
click at [27, 517] on icon "Created with Pixso." at bounding box center [26, 519] width 15 height 15
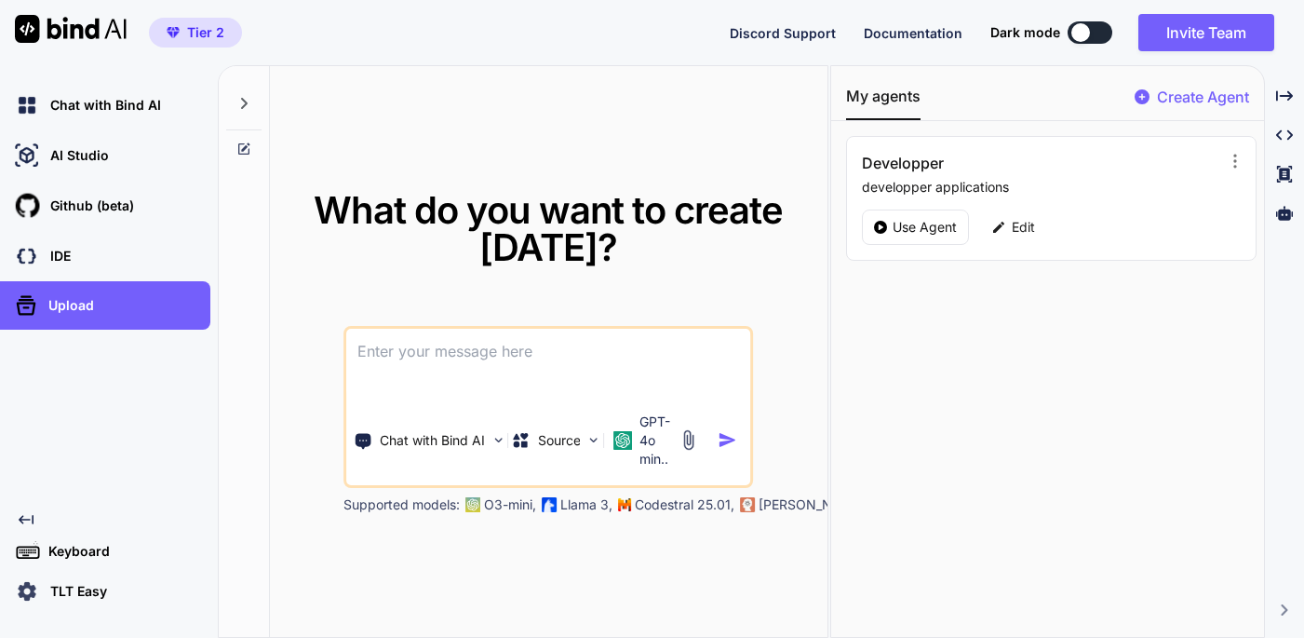
click at [25, 515] on icon "Created with Pixso." at bounding box center [26, 519] width 15 height 15
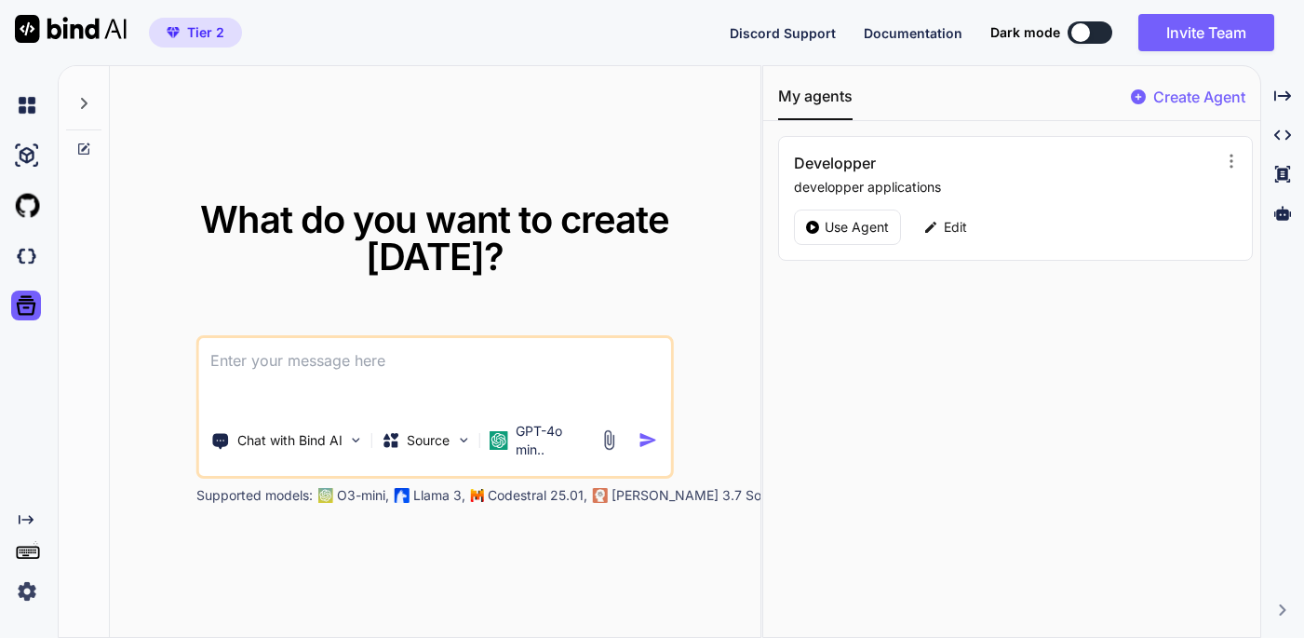
click at [28, 554] on icon at bounding box center [28, 551] width 26 height 26
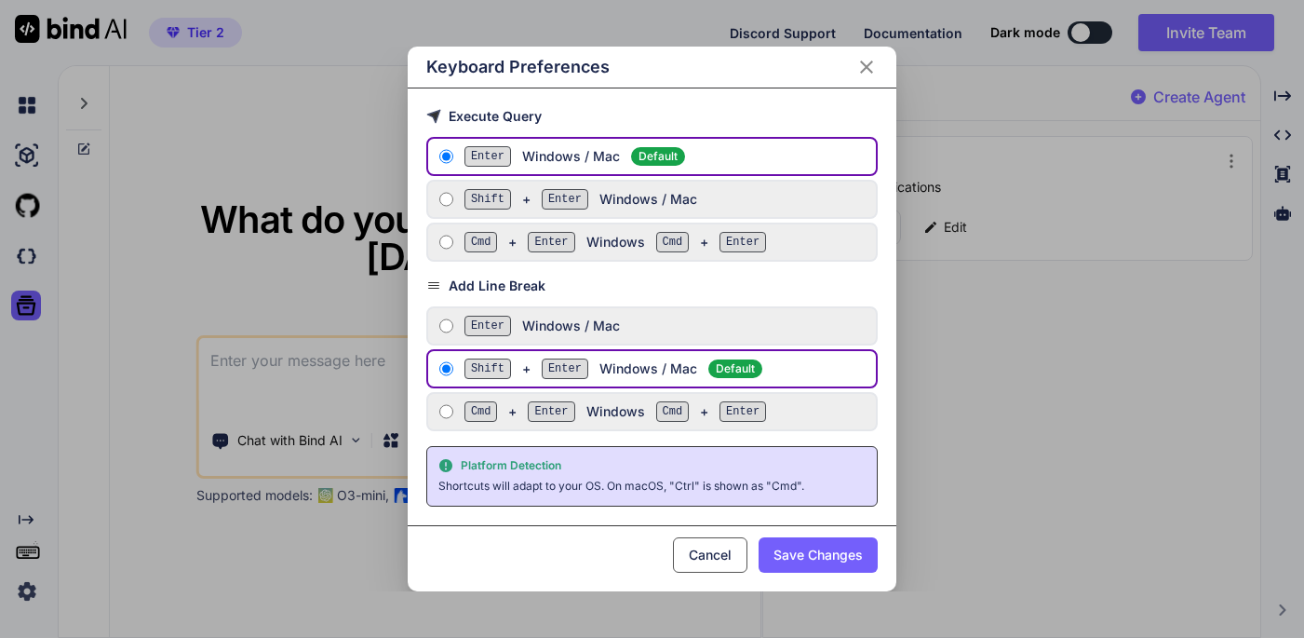
click at [787, 556] on button "Save Changes" at bounding box center [818, 554] width 119 height 35
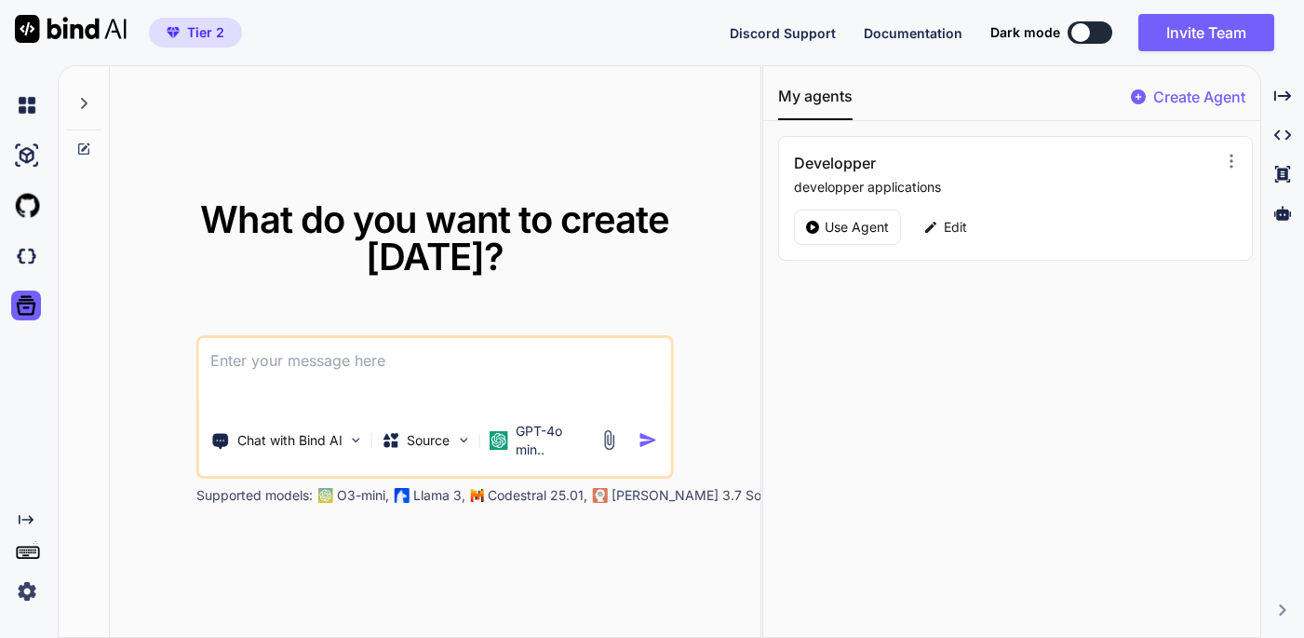
click at [24, 594] on img at bounding box center [27, 591] width 32 height 32
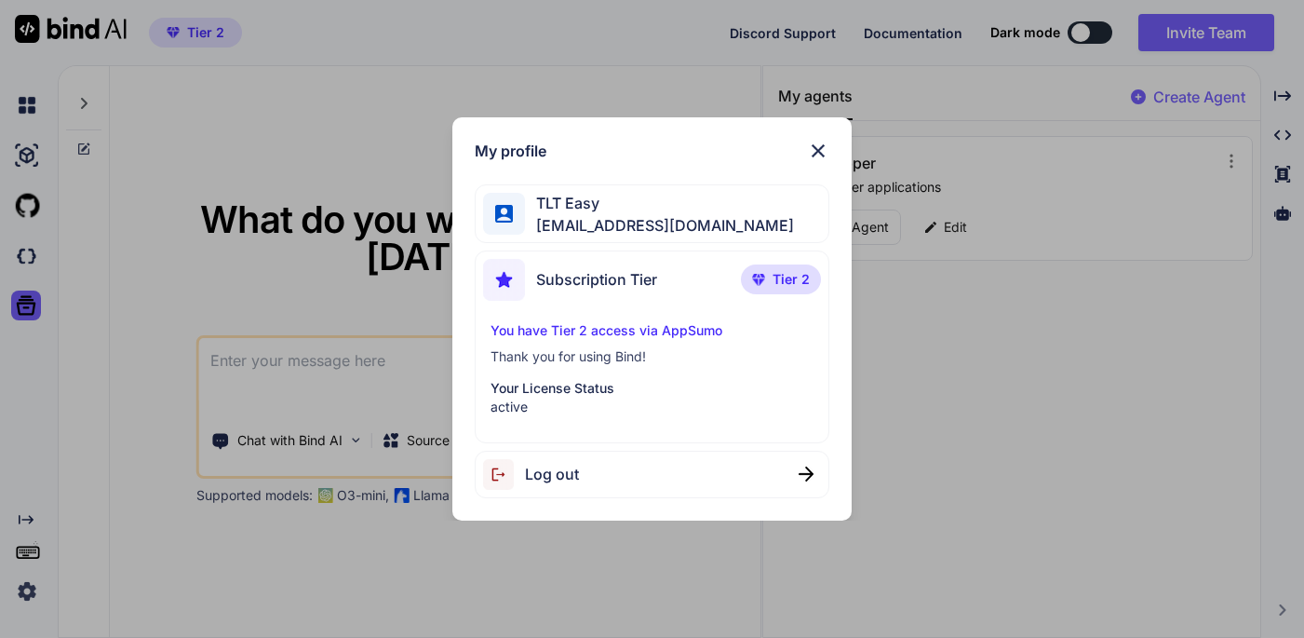
click at [765, 278] on img at bounding box center [758, 279] width 13 height 11
click at [812, 153] on img at bounding box center [818, 151] width 22 height 22
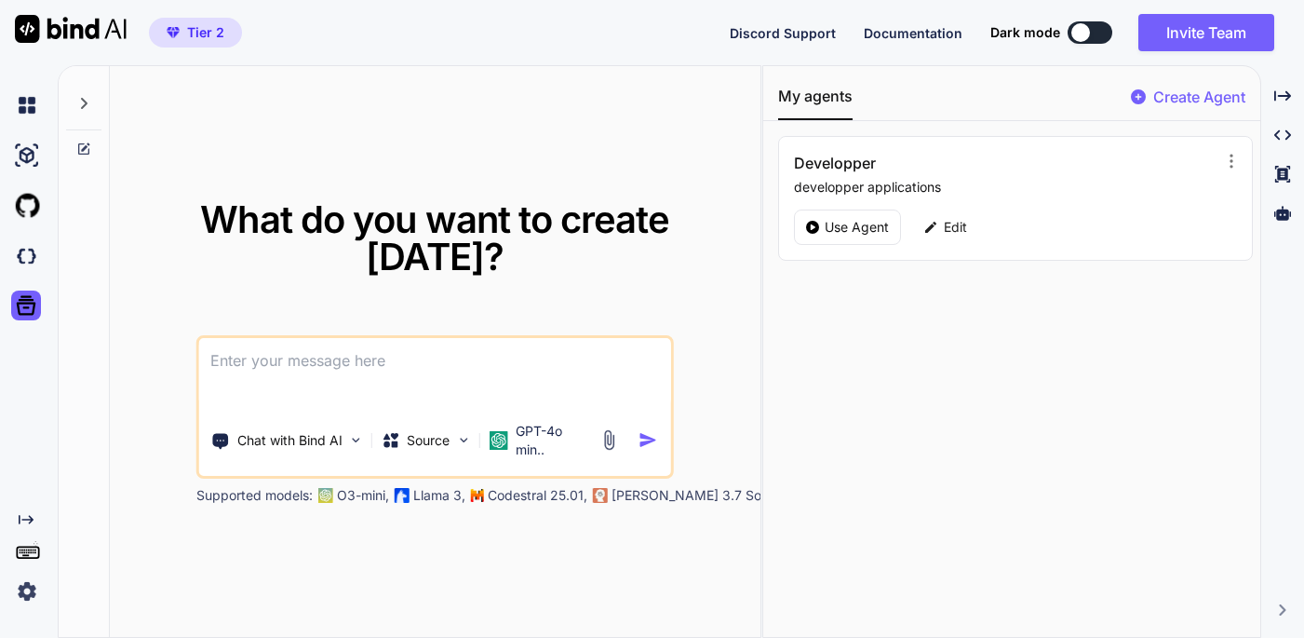
click at [906, 34] on span "Documentation" at bounding box center [913, 33] width 99 height 16
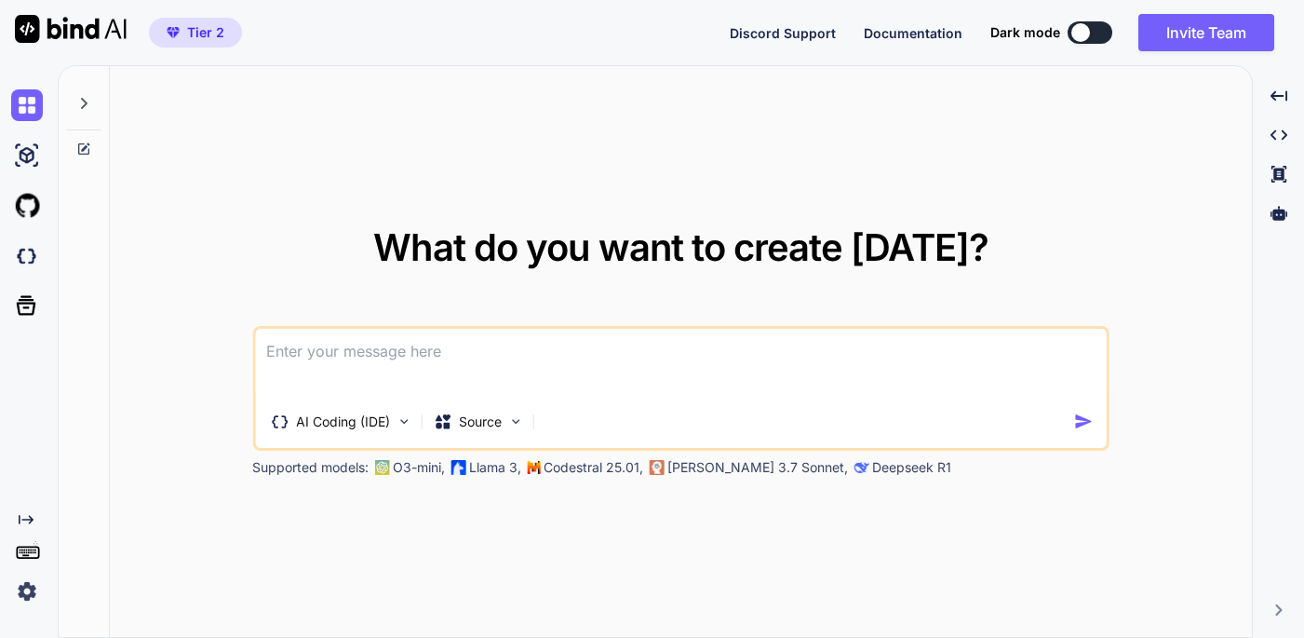
type textarea "x"
click at [197, 30] on span "Tier 2" at bounding box center [205, 32] width 37 height 19
